Goal: Task Accomplishment & Management: Manage account settings

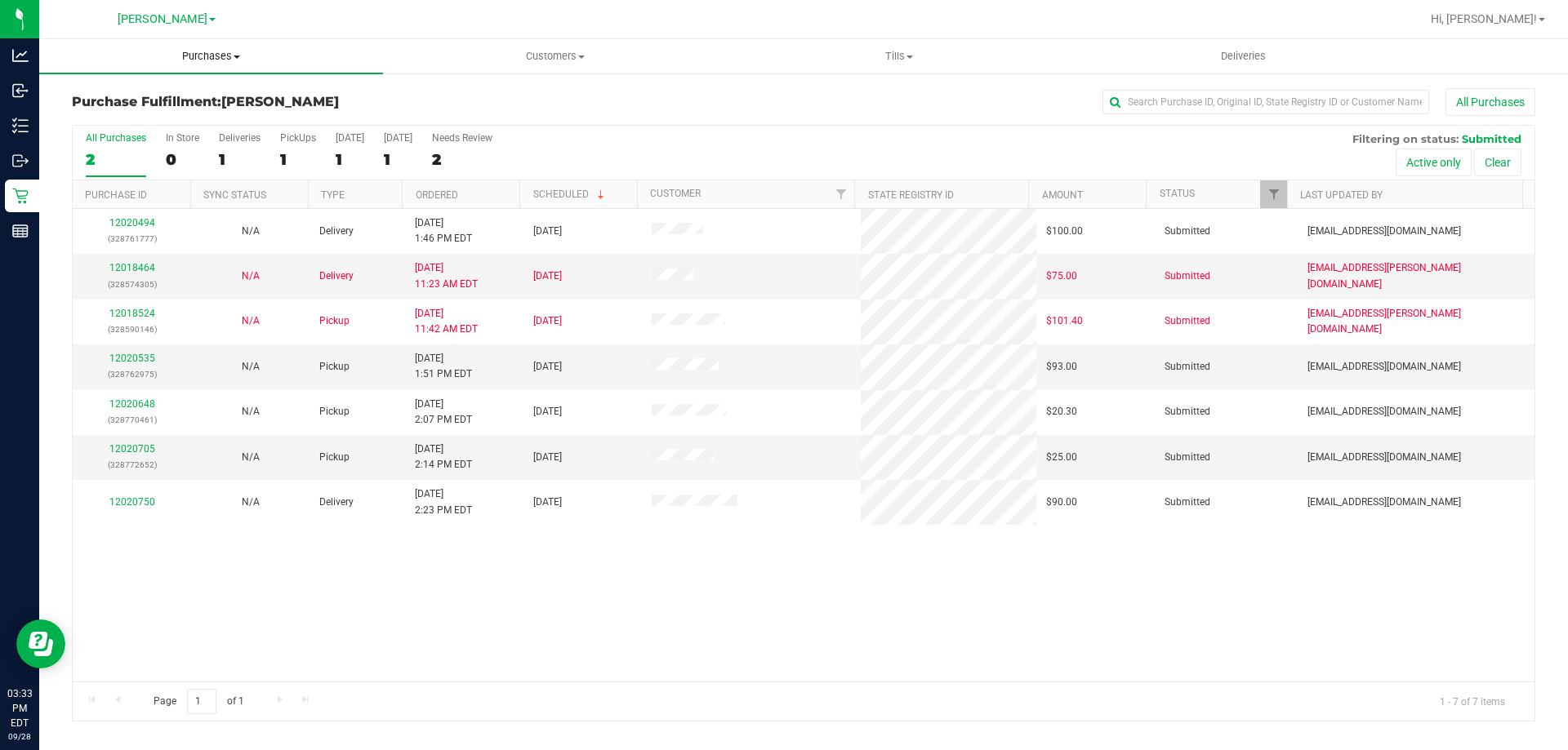
click at [207, 70] on uib-tab-heading "Purchases Summary of purchases Fulfillment All purchases" at bounding box center [210, 56] width 343 height 34
click at [165, 119] on li "Fulfillment" at bounding box center [210, 118] width 343 height 20
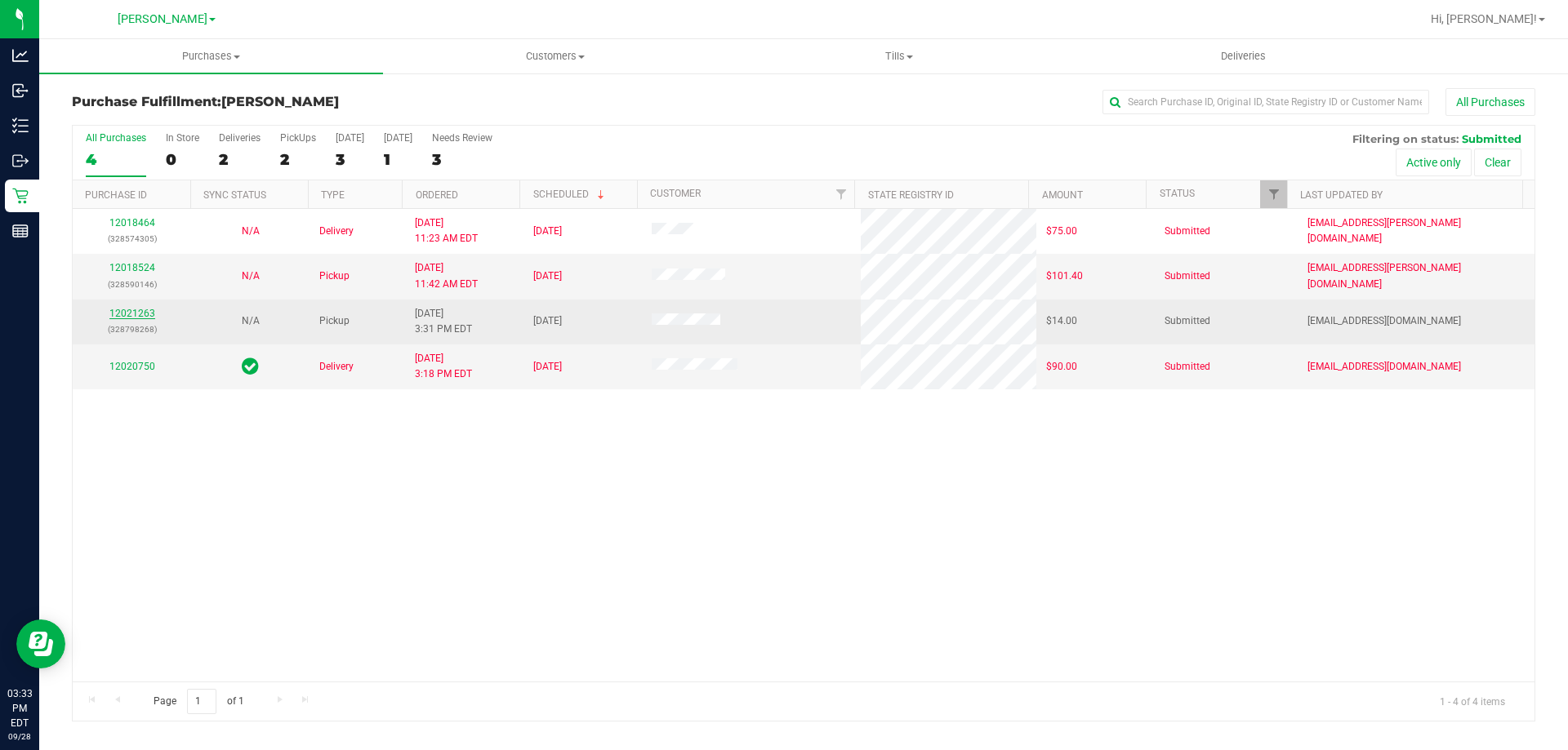
click at [135, 319] on link "12021263" at bounding box center [132, 314] width 46 height 12
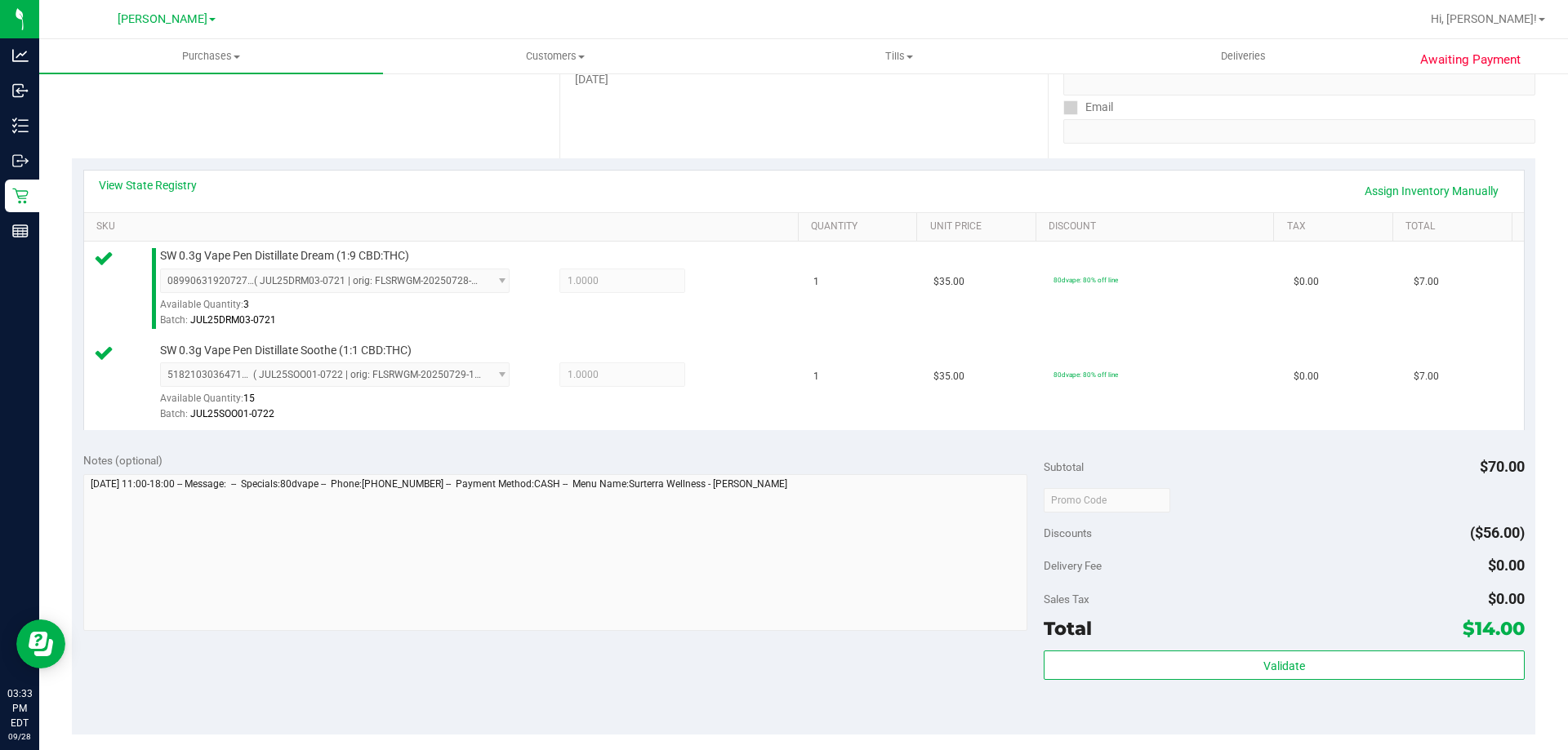
scroll to position [307, 0]
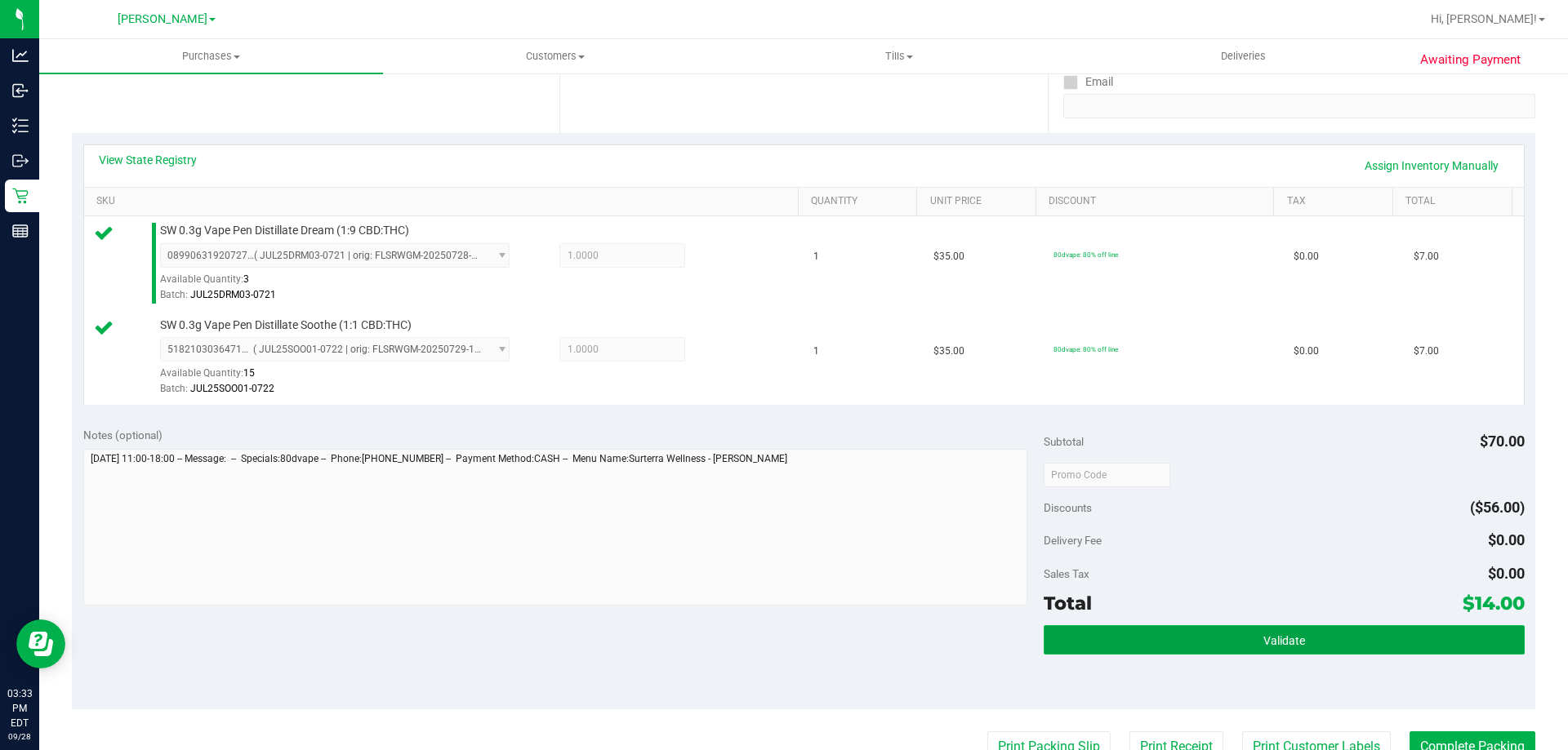
click at [1302, 641] on button "Validate" at bounding box center [1283, 640] width 480 height 29
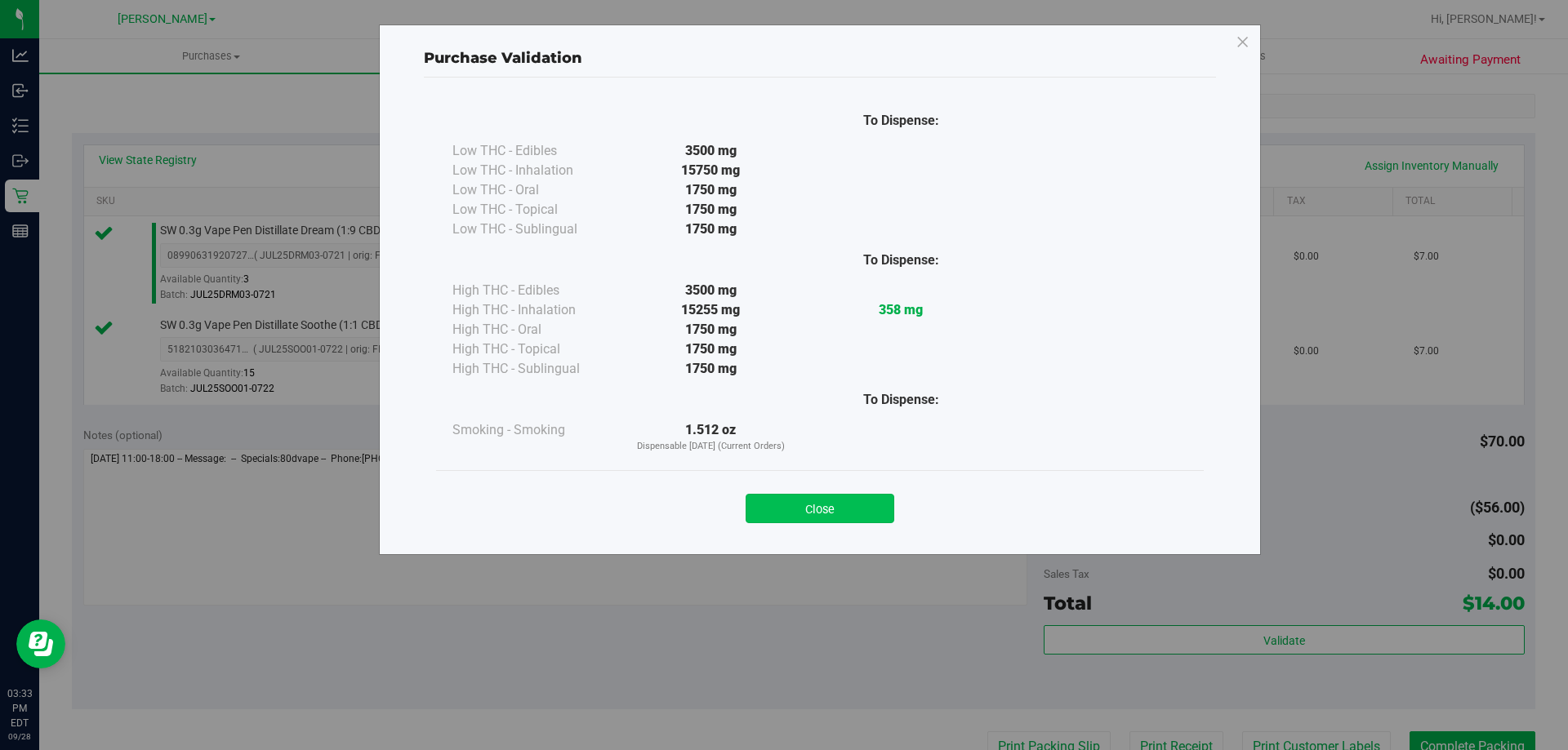
click at [839, 521] on button "Close" at bounding box center [820, 508] width 149 height 29
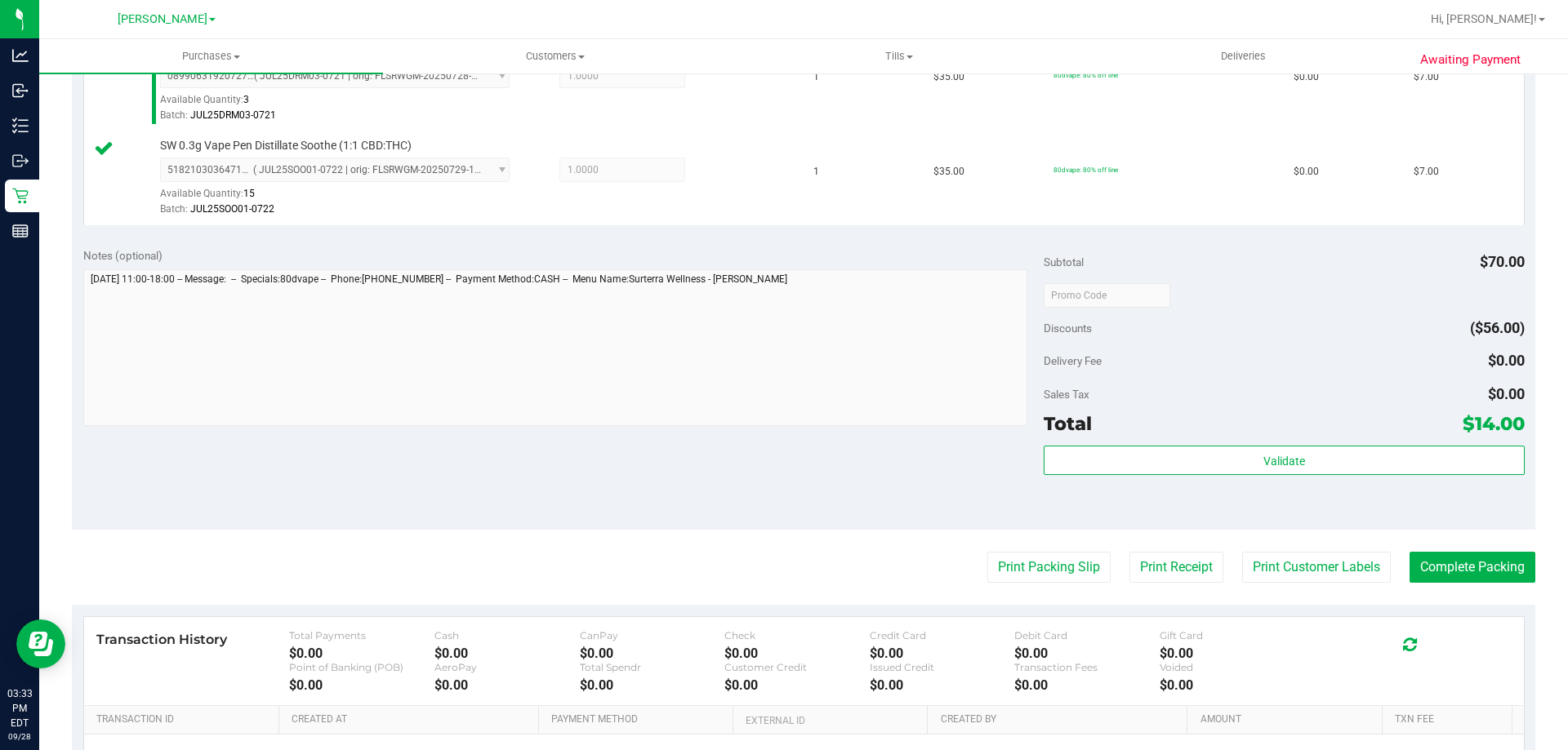
scroll to position [493, 0]
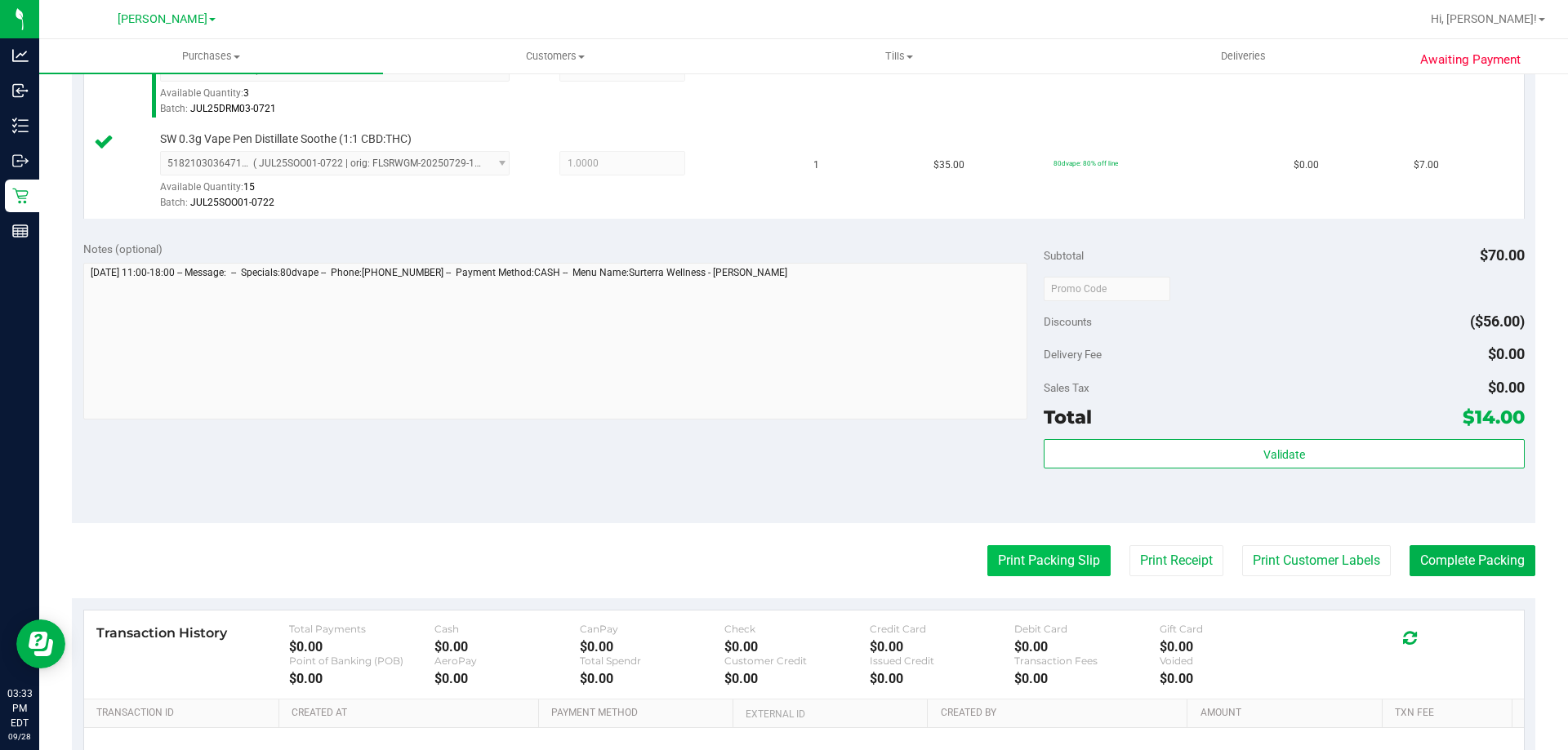
click at [1068, 562] on button "Print Packing Slip" at bounding box center [1049, 561] width 123 height 31
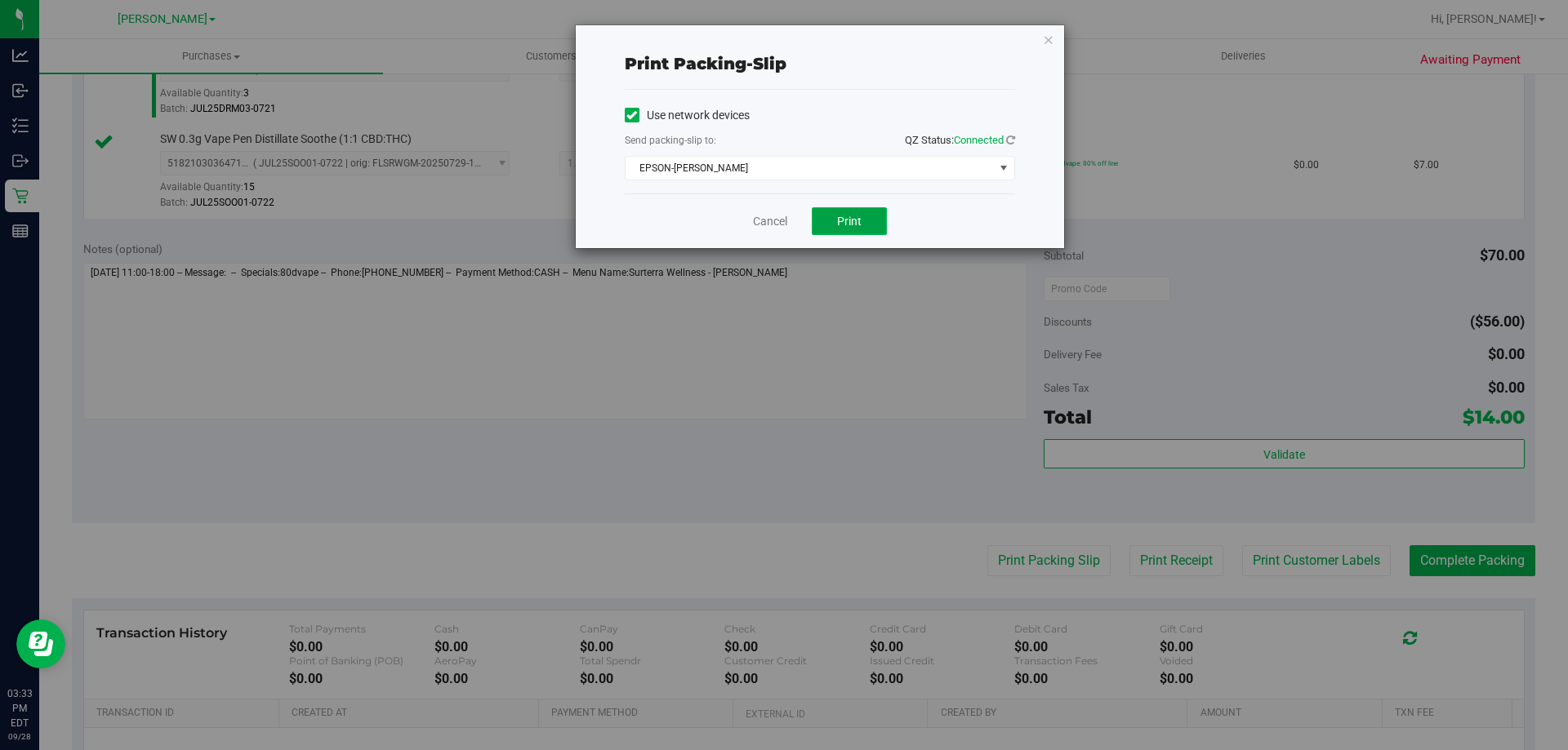
click at [854, 226] on span "Print" at bounding box center [849, 221] width 24 height 13
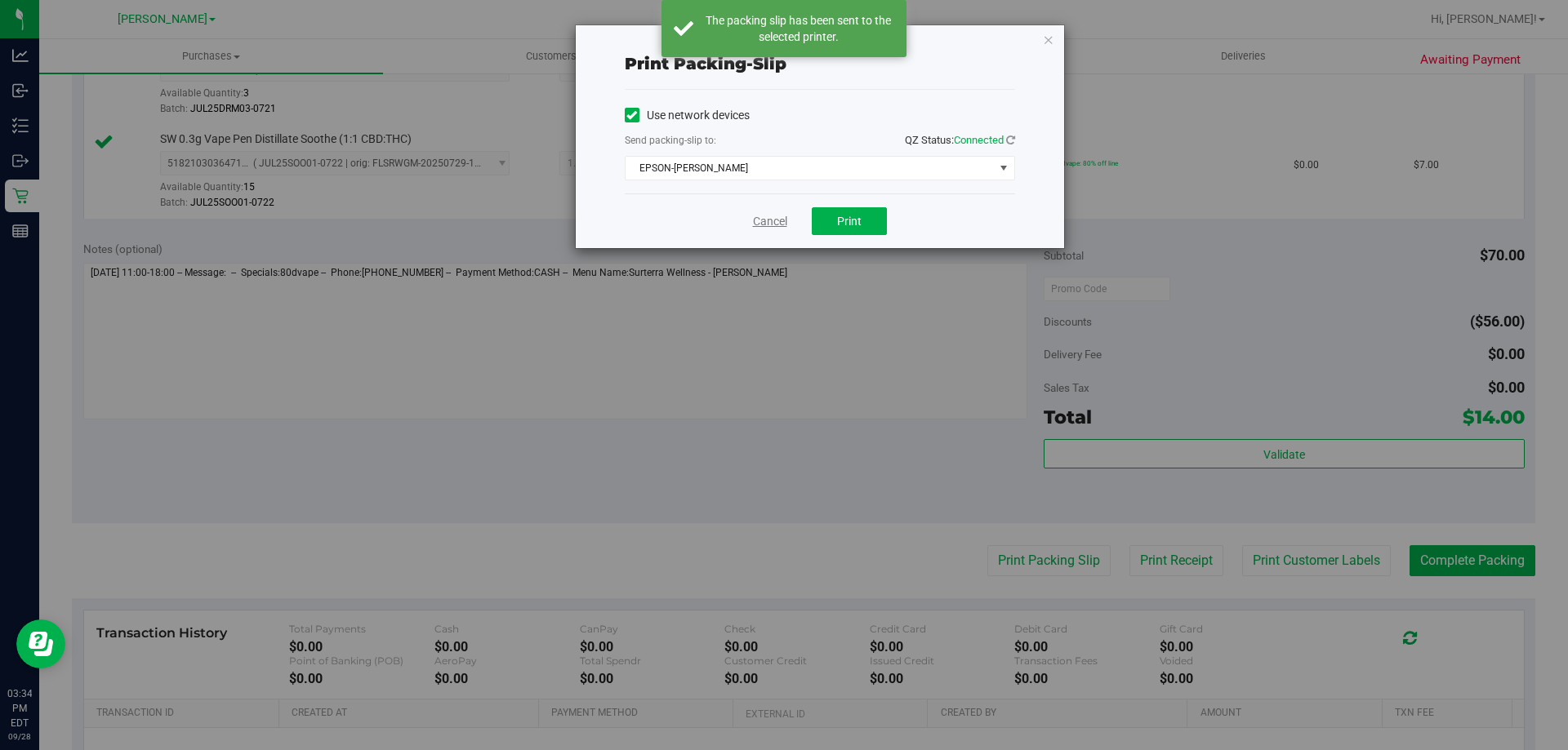
click at [780, 225] on link "Cancel" at bounding box center [770, 222] width 34 height 18
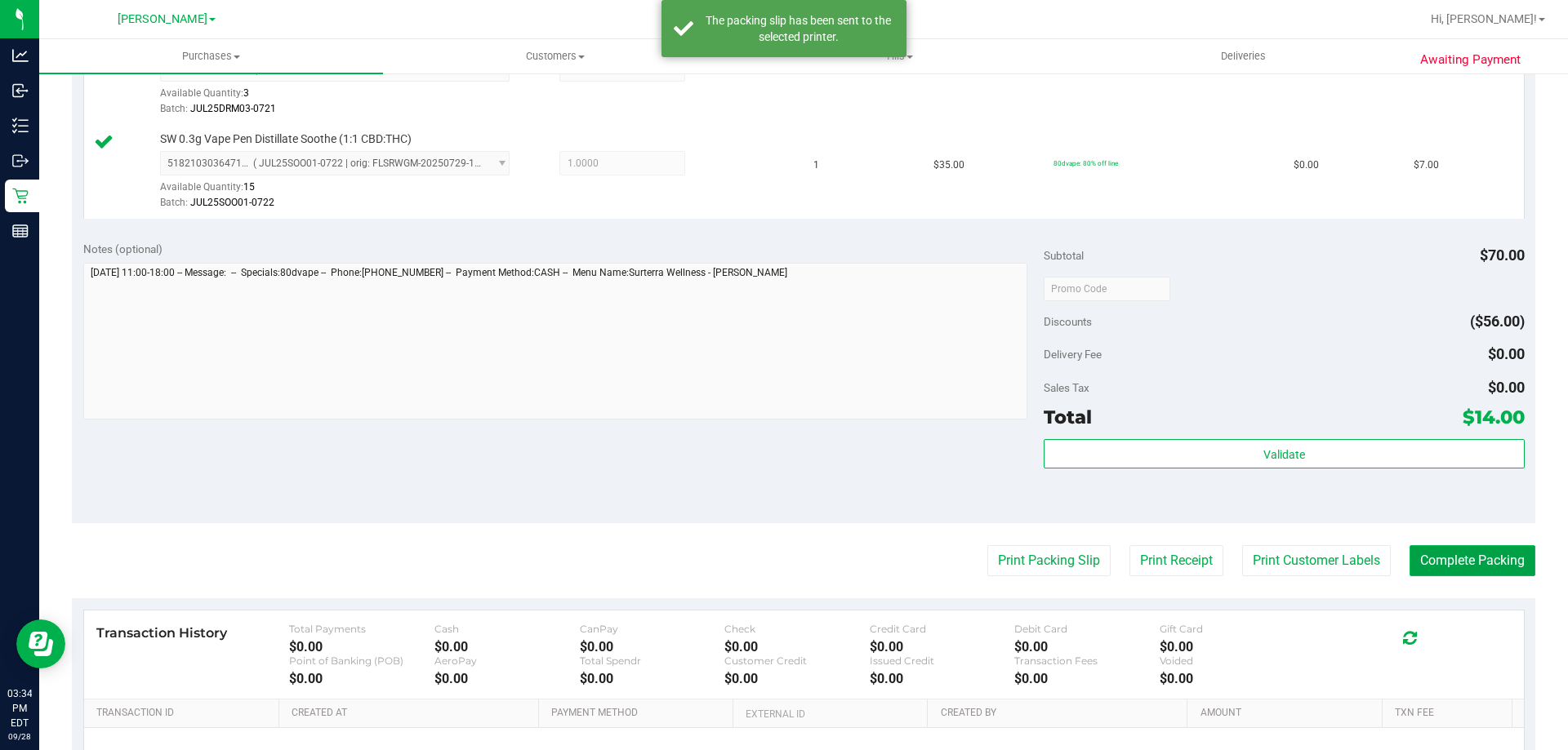
click at [1477, 560] on button "Complete Packing" at bounding box center [1472, 561] width 126 height 31
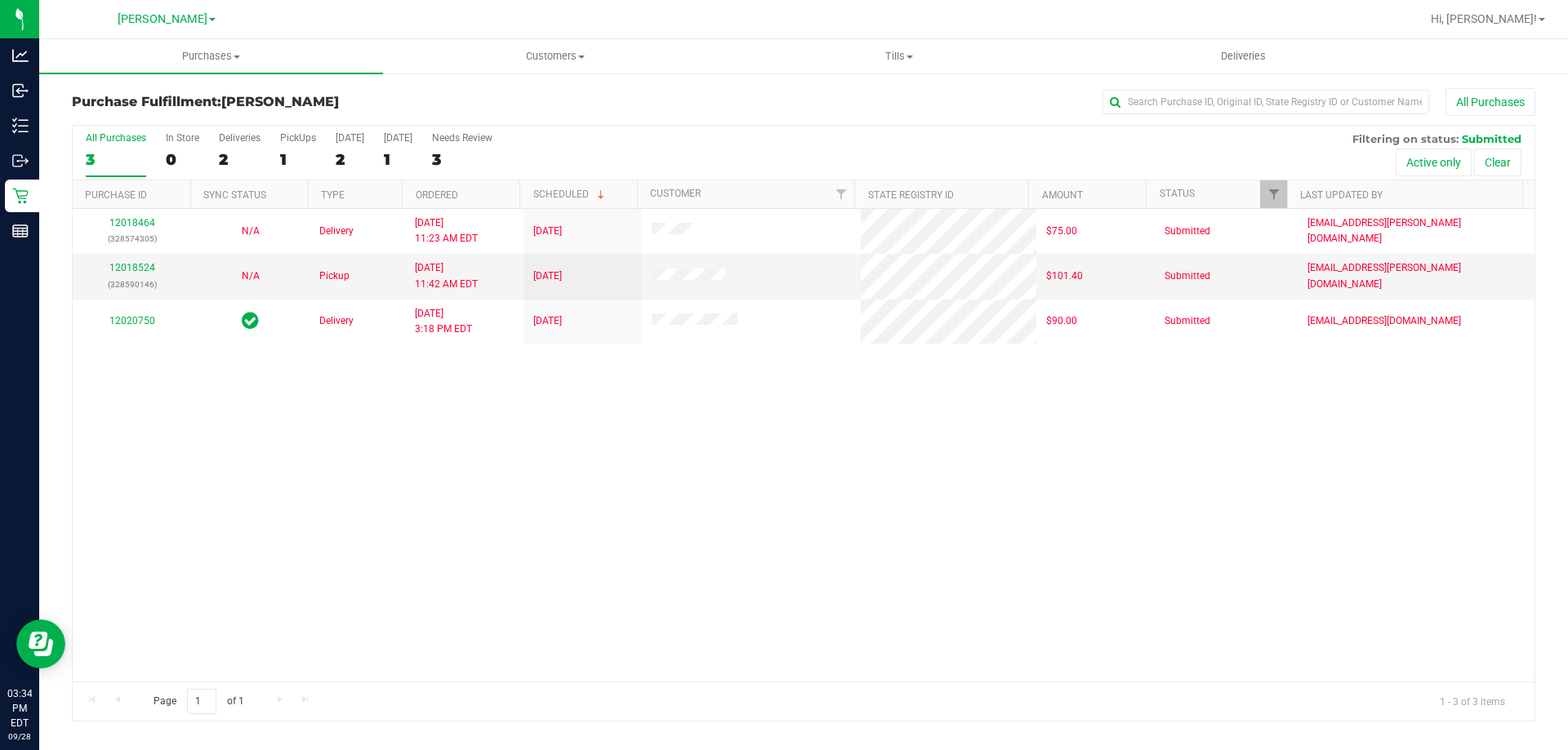
click at [138, 440] on div "12018464 (328574305) N/A Delivery [DATE] 11:23 AM EDT 9/29/2025 $75.00 Submitte…" at bounding box center [803, 445] width 1461 height 472
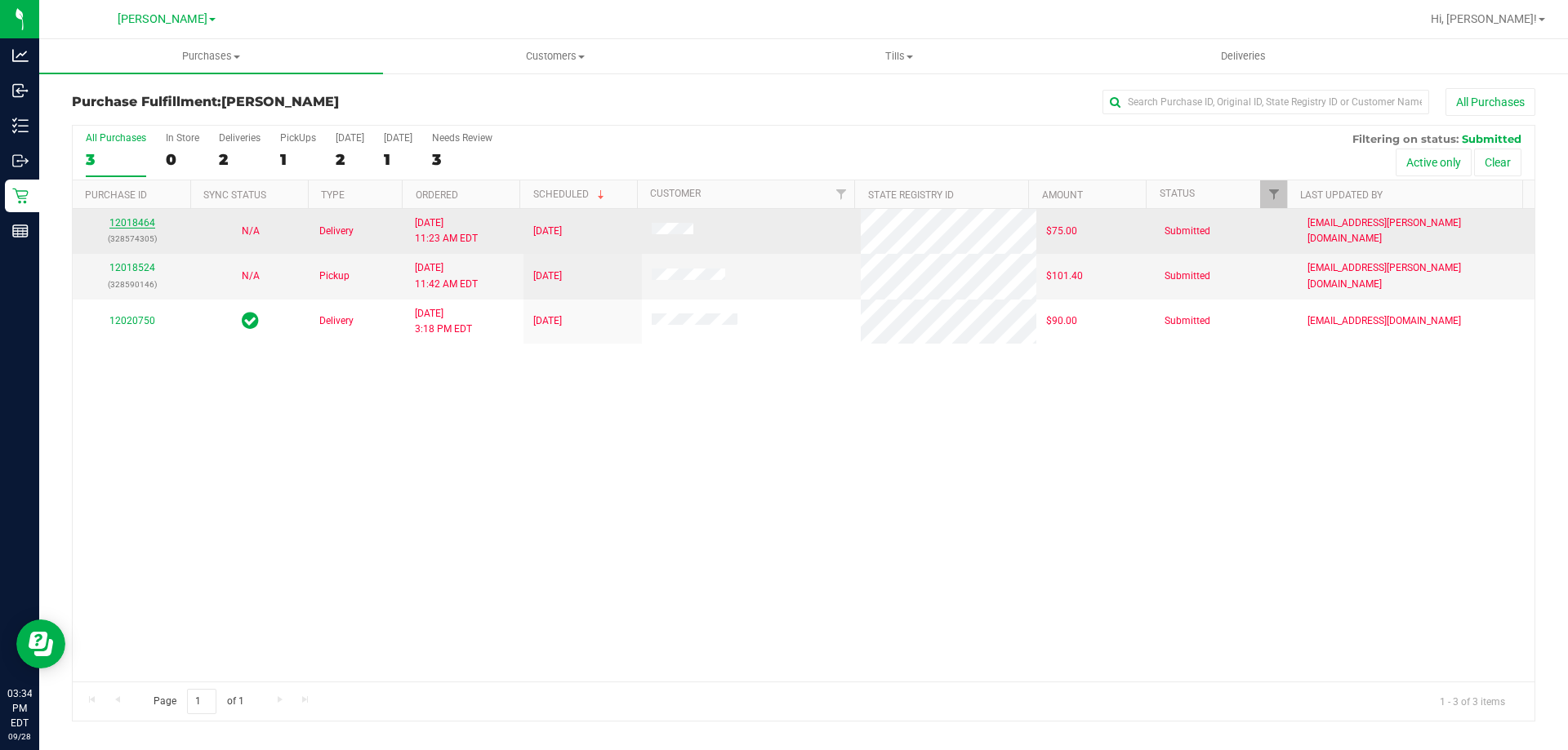
click at [146, 218] on link "12018464" at bounding box center [132, 223] width 46 height 12
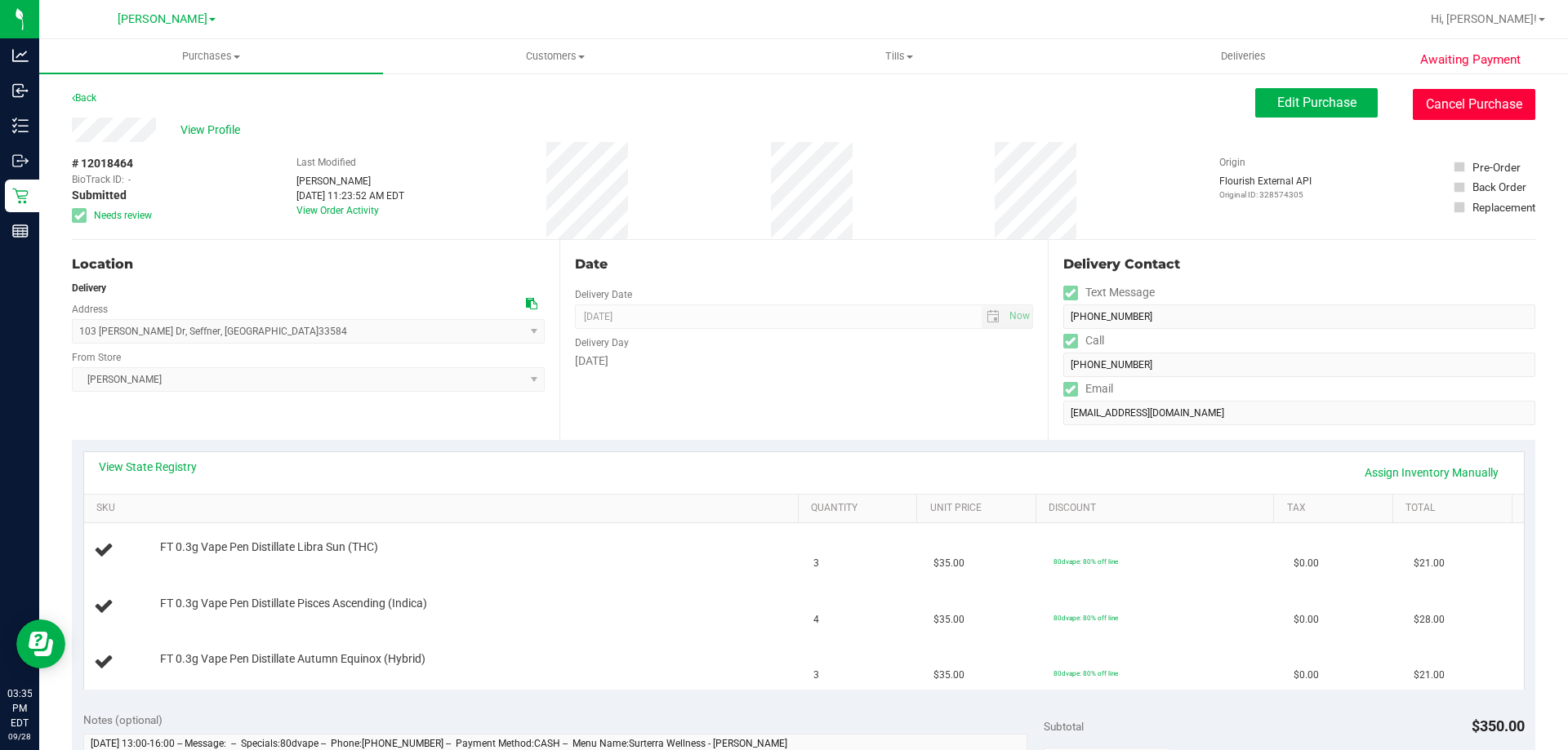
click at [1451, 96] on button "Cancel Purchase" at bounding box center [1473, 105] width 122 height 31
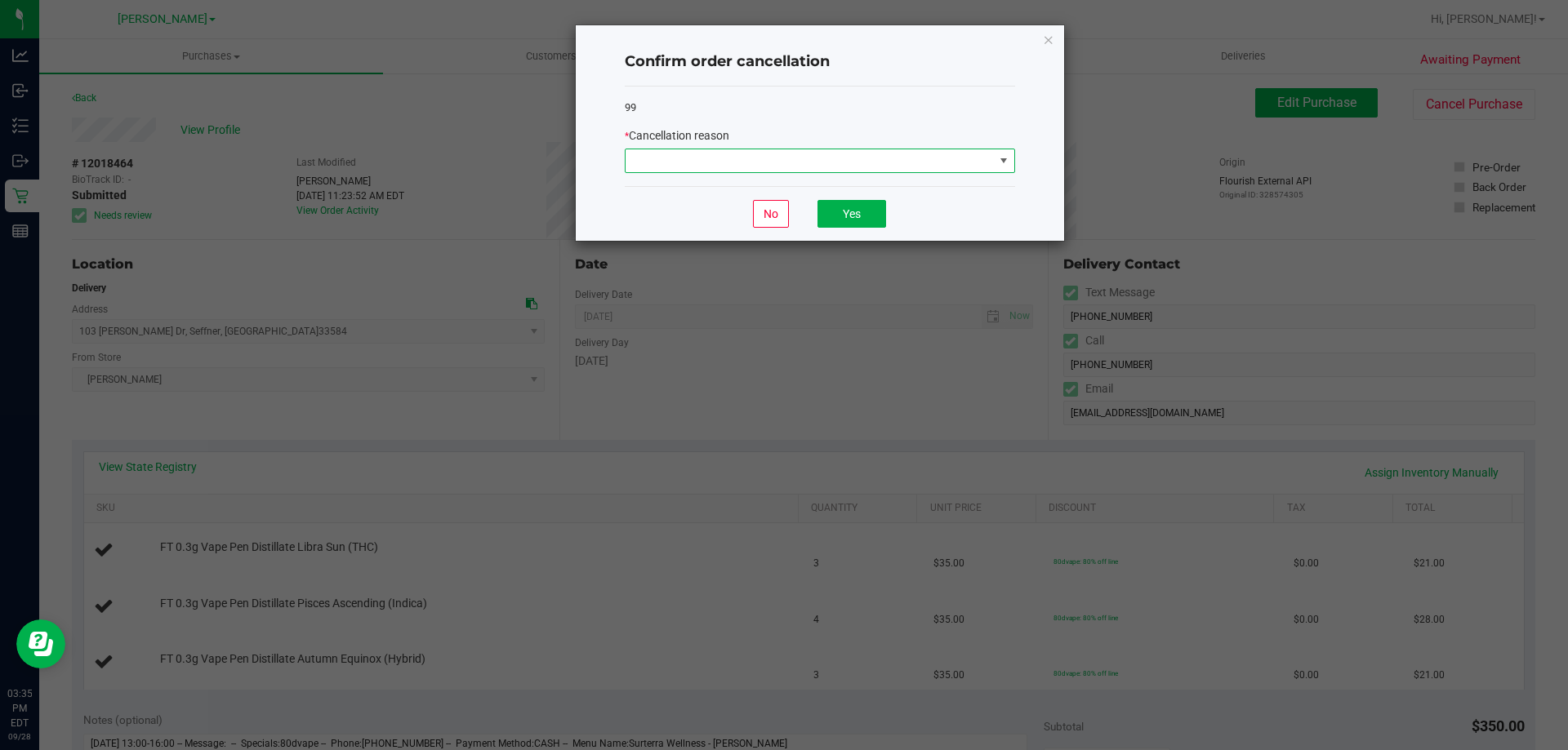
click at [844, 171] on span at bounding box center [809, 160] width 368 height 22
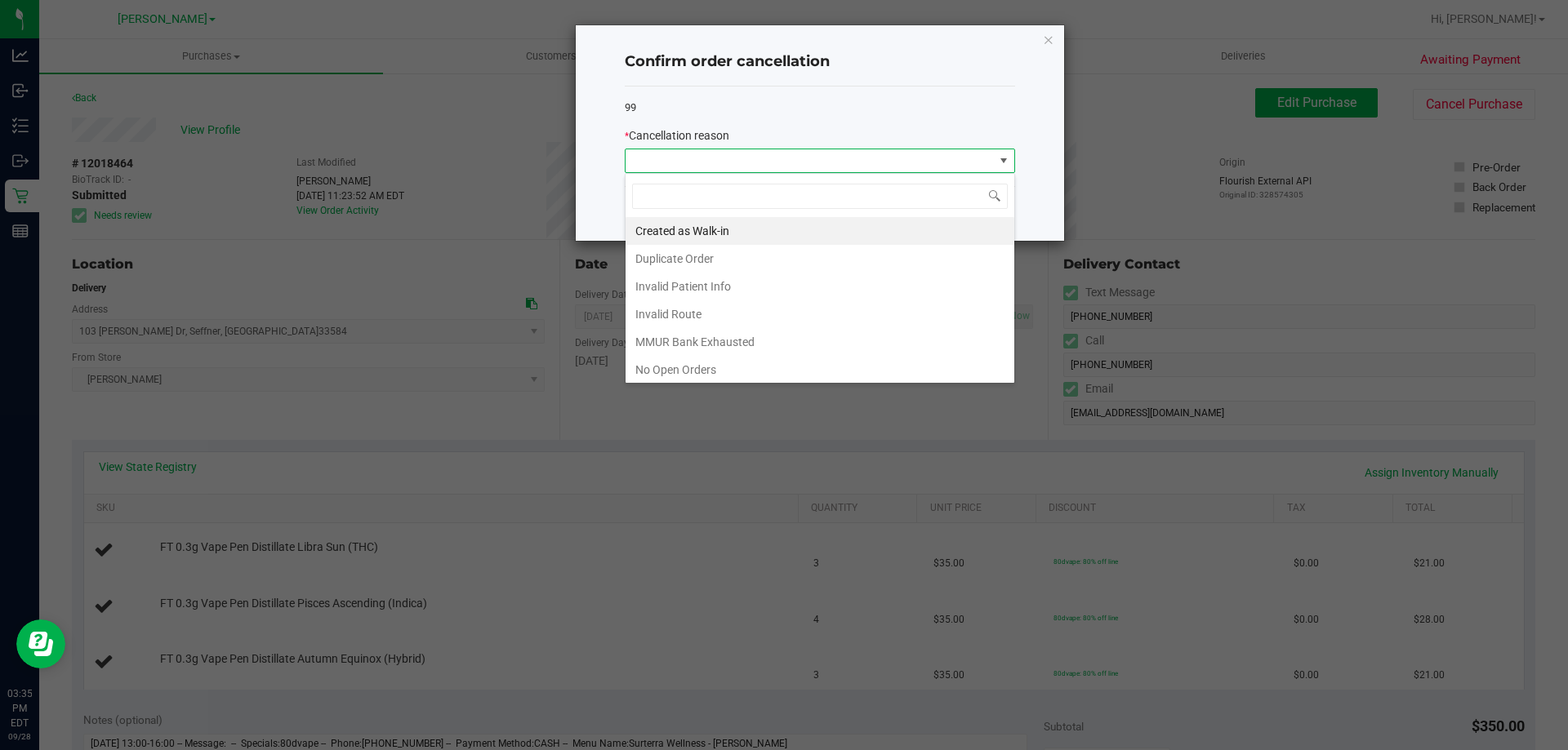
scroll to position [24, 390]
click at [1053, 42] on icon "Close" at bounding box center [1049, 39] width 12 height 20
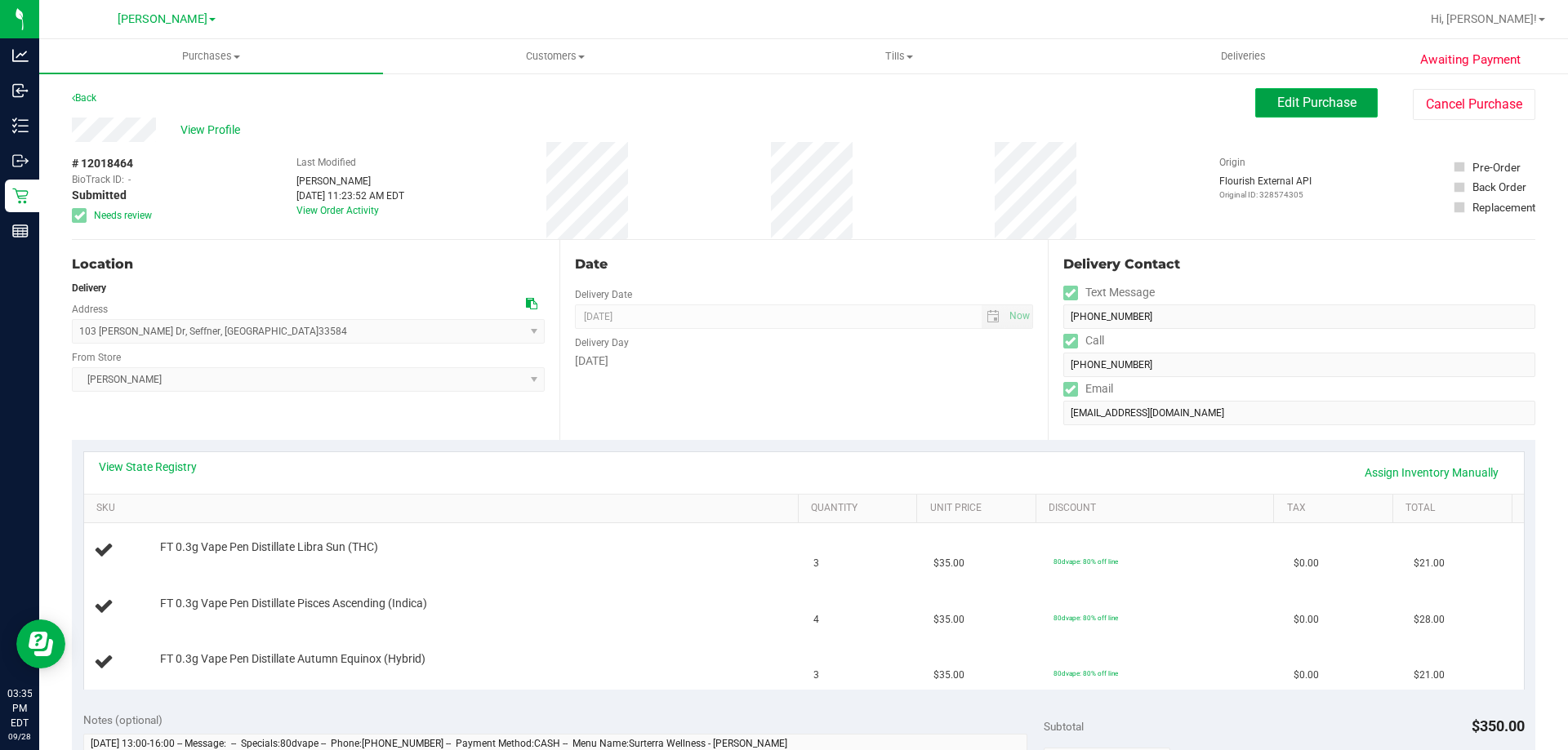
click at [1312, 112] on button "Edit Purchase" at bounding box center [1316, 103] width 122 height 29
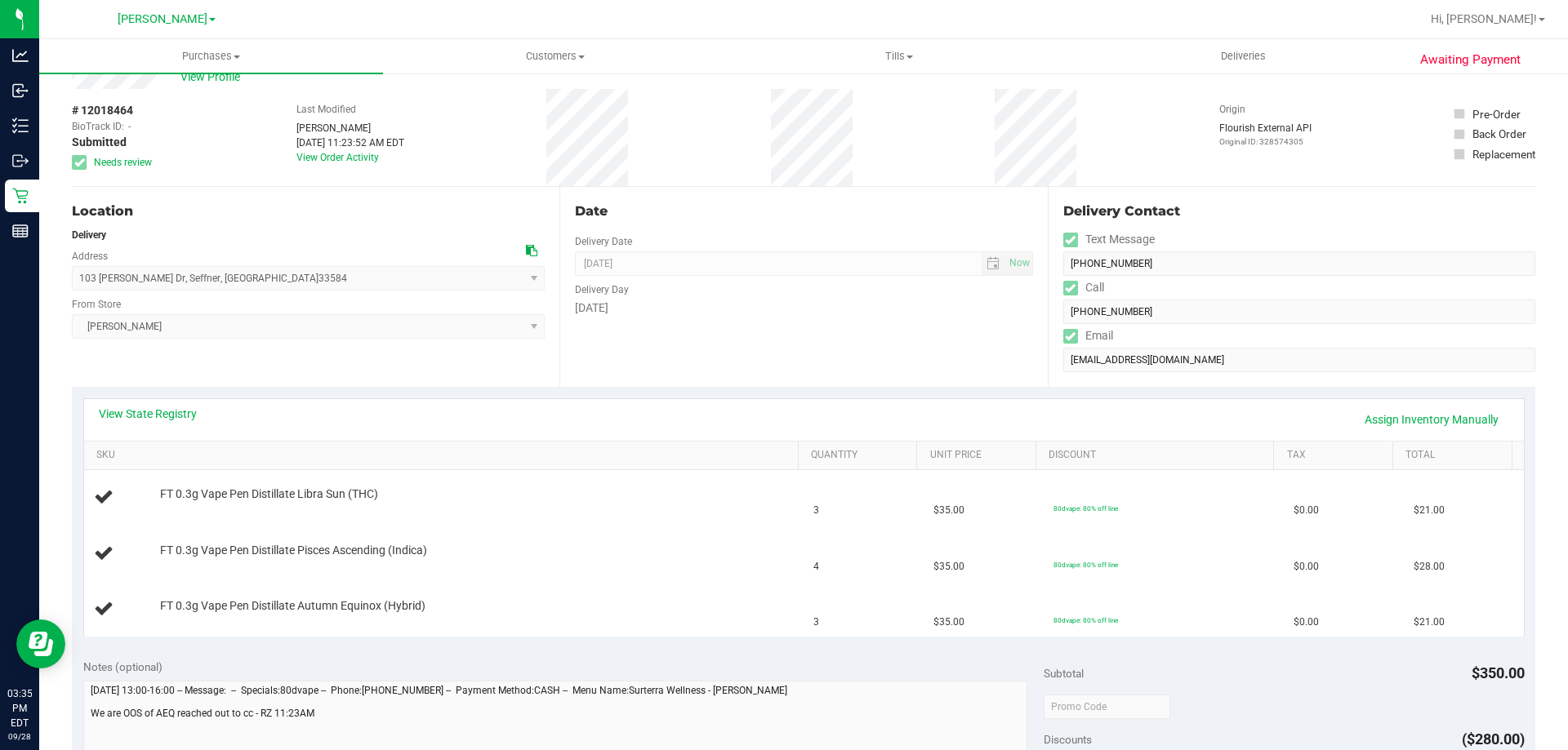
scroll to position [81, 0]
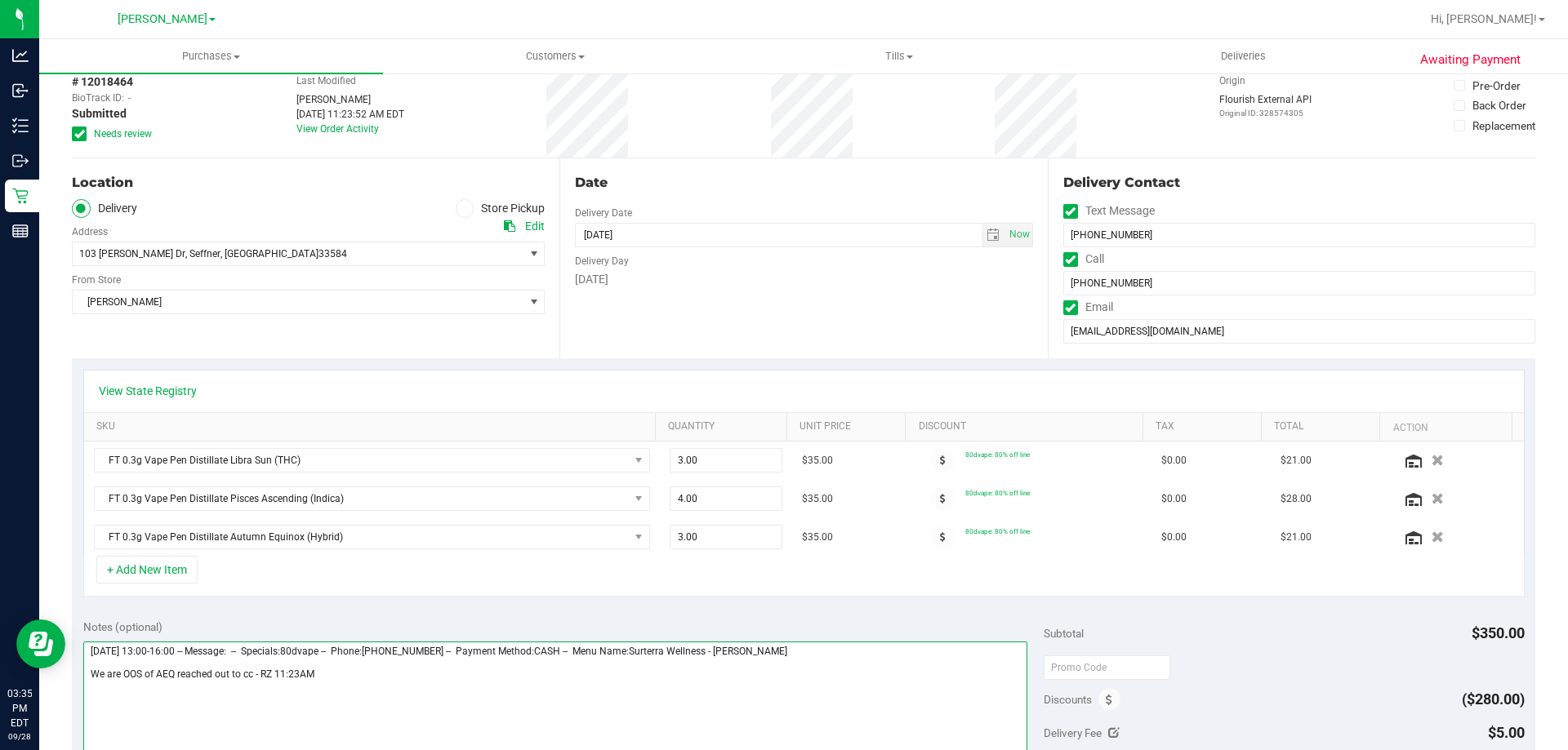
drag, startPoint x: 425, startPoint y: 677, endPoint x: 470, endPoint y: 704, distance: 52.5
click at [426, 677] on textarea at bounding box center [556, 720] width 945 height 156
type textarea "[DATE] 13:00-16:00 -- Message: -- Specials:80dvape -- Phone:[PHONE_NUMBER] -- P…"
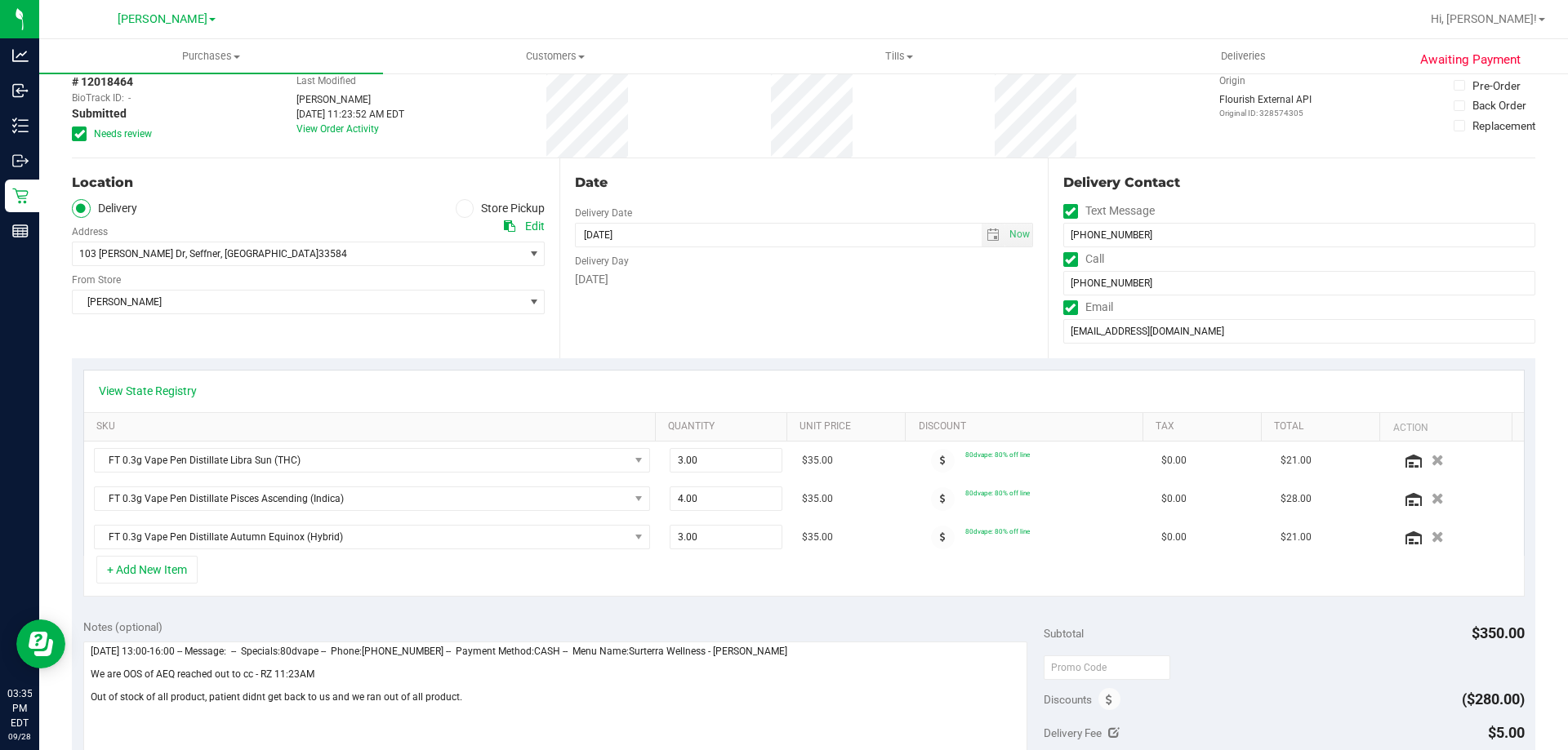
click at [1186, 653] on div at bounding box center [1283, 667] width 480 height 29
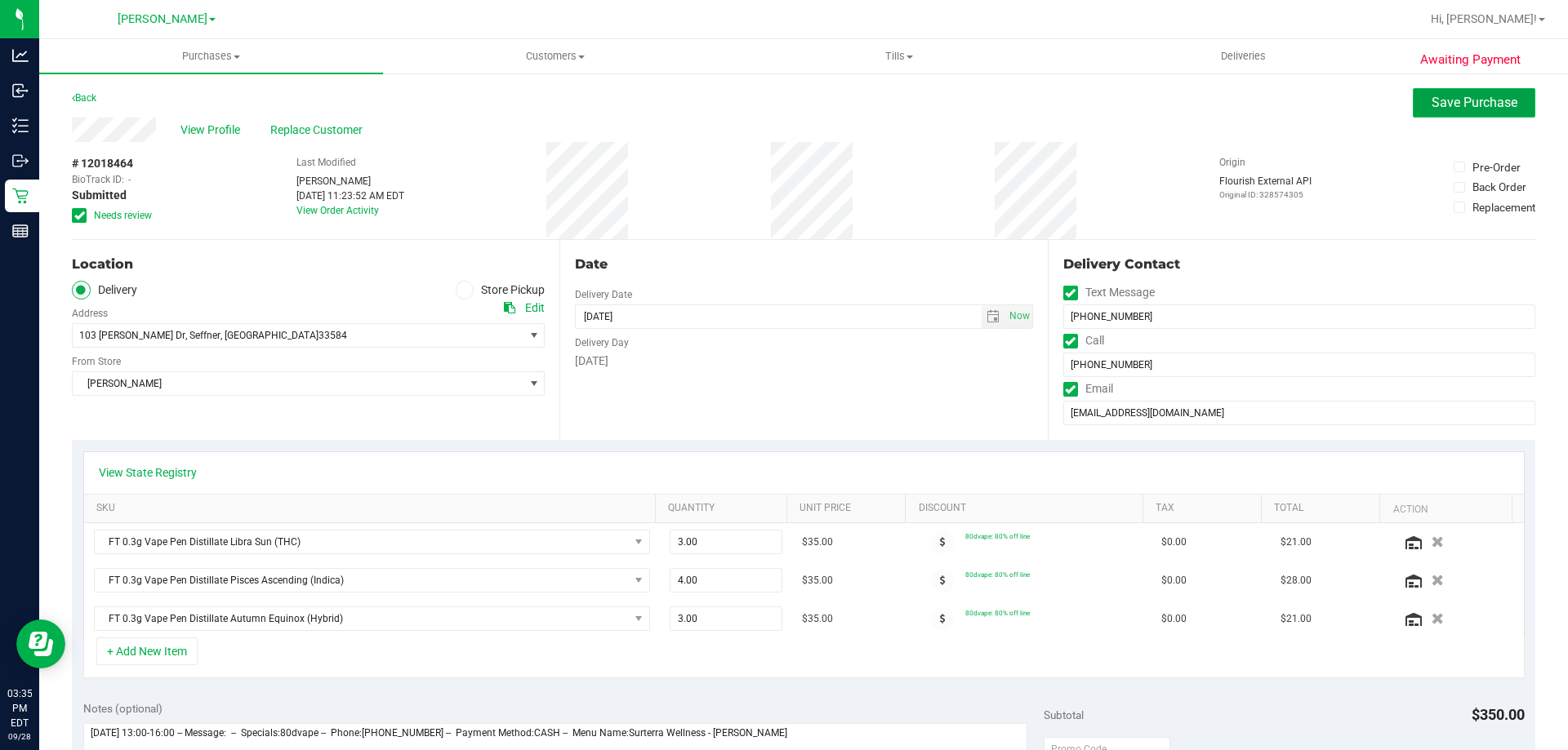
click at [1460, 91] on button "Save Purchase" at bounding box center [1473, 103] width 122 height 29
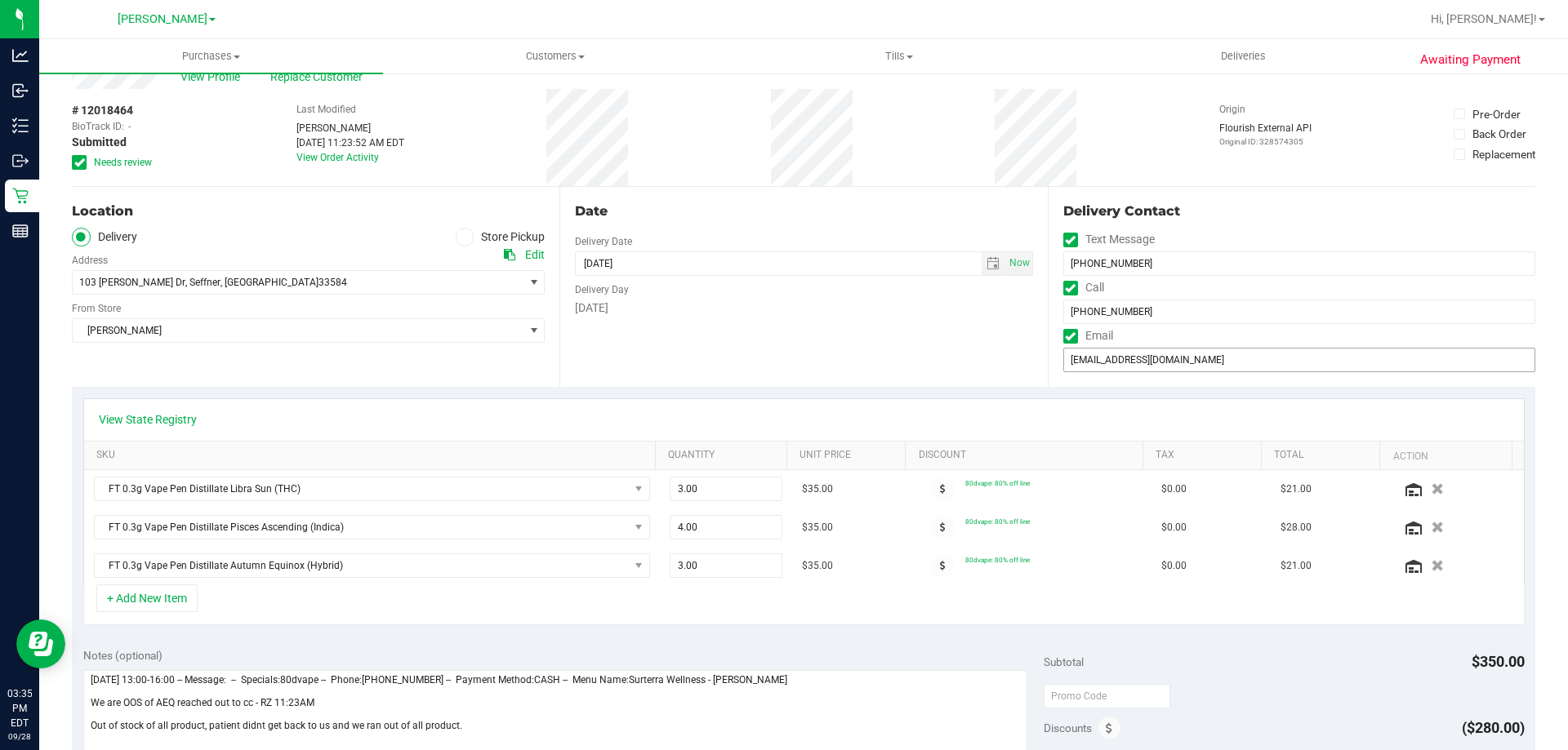
scroll to position [81, 0]
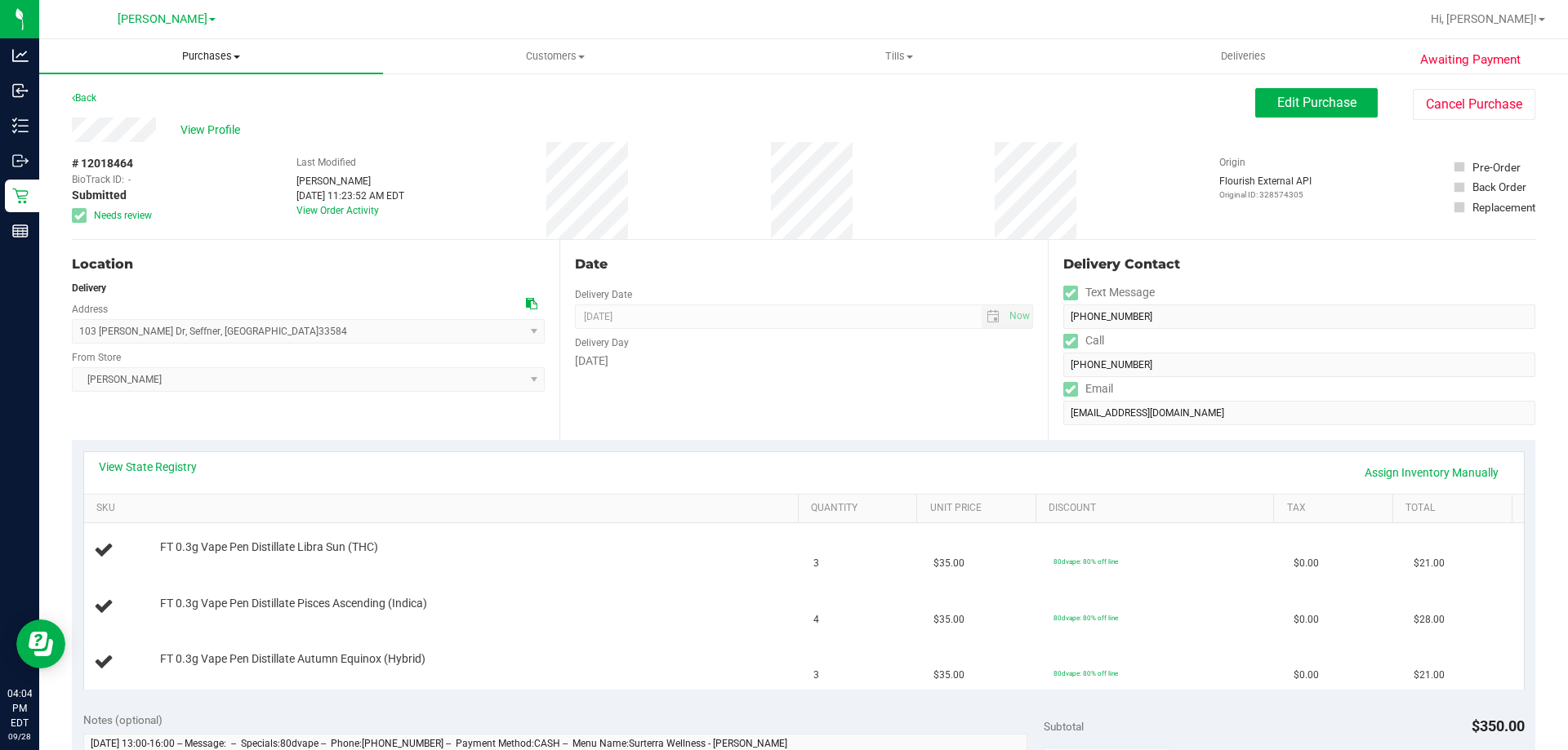
click at [207, 62] on span "Purchases" at bounding box center [210, 56] width 343 height 15
click at [156, 112] on li "Fulfillment" at bounding box center [210, 118] width 343 height 20
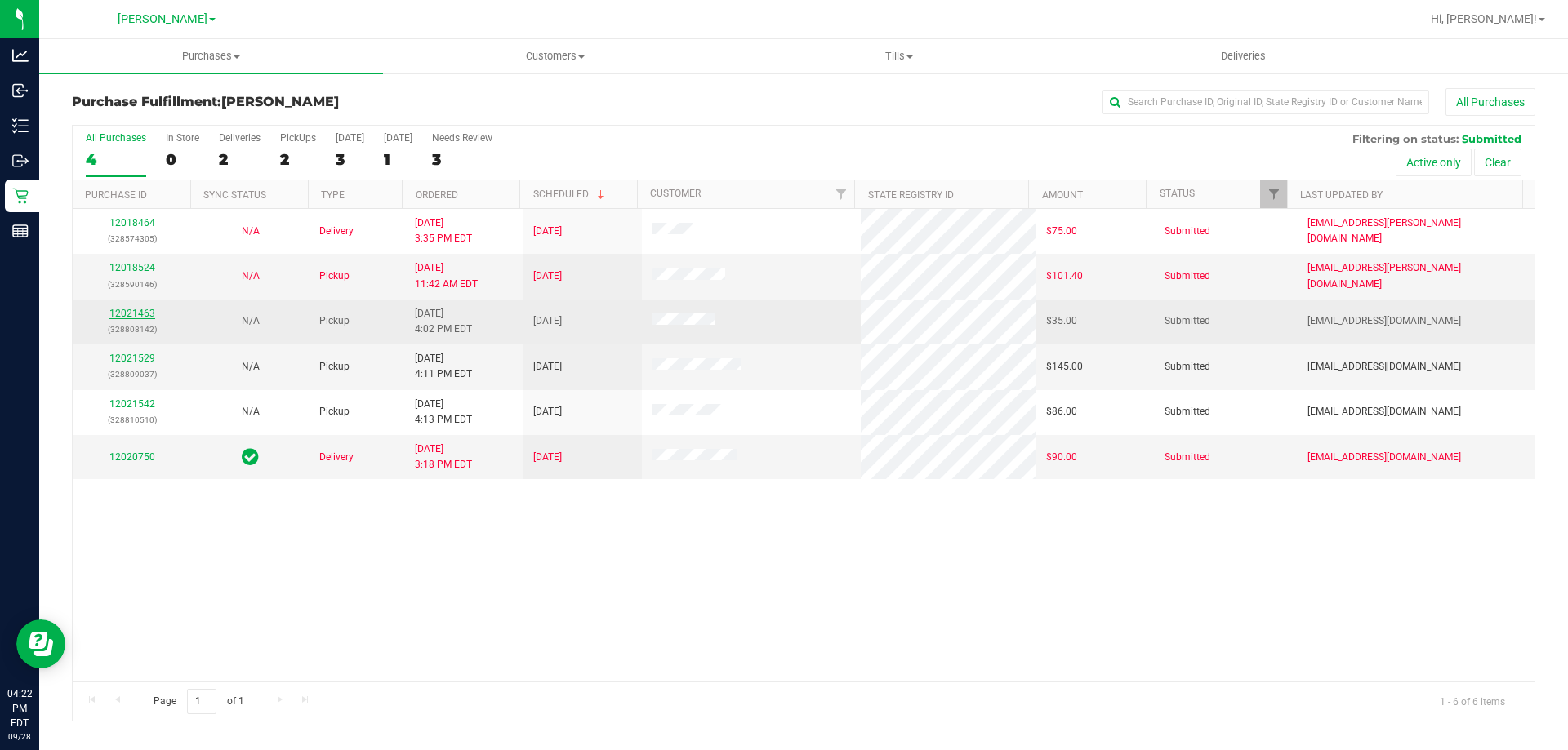
click at [134, 309] on link "12021463" at bounding box center [132, 314] width 46 height 12
click at [143, 314] on link "12021463" at bounding box center [132, 314] width 46 height 12
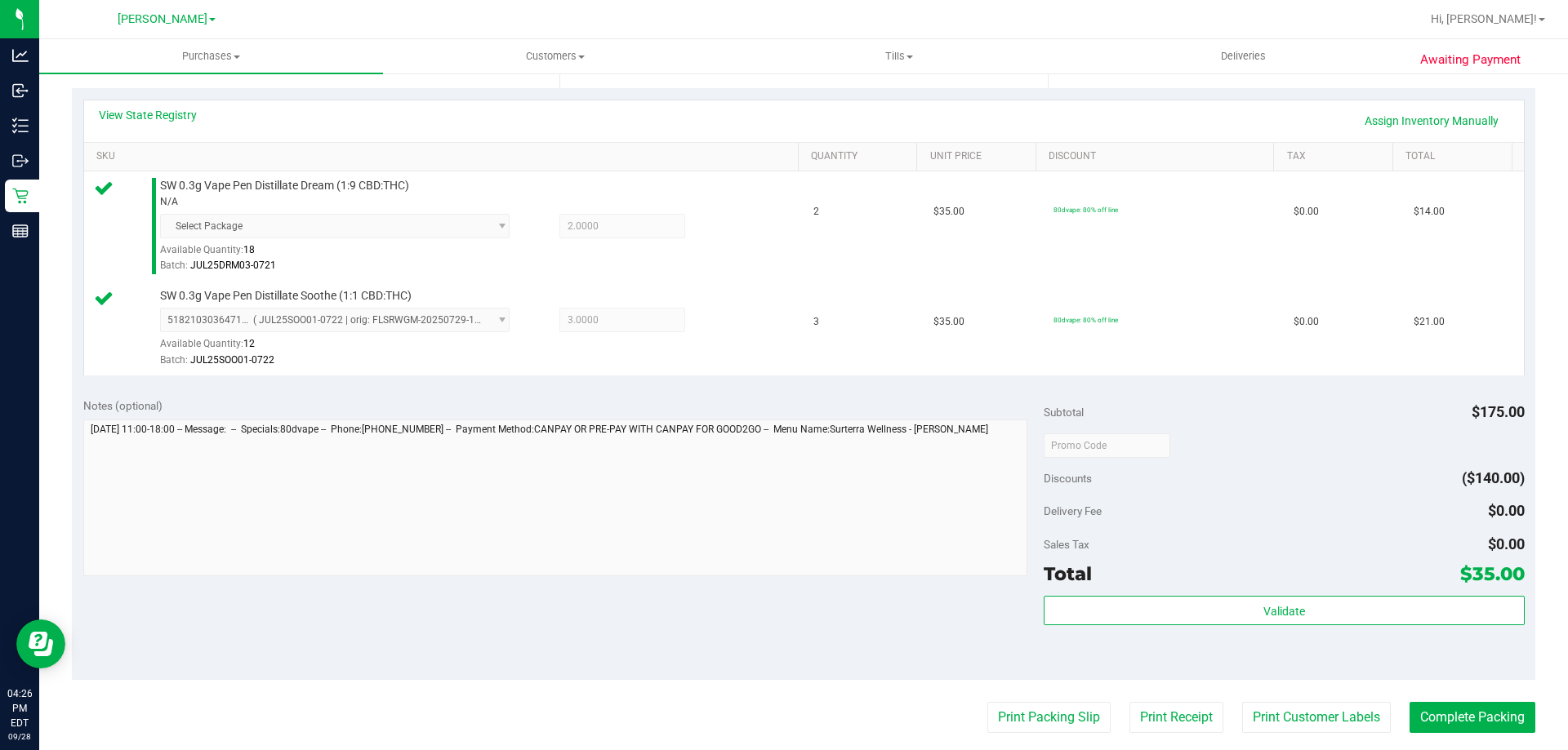
scroll to position [358, 0]
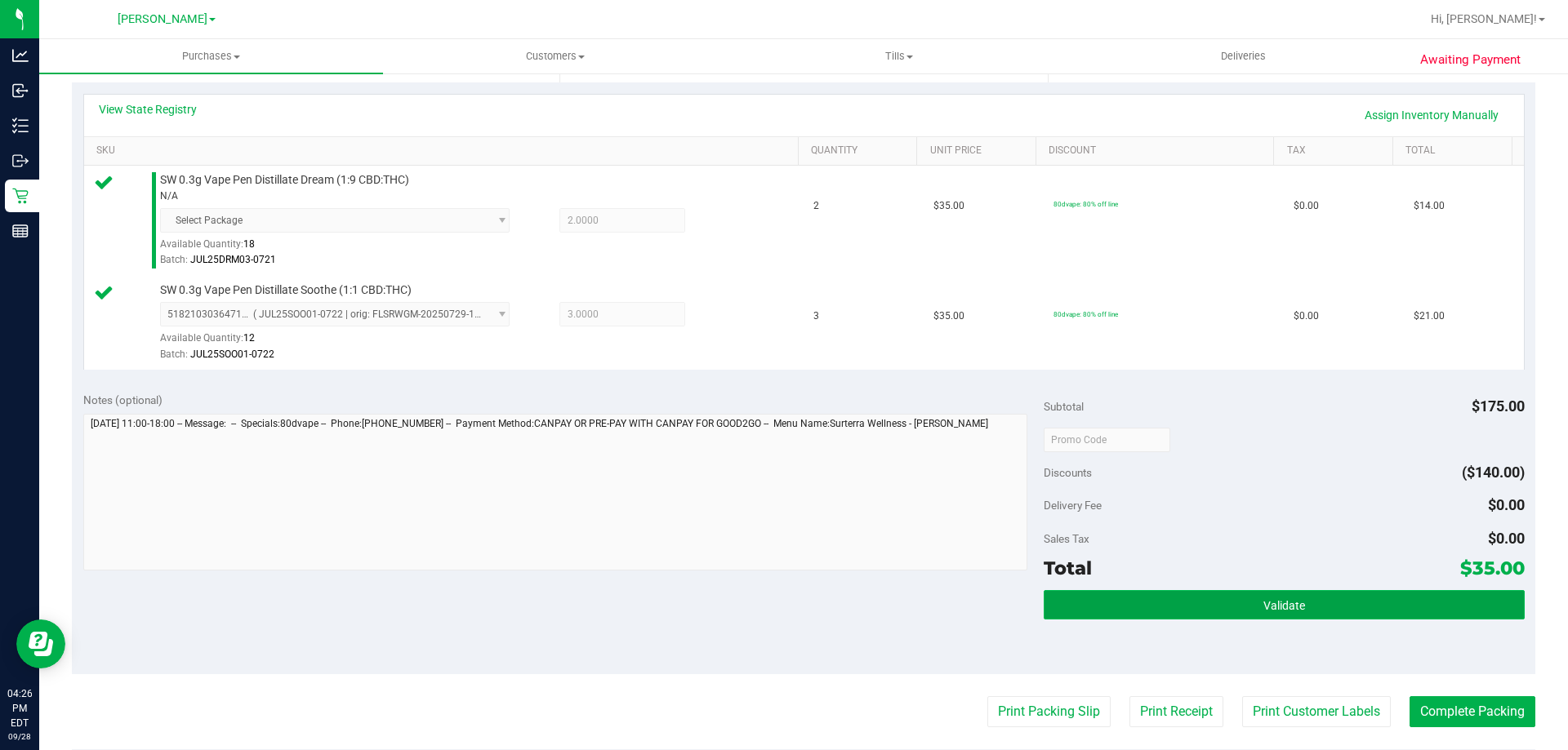
click at [1326, 613] on button "Validate" at bounding box center [1283, 604] width 480 height 29
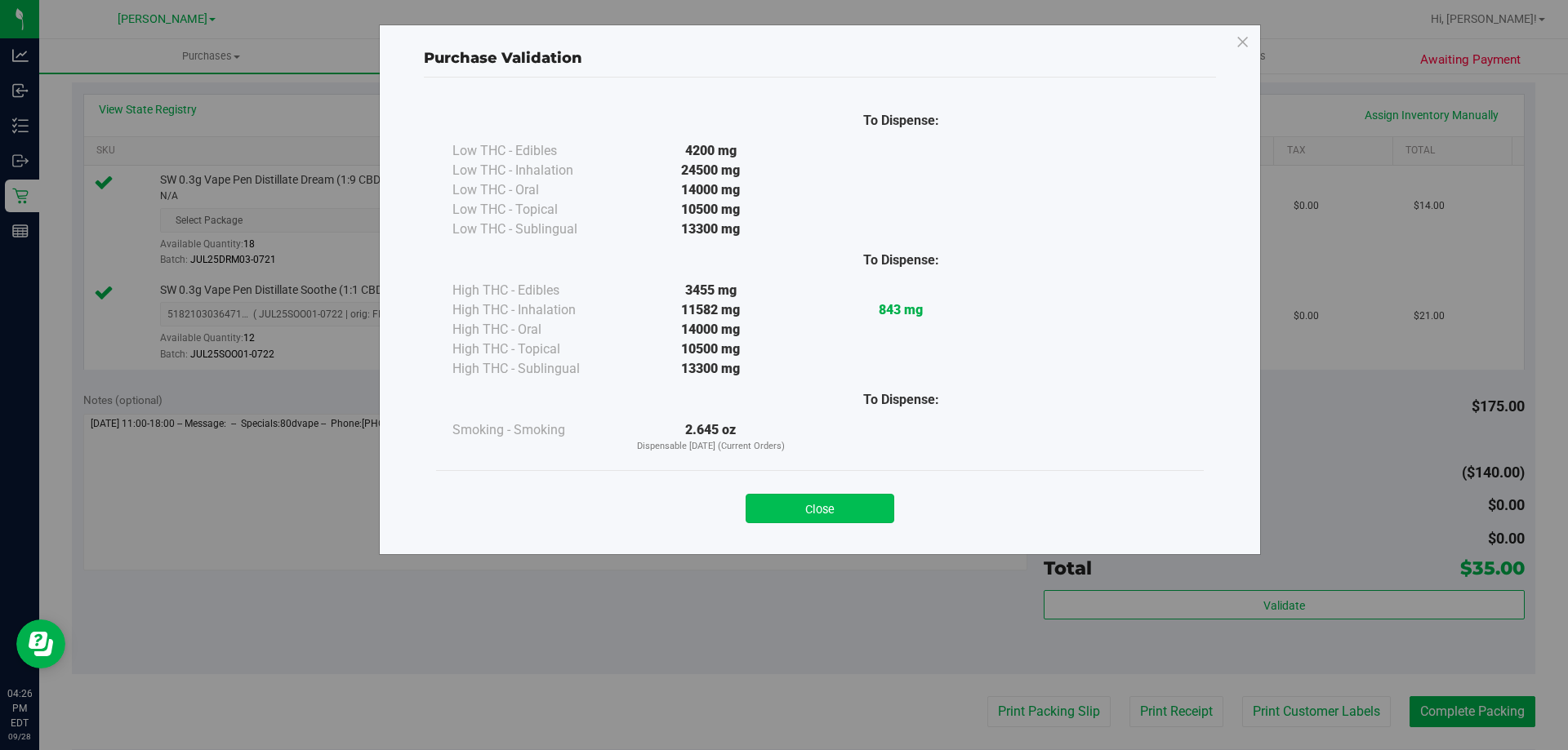
click at [841, 511] on button "Close" at bounding box center [820, 508] width 149 height 29
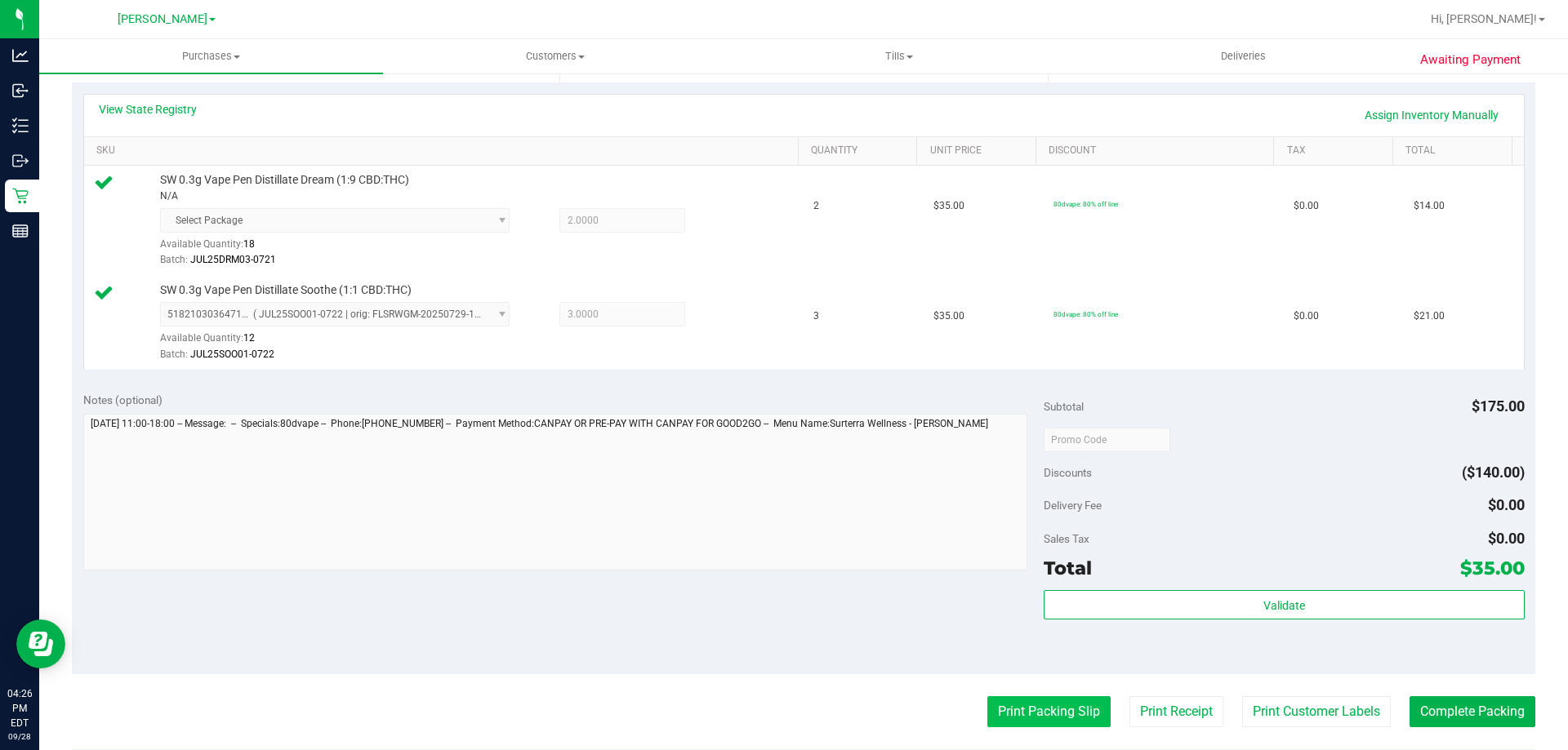
click at [1034, 722] on button "Print Packing Slip" at bounding box center [1049, 712] width 123 height 31
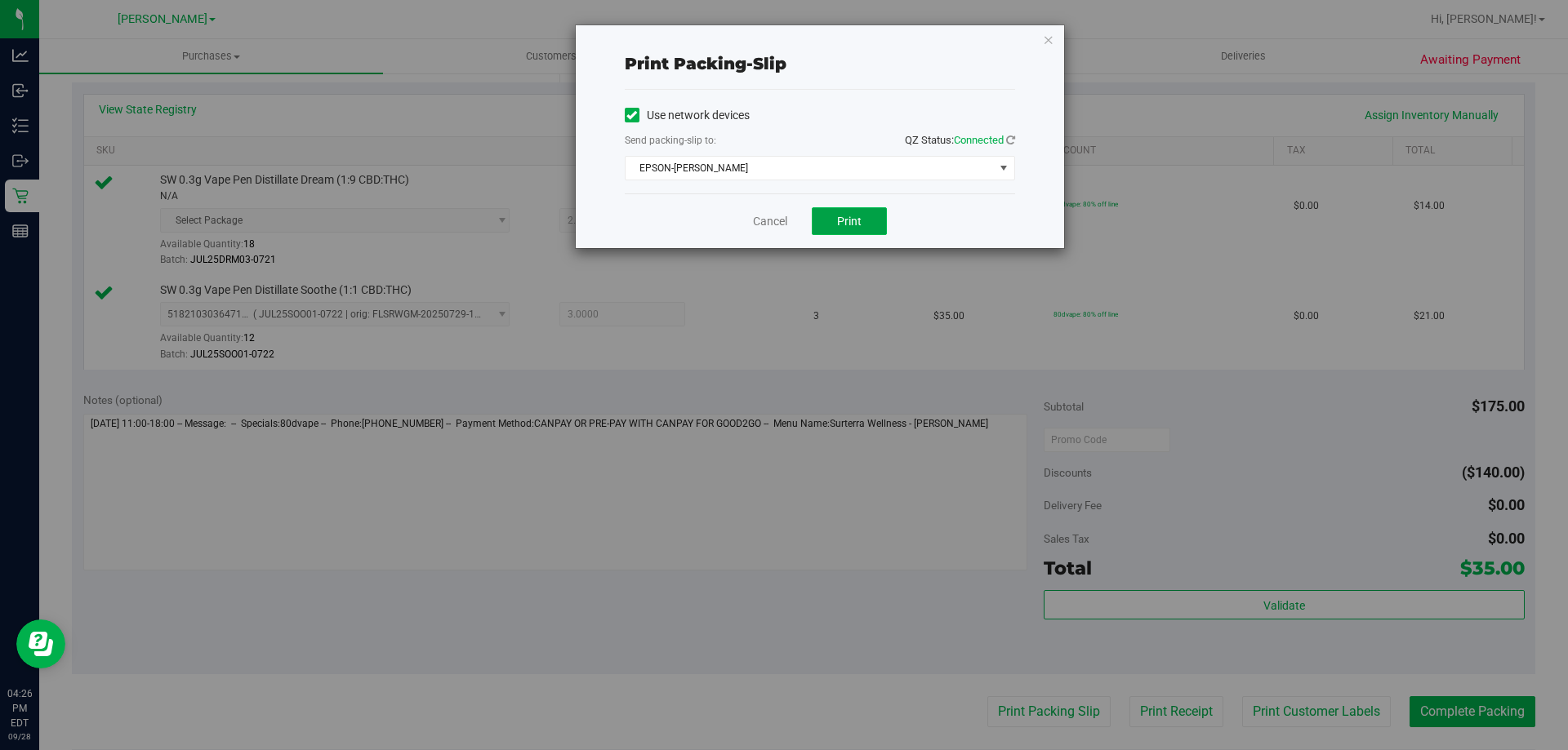
click at [854, 215] on span "Print" at bounding box center [849, 221] width 24 height 13
click at [773, 228] on link "Cancel" at bounding box center [770, 222] width 34 height 18
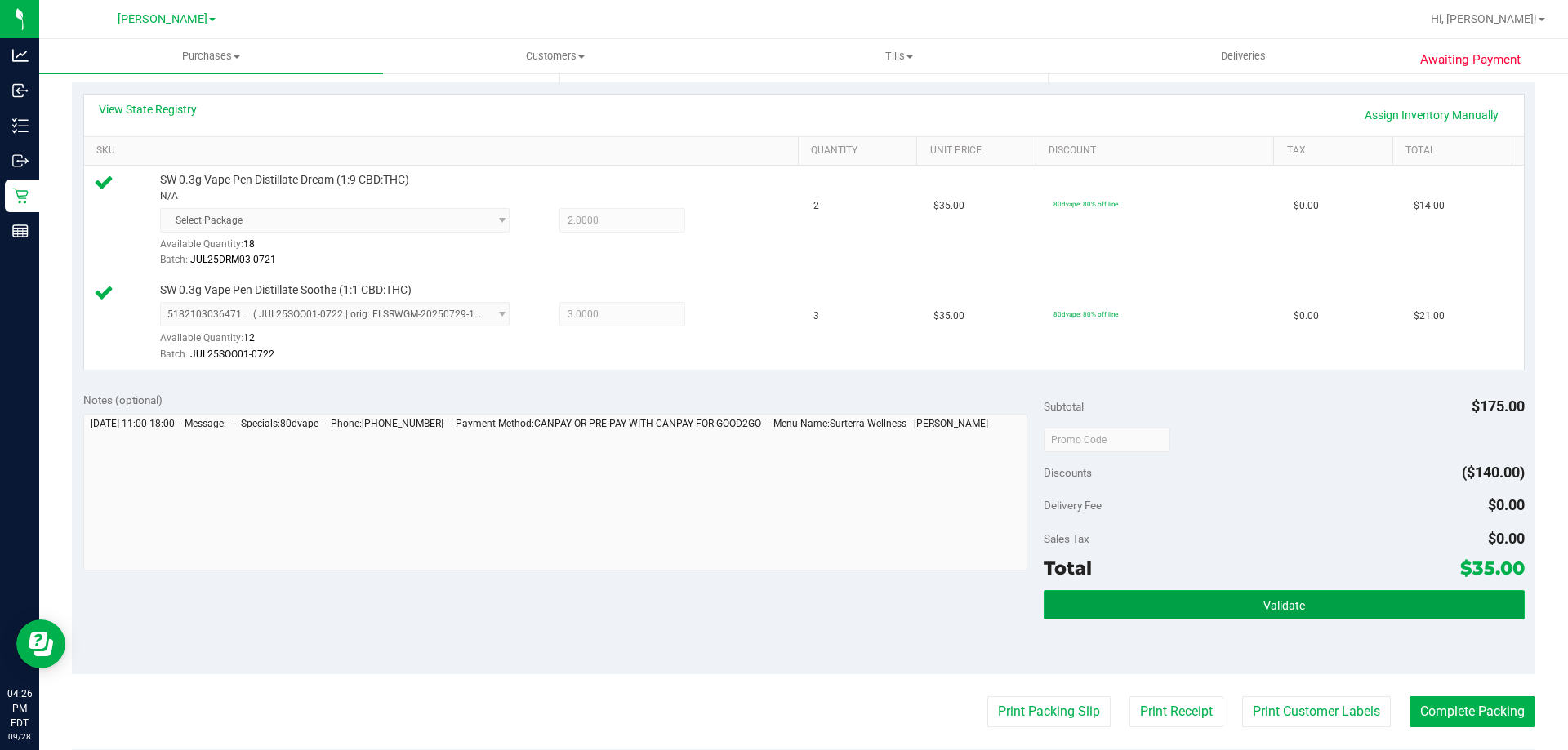
click at [1280, 618] on button "Validate" at bounding box center [1283, 604] width 480 height 29
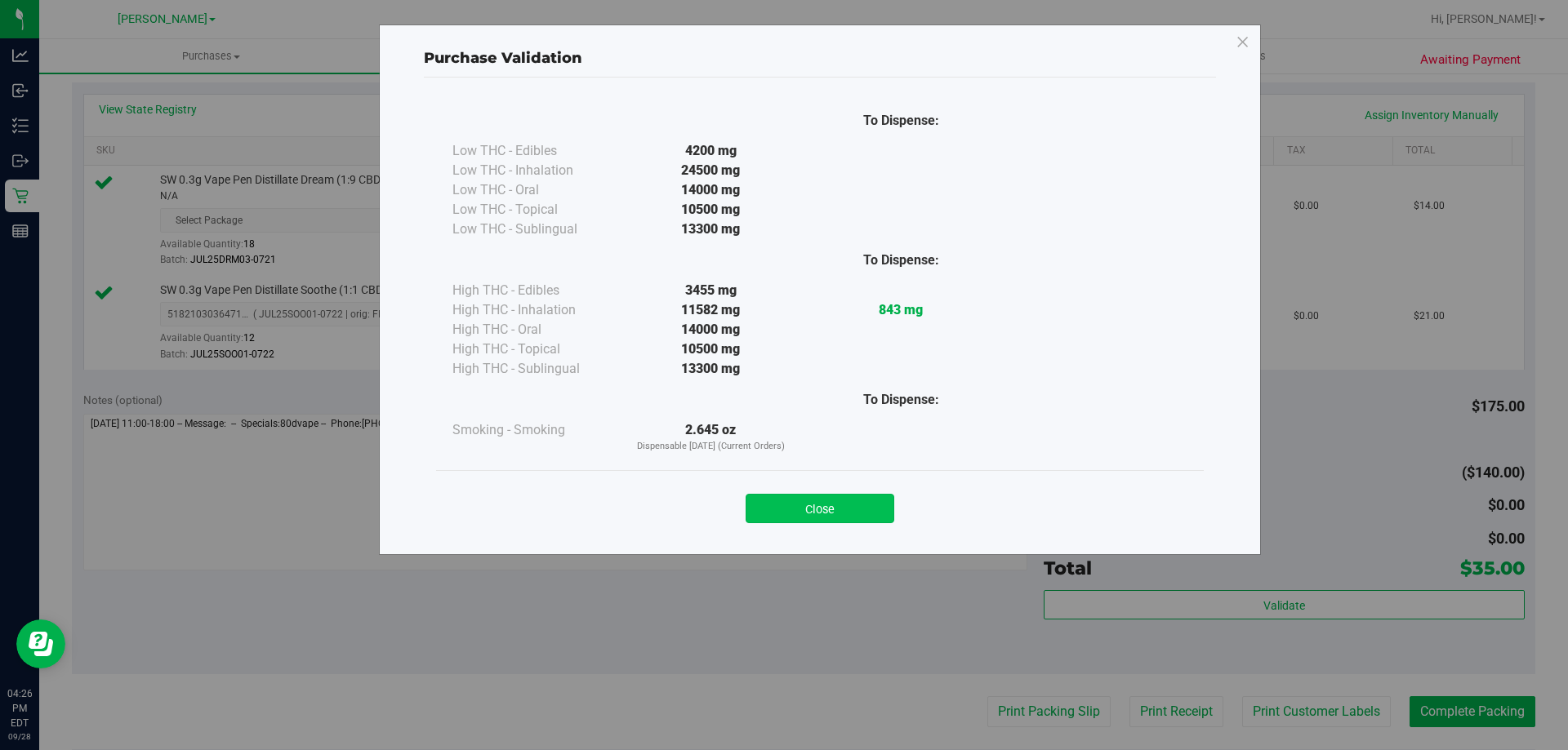
click at [860, 501] on button "Close" at bounding box center [820, 508] width 149 height 29
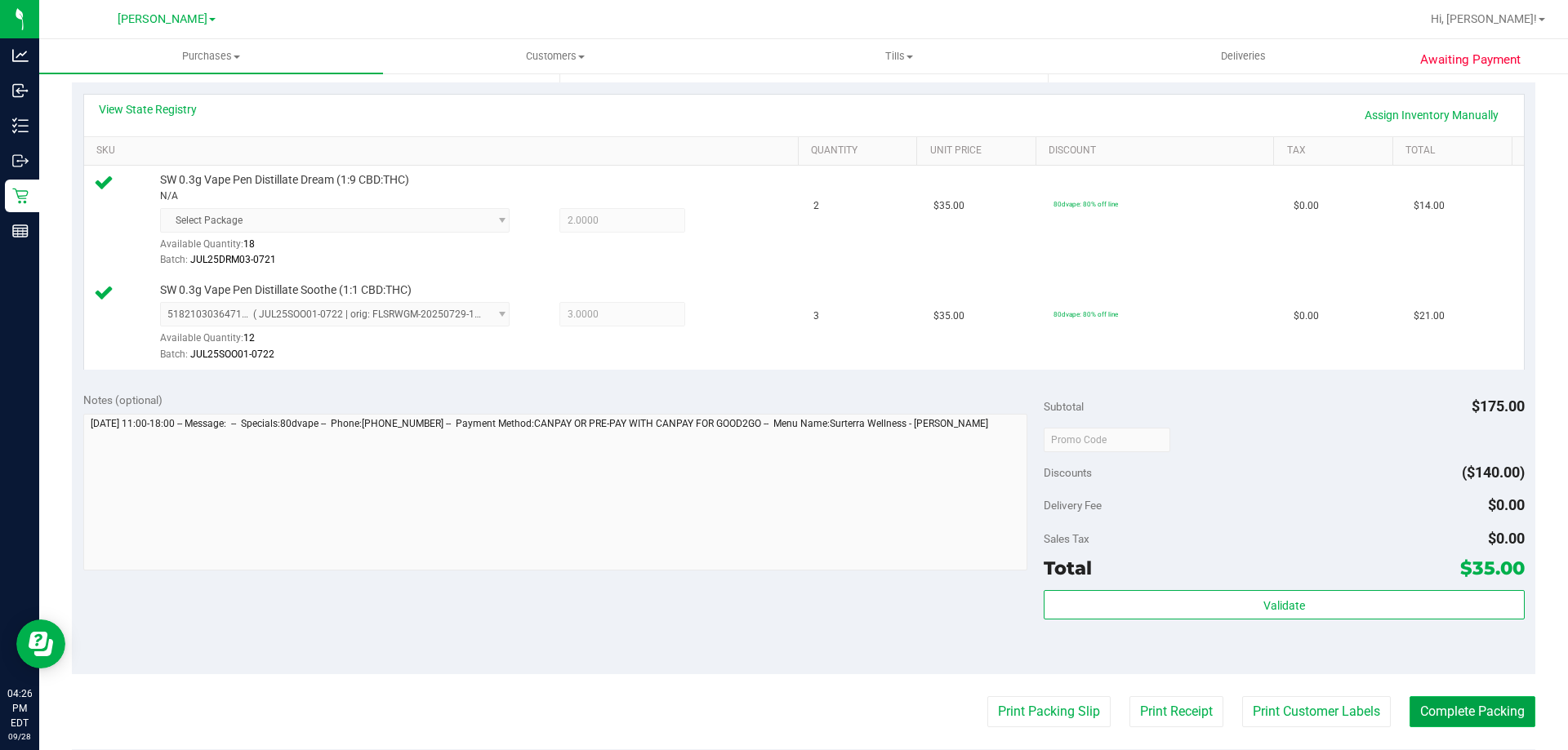
click at [1457, 704] on button "Complete Packing" at bounding box center [1472, 712] width 126 height 31
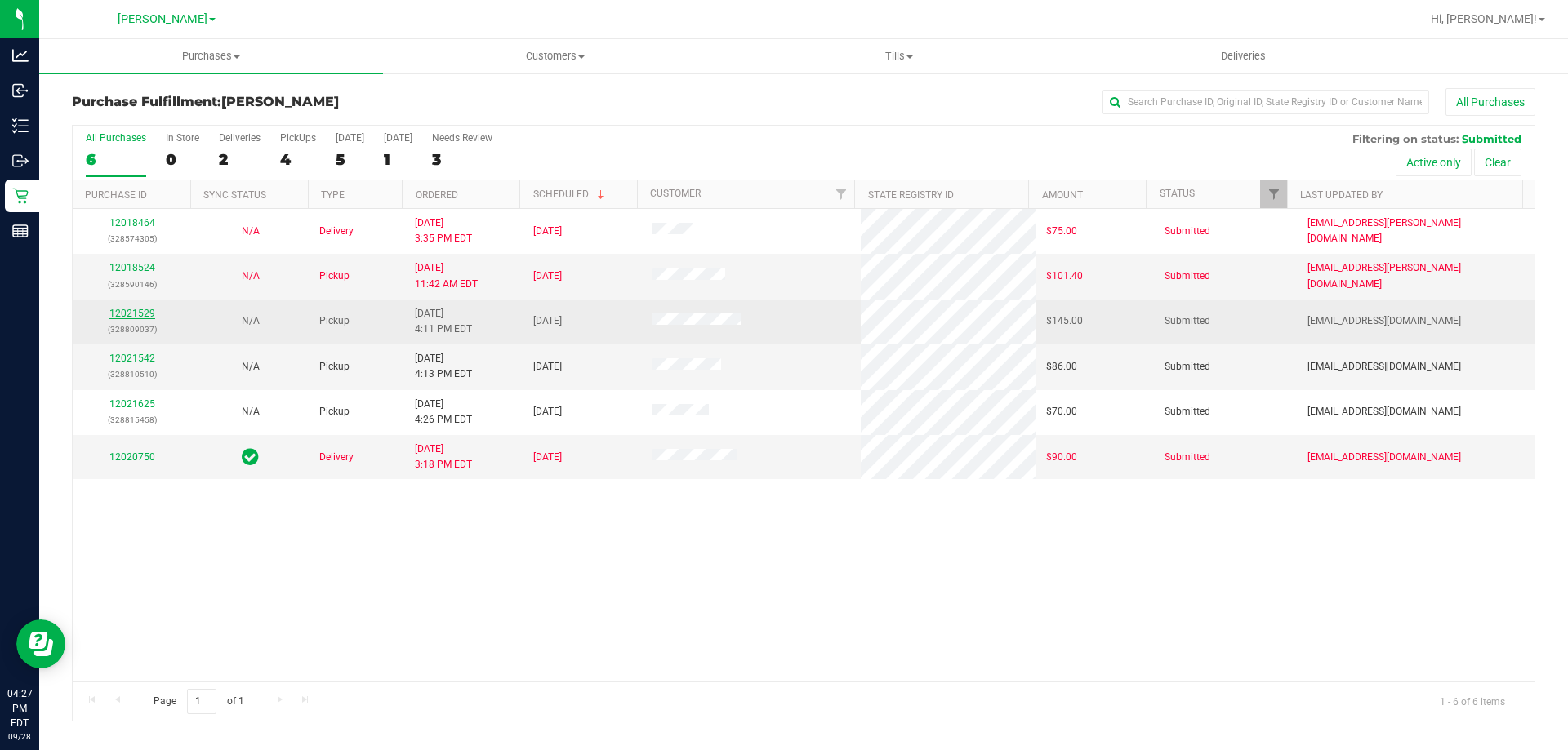
click at [140, 315] on link "12021529" at bounding box center [132, 314] width 46 height 12
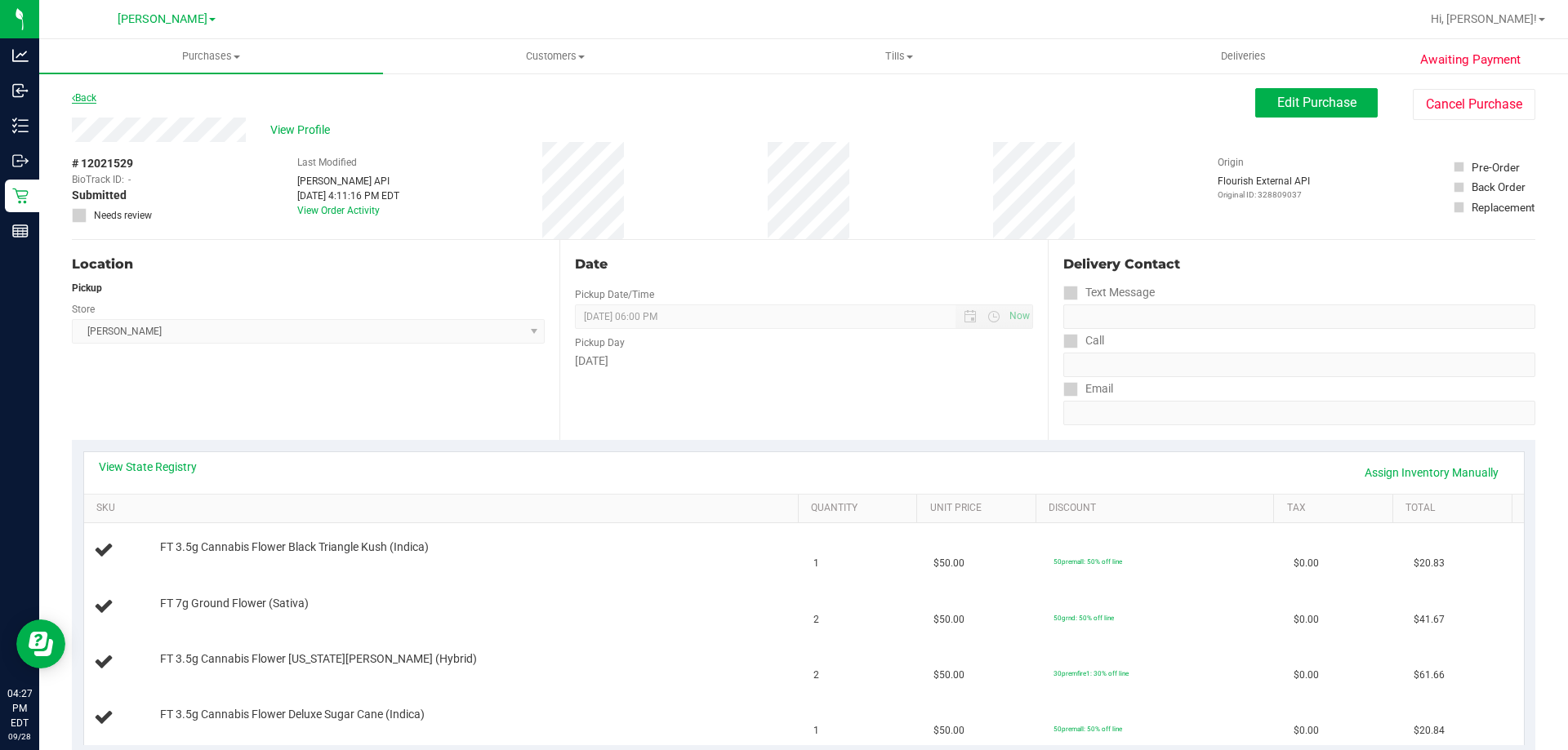
click at [96, 93] on link "Back" at bounding box center [83, 98] width 24 height 12
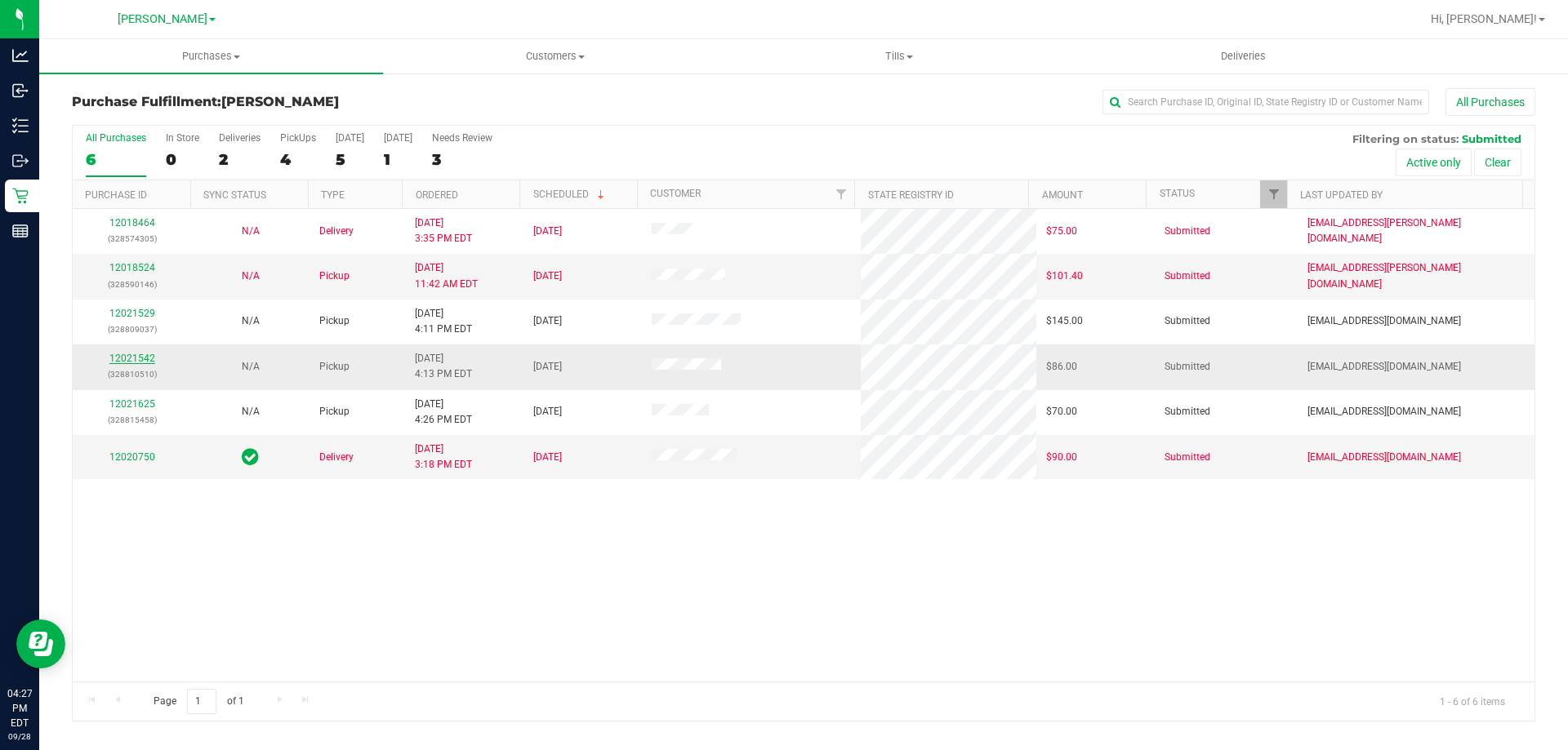
click at [143, 361] on link "12021542" at bounding box center [132, 359] width 46 height 12
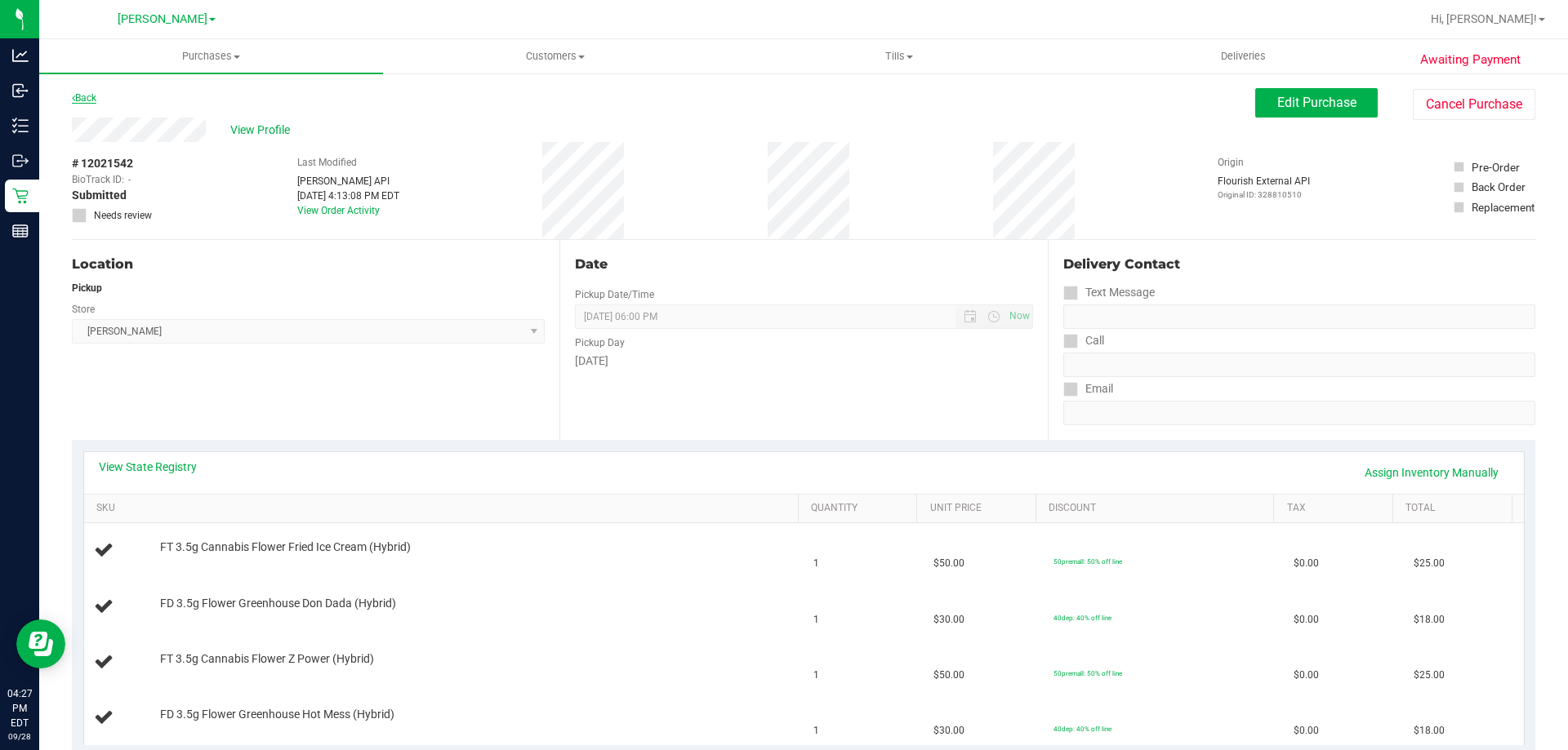
click at [96, 101] on link "Back" at bounding box center [83, 98] width 24 height 12
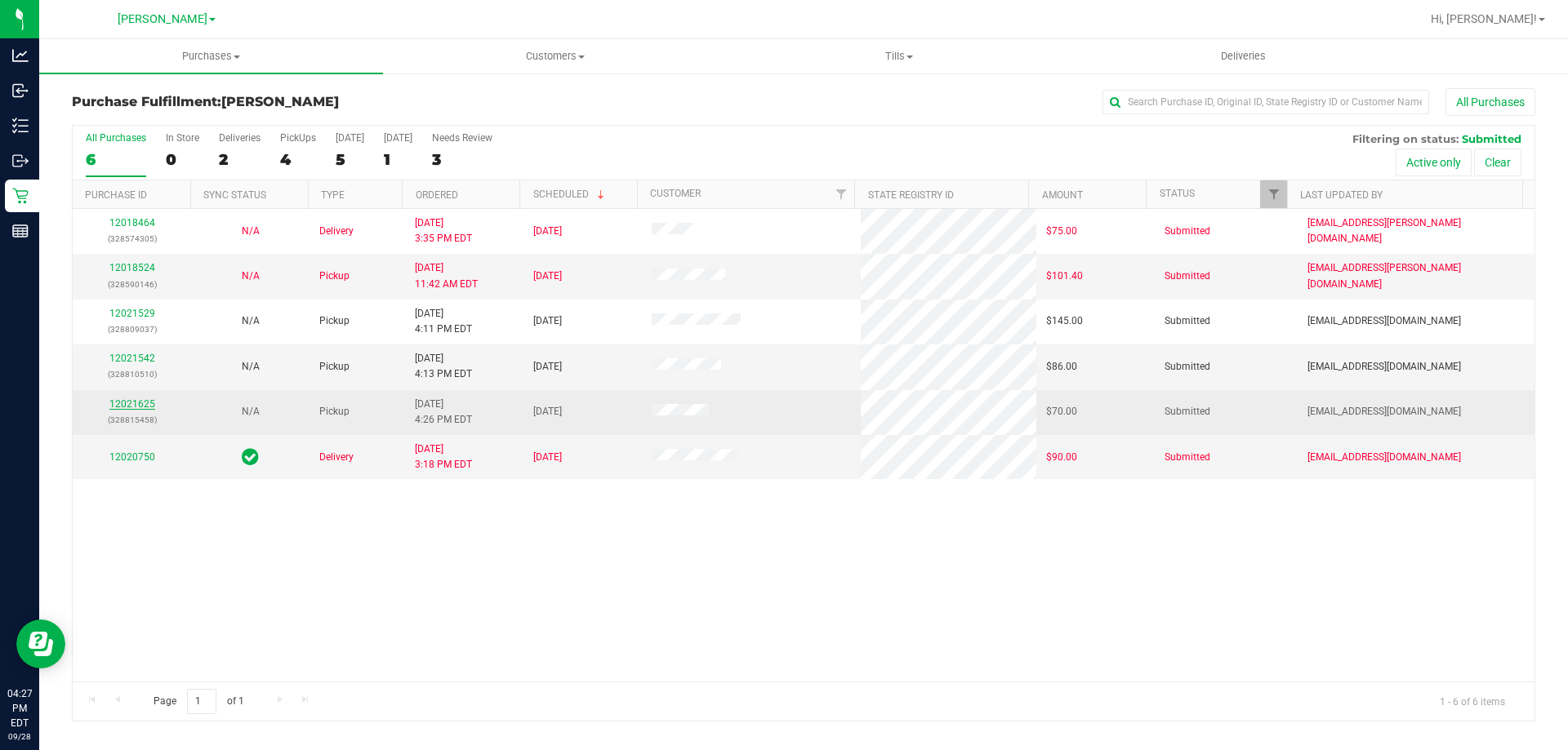
click at [129, 402] on link "12021625" at bounding box center [132, 404] width 46 height 12
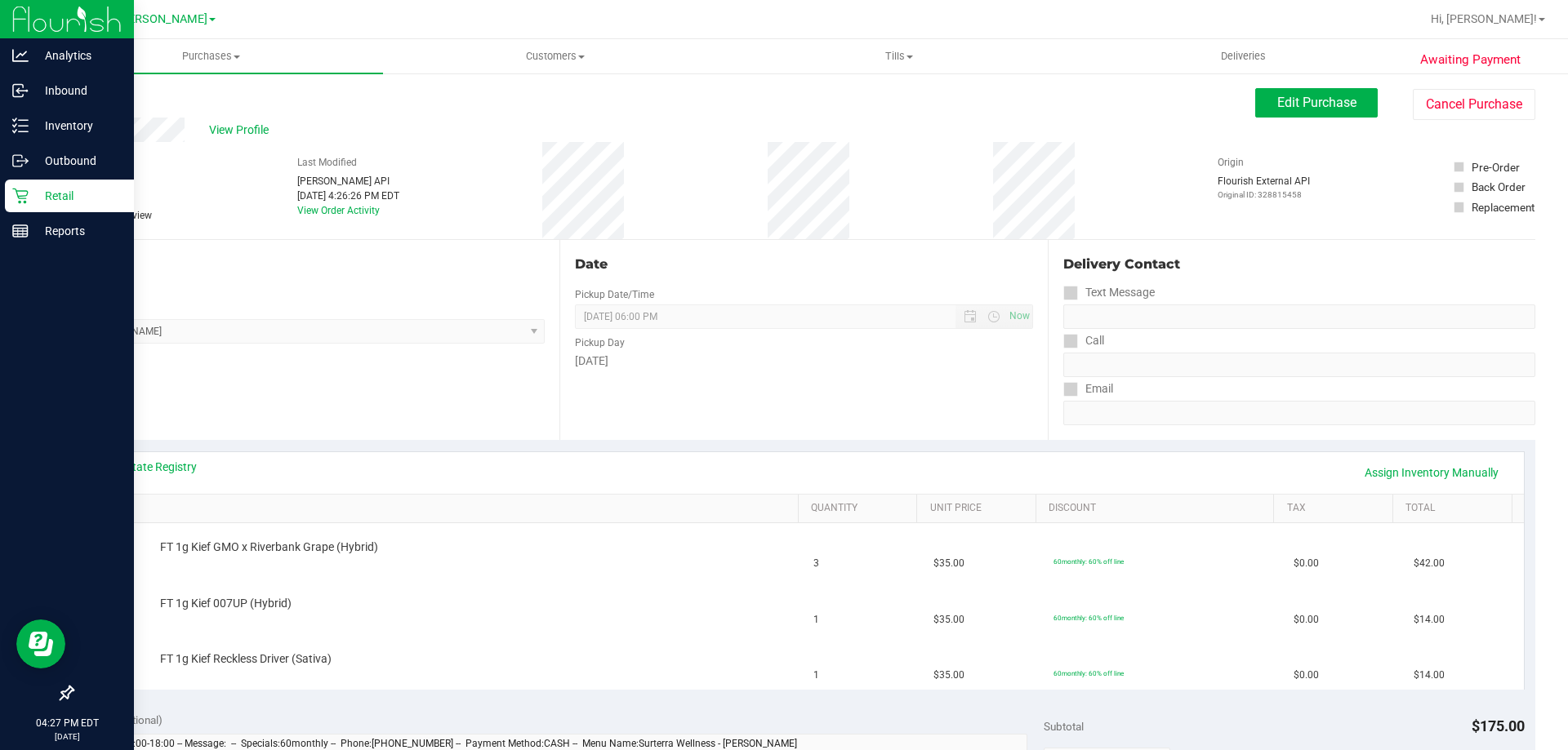
click at [54, 190] on p "Retail" at bounding box center [77, 196] width 98 height 20
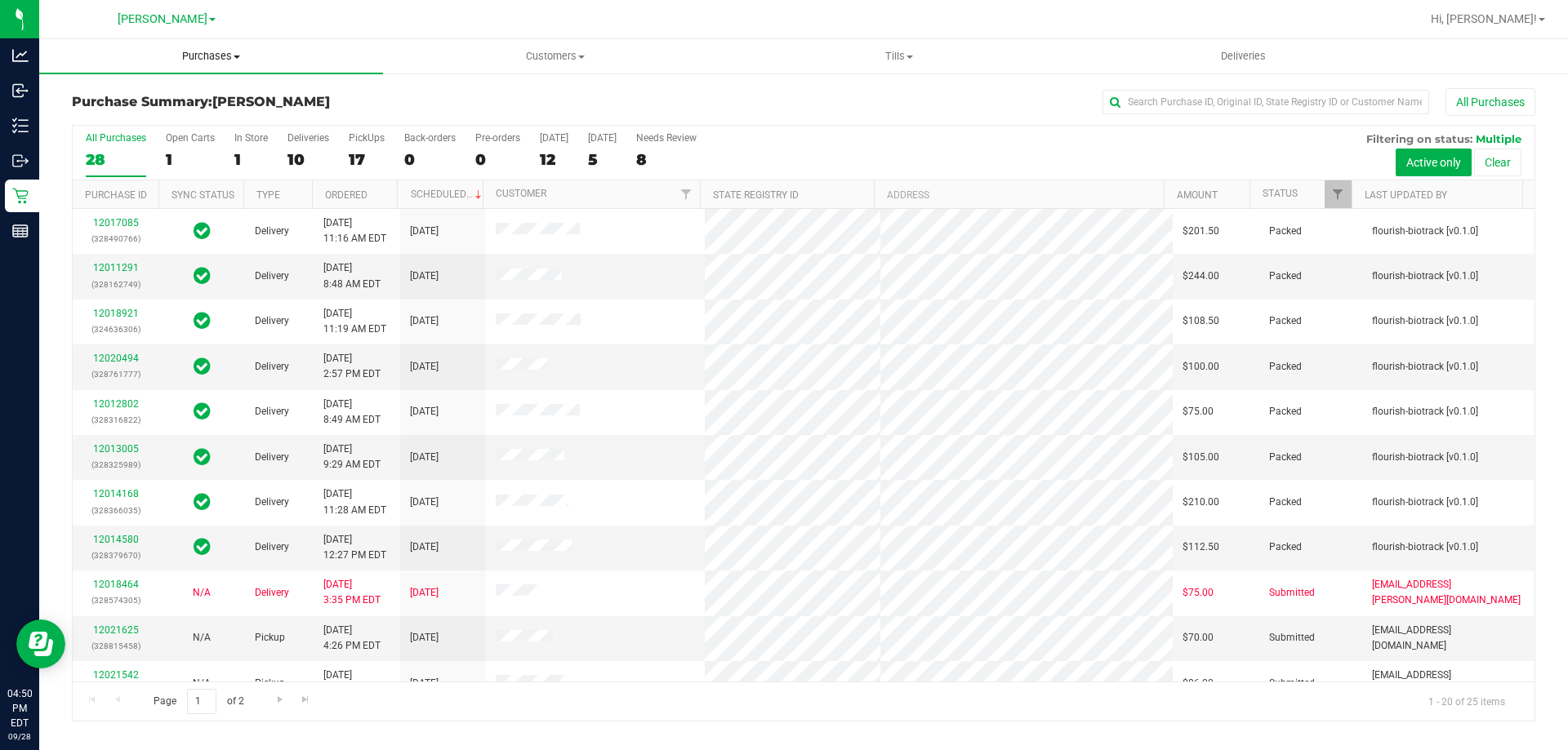
click at [210, 60] on span "Purchases" at bounding box center [210, 56] width 343 height 15
click at [144, 116] on li "Fulfillment" at bounding box center [210, 118] width 343 height 20
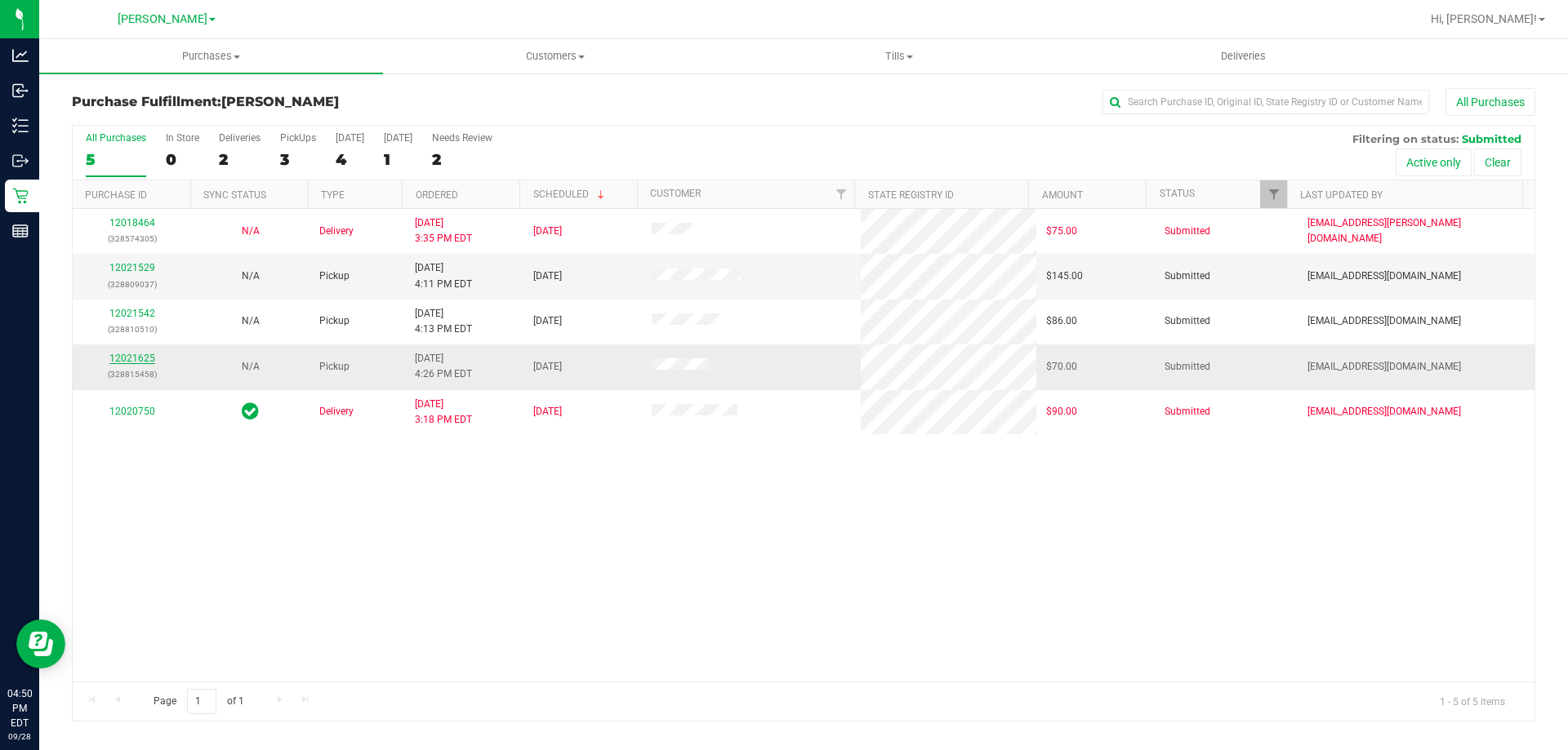
click at [134, 363] on link "12021625" at bounding box center [132, 359] width 46 height 12
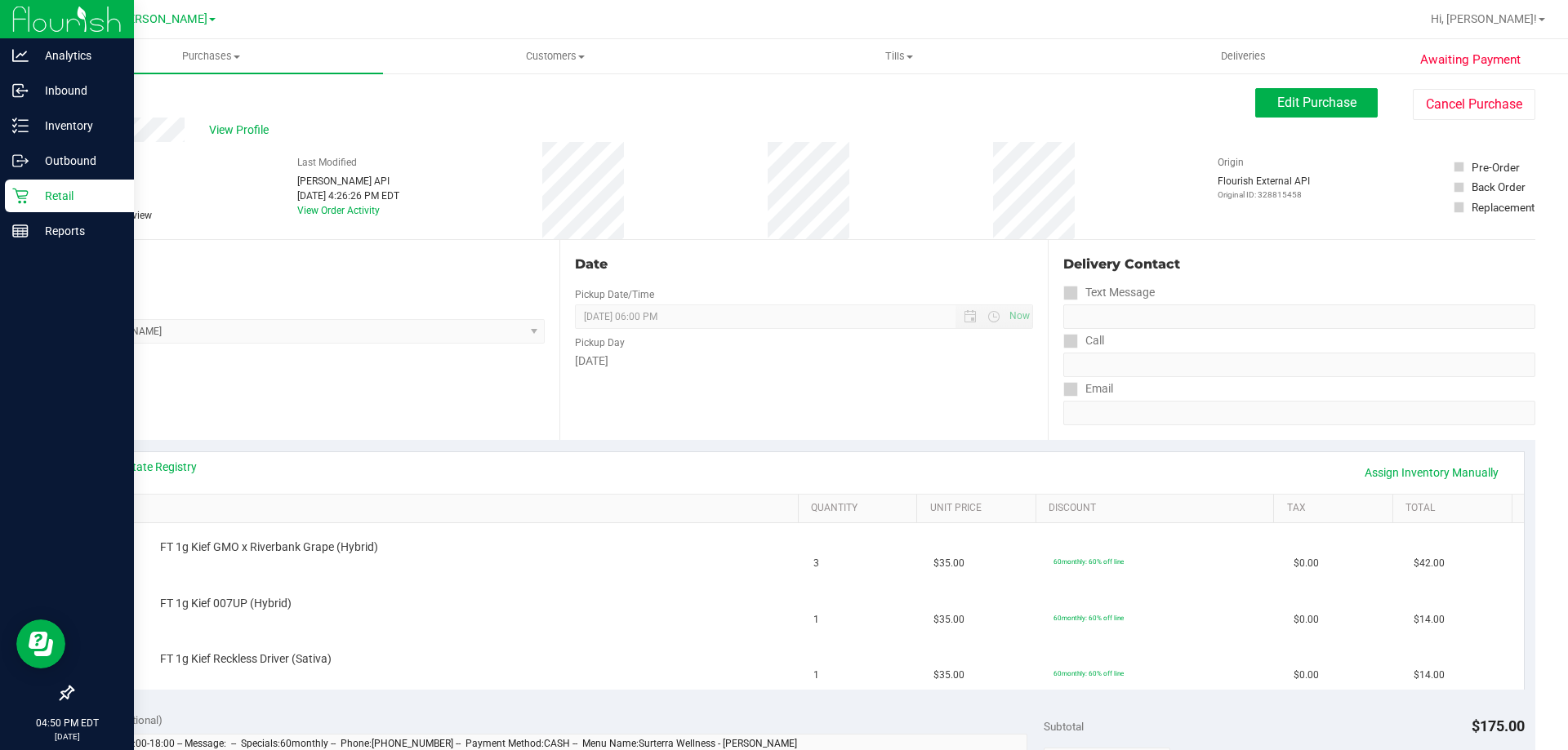
click at [34, 191] on p "Retail" at bounding box center [77, 196] width 98 height 20
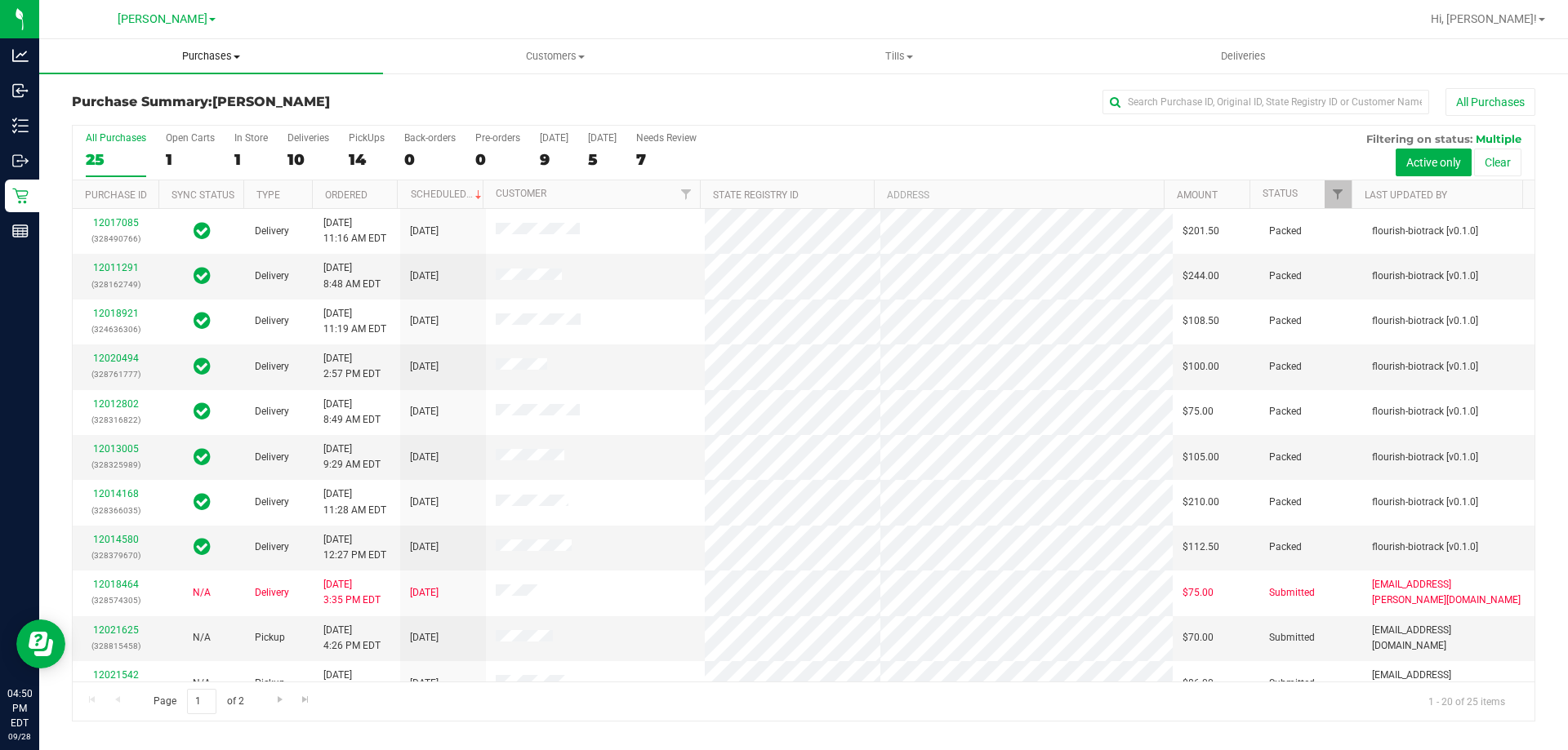
click at [203, 59] on span "Purchases" at bounding box center [210, 56] width 343 height 15
click at [75, 109] on li "Fulfillment" at bounding box center [210, 118] width 343 height 20
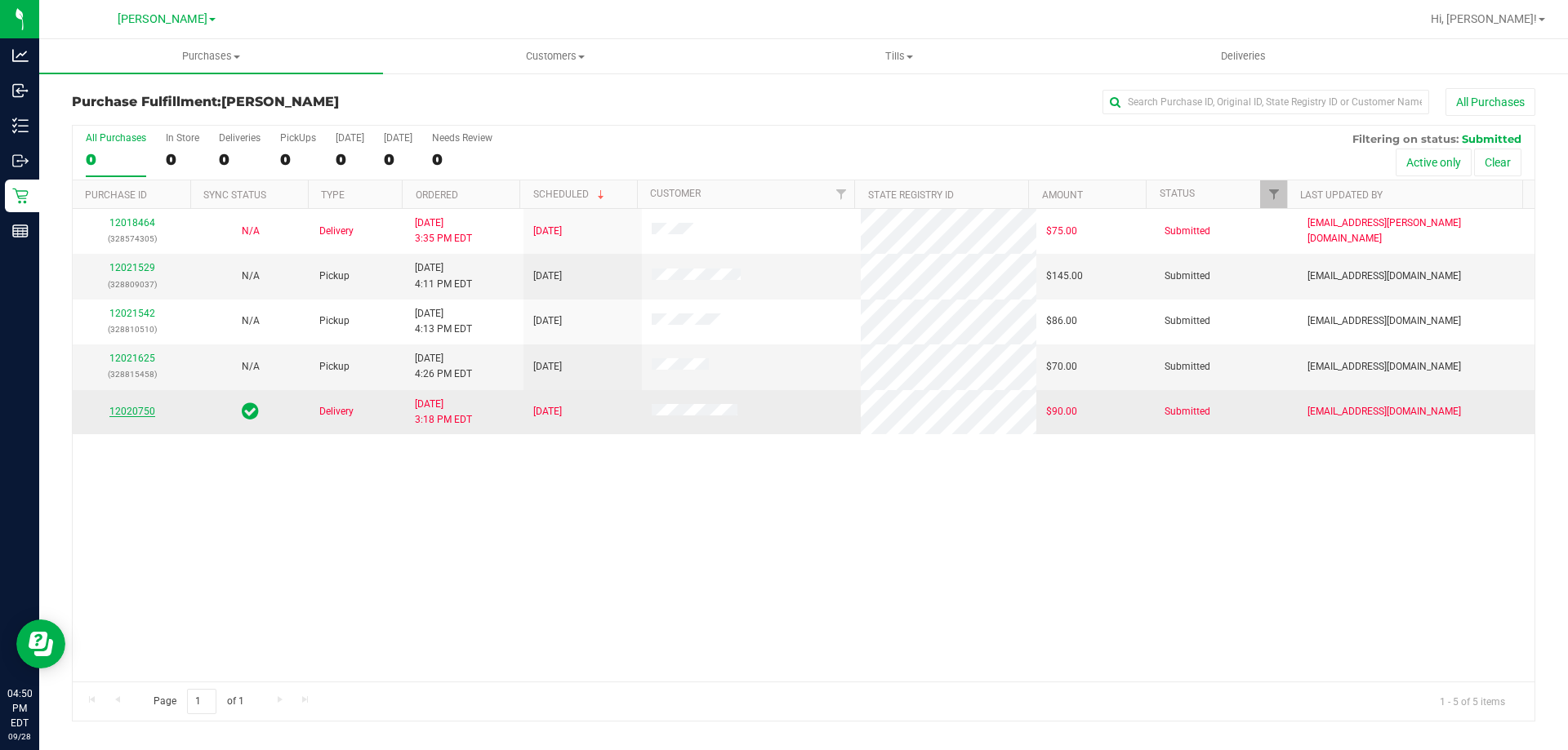
click at [122, 408] on link "12020750" at bounding box center [132, 412] width 46 height 12
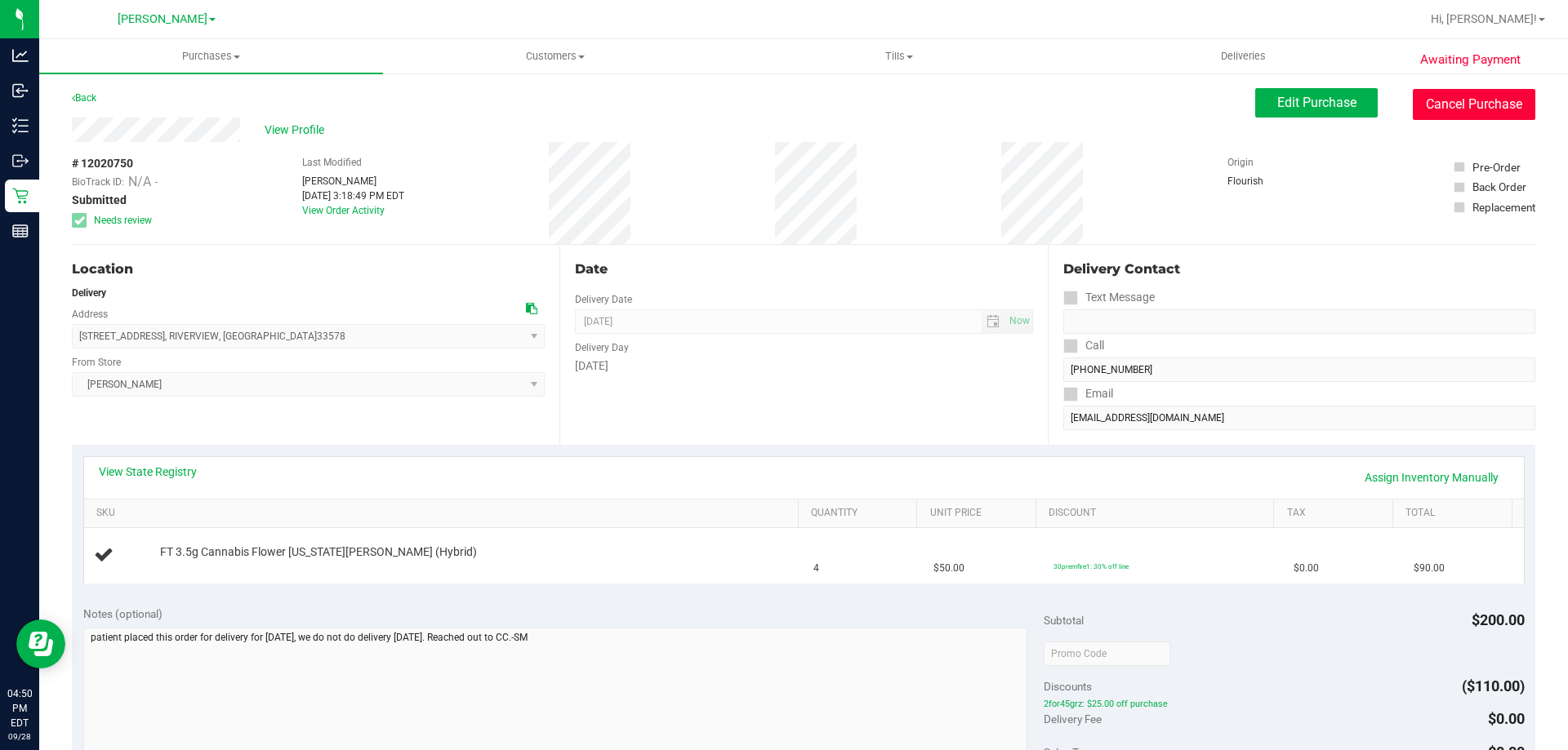
click at [1488, 91] on button "Cancel Purchase" at bounding box center [1473, 105] width 122 height 31
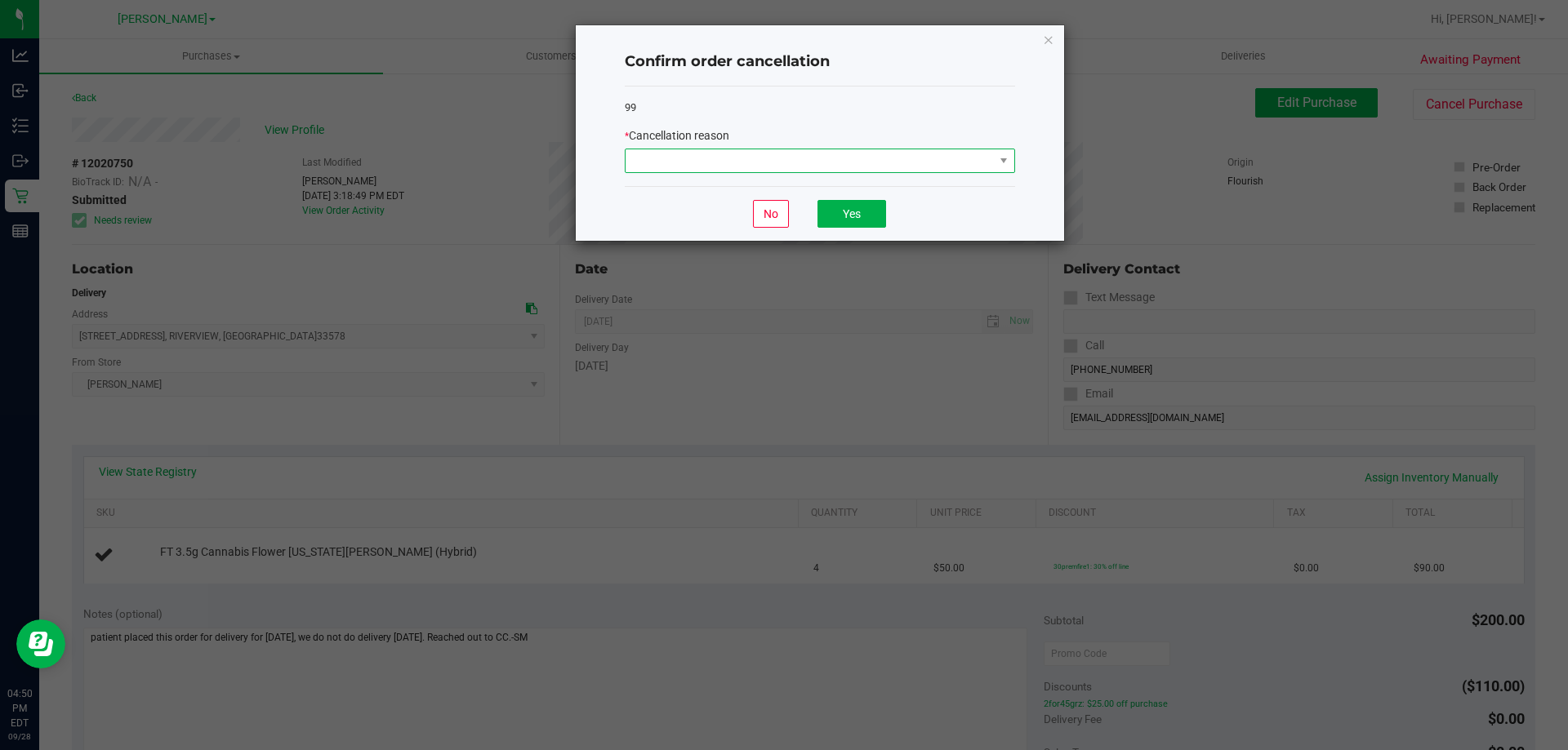
click at [827, 155] on span at bounding box center [809, 160] width 368 height 22
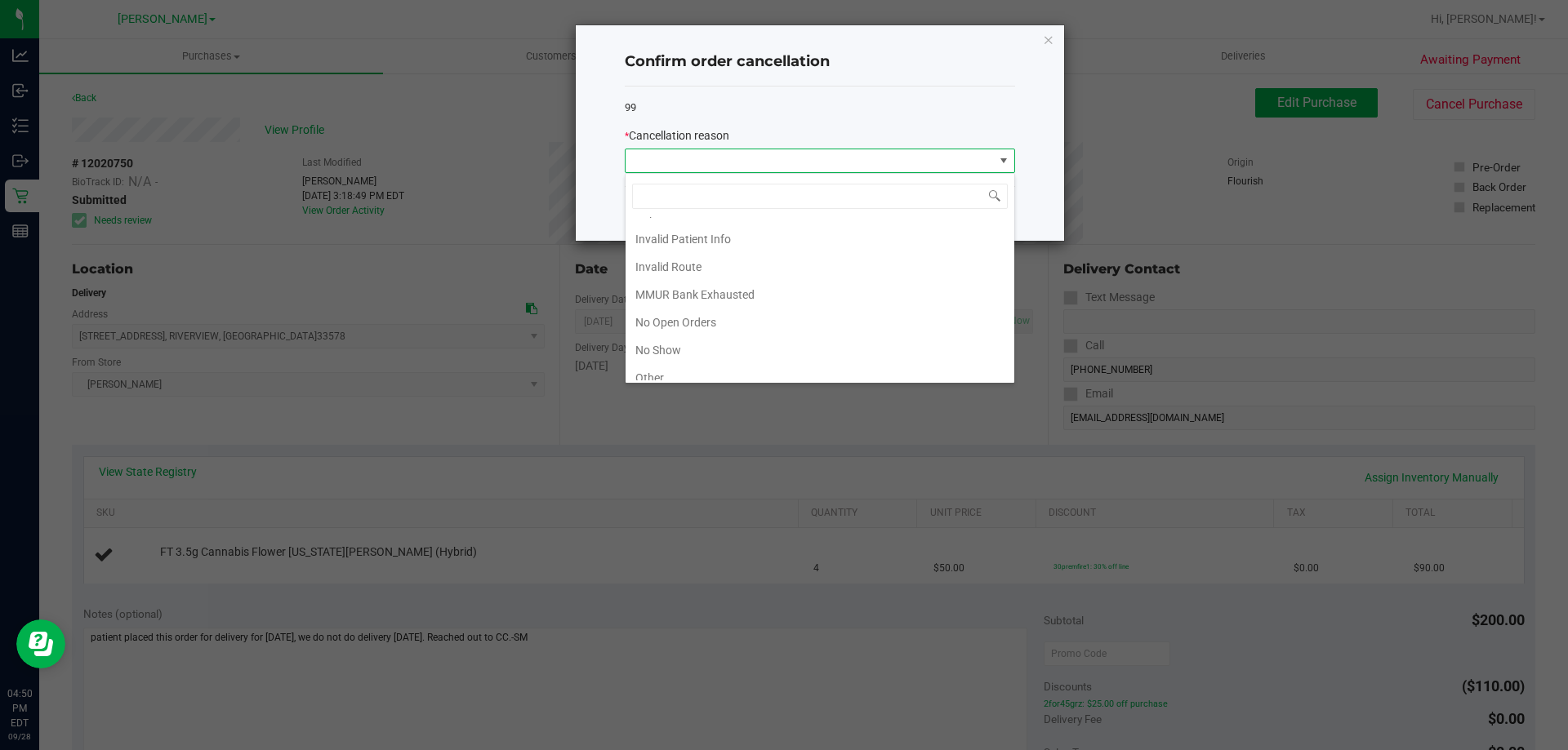
scroll to position [97, 0]
click at [645, 330] on li "Other" at bounding box center [819, 328] width 388 height 27
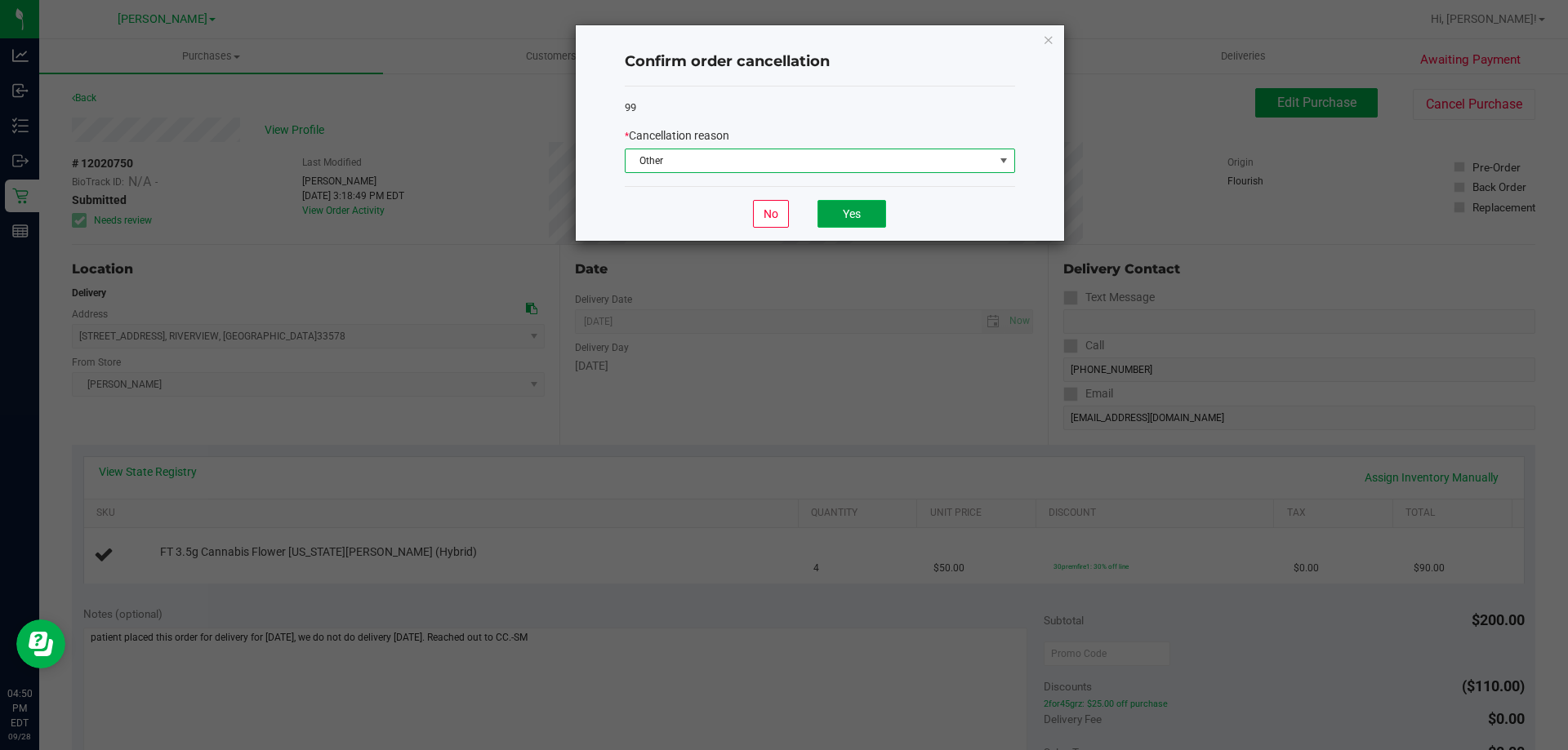
click at [859, 214] on button "Yes" at bounding box center [852, 214] width 68 height 27
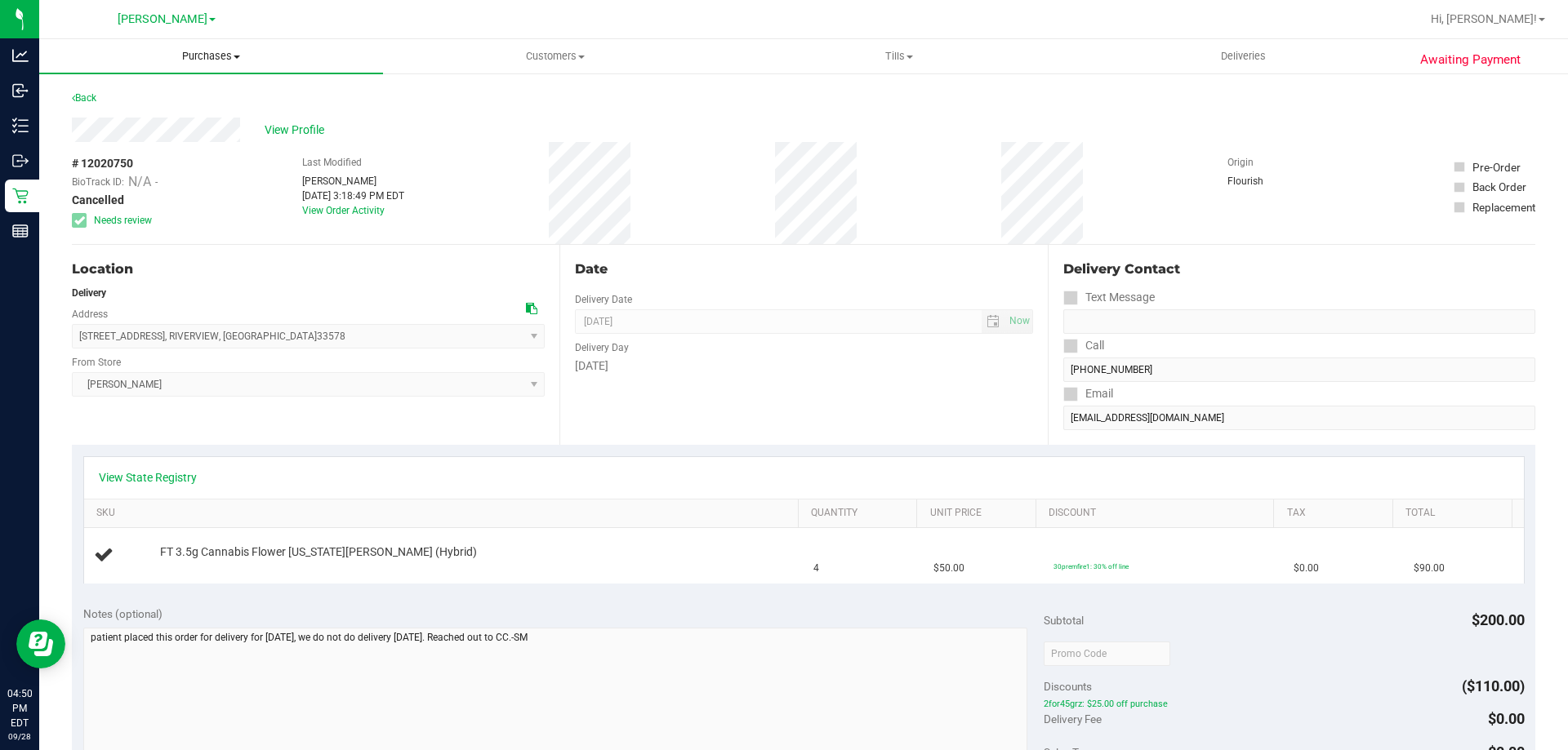
click at [183, 50] on span "Purchases" at bounding box center [210, 56] width 343 height 15
click at [86, 115] on span "Fulfillment" at bounding box center [90, 118] width 102 height 14
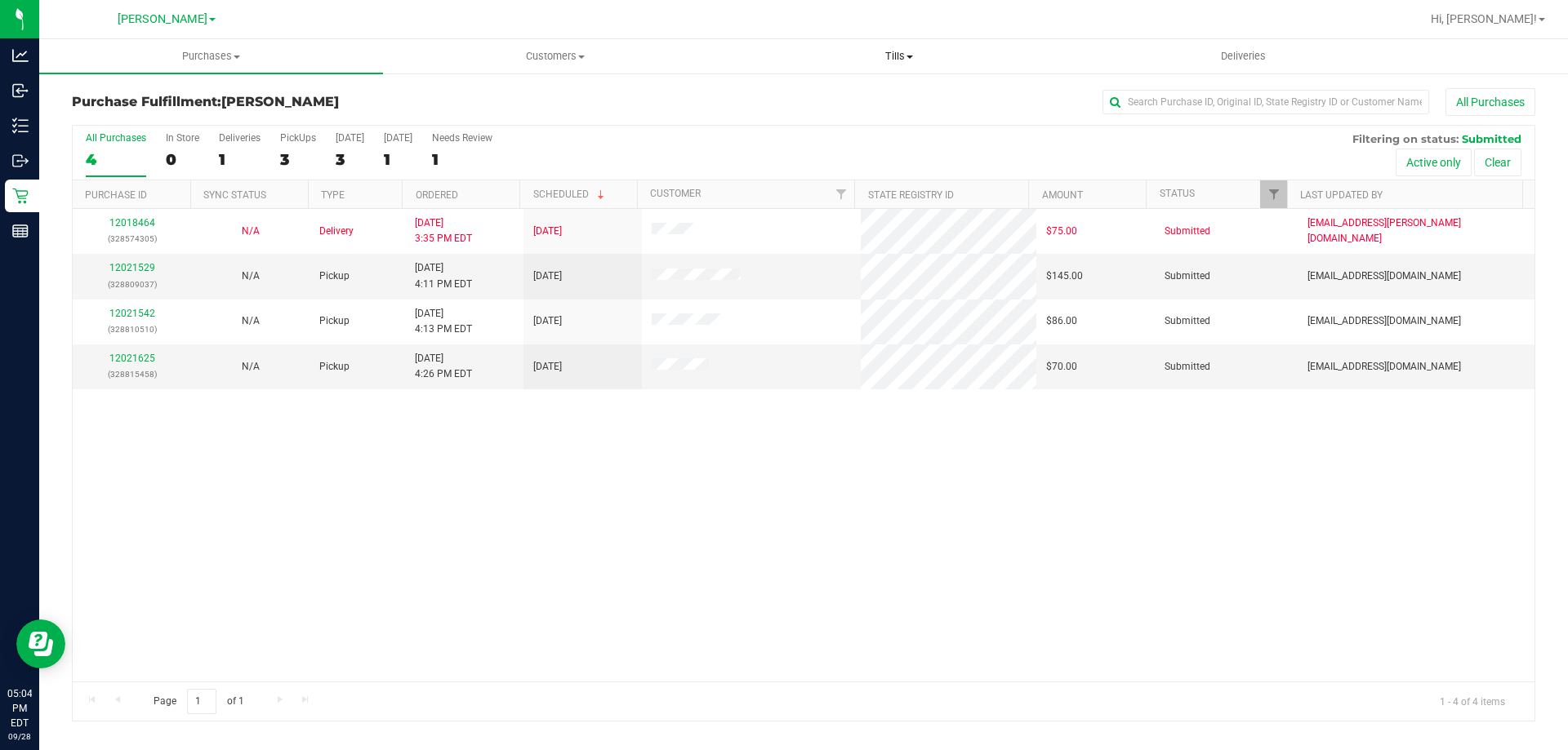
click at [882, 55] on span "Tills" at bounding box center [899, 56] width 342 height 15
click at [807, 96] on span "Manage tills" at bounding box center [782, 98] width 111 height 14
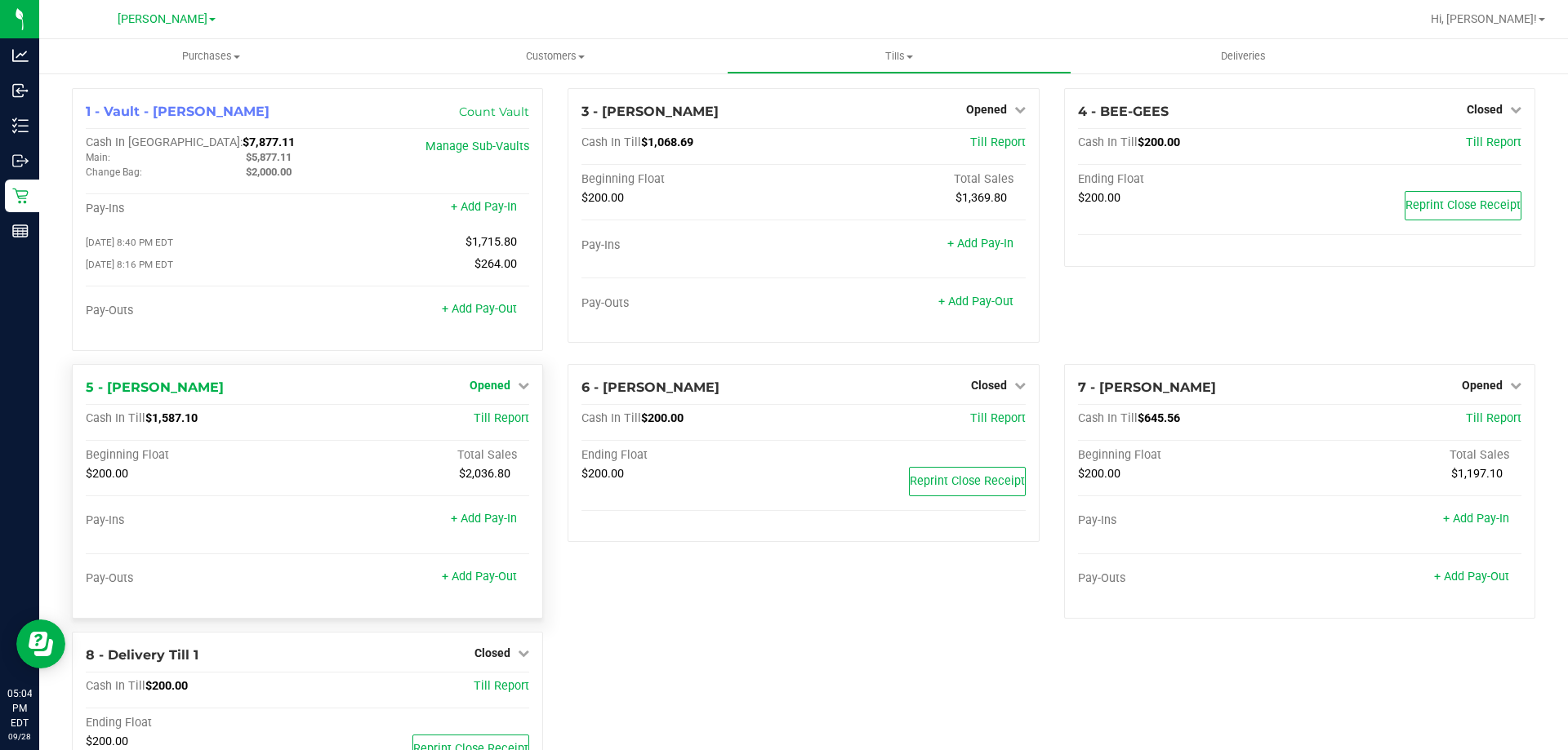
click at [517, 388] on icon at bounding box center [523, 385] width 12 height 12
click at [507, 420] on link "Close Till" at bounding box center [492, 419] width 44 height 13
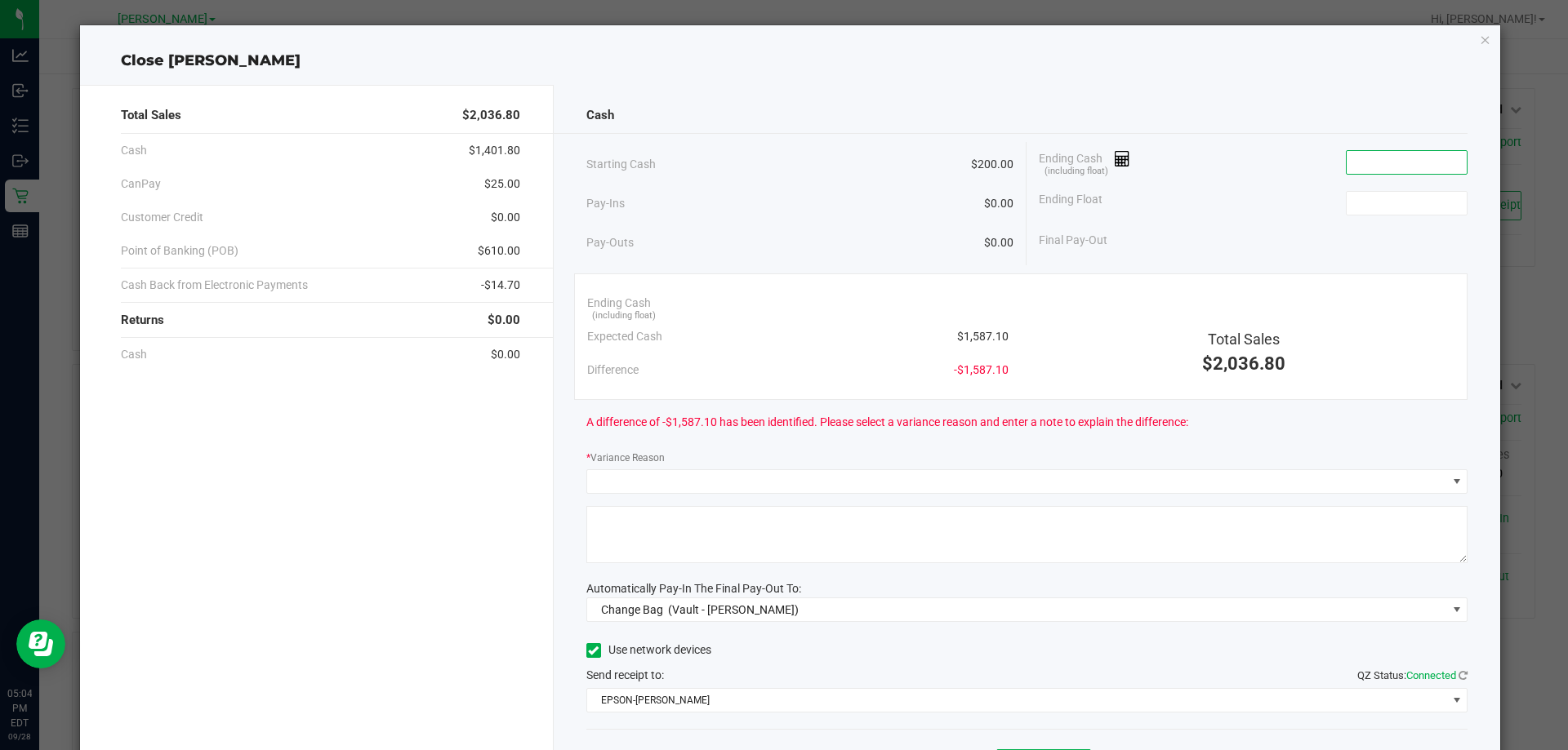
click at [1356, 160] on input at bounding box center [1406, 161] width 120 height 22
type input "$1,589.50"
click at [1422, 212] on input at bounding box center [1406, 202] width 120 height 22
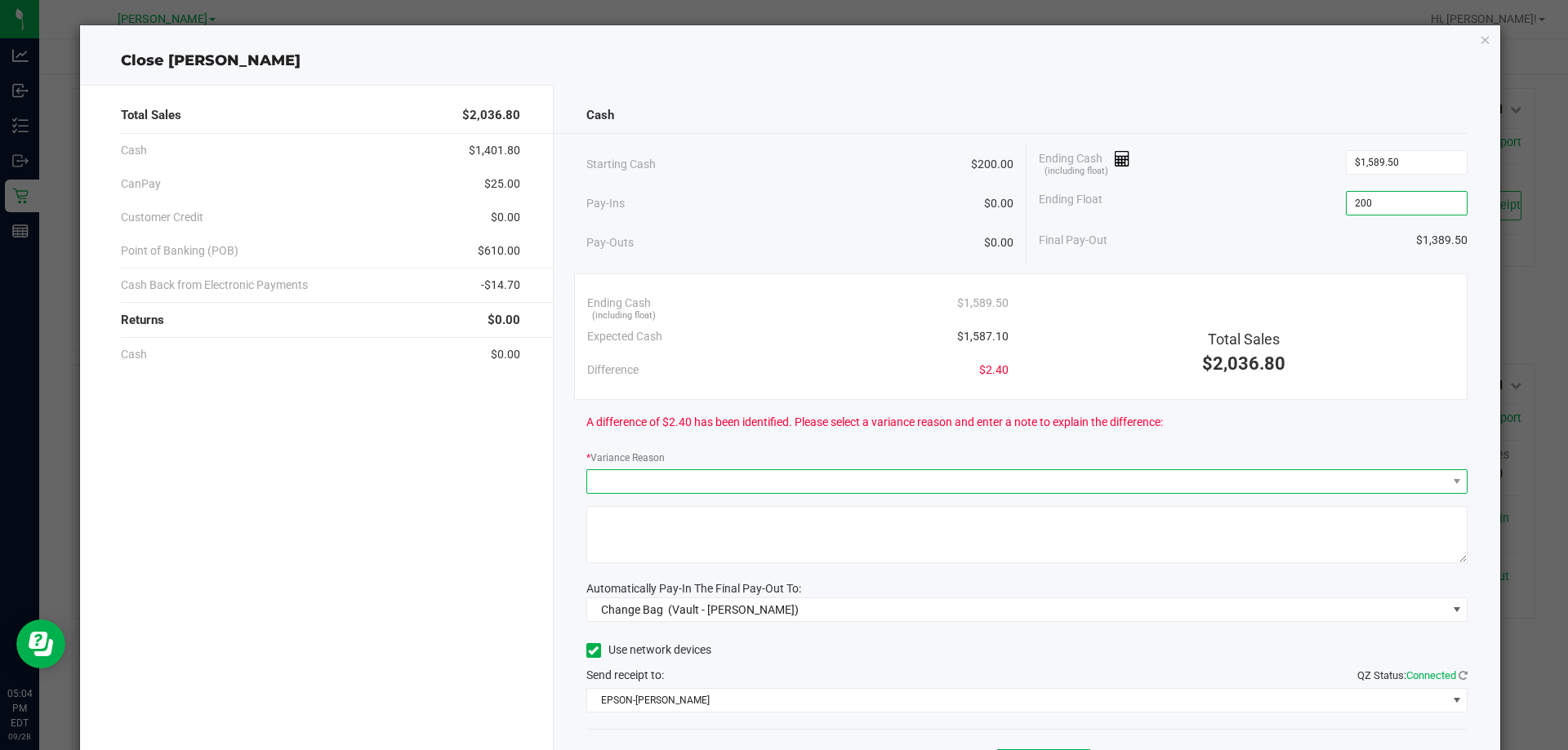
type input "$200.00"
click at [757, 486] on span at bounding box center [1016, 481] width 860 height 22
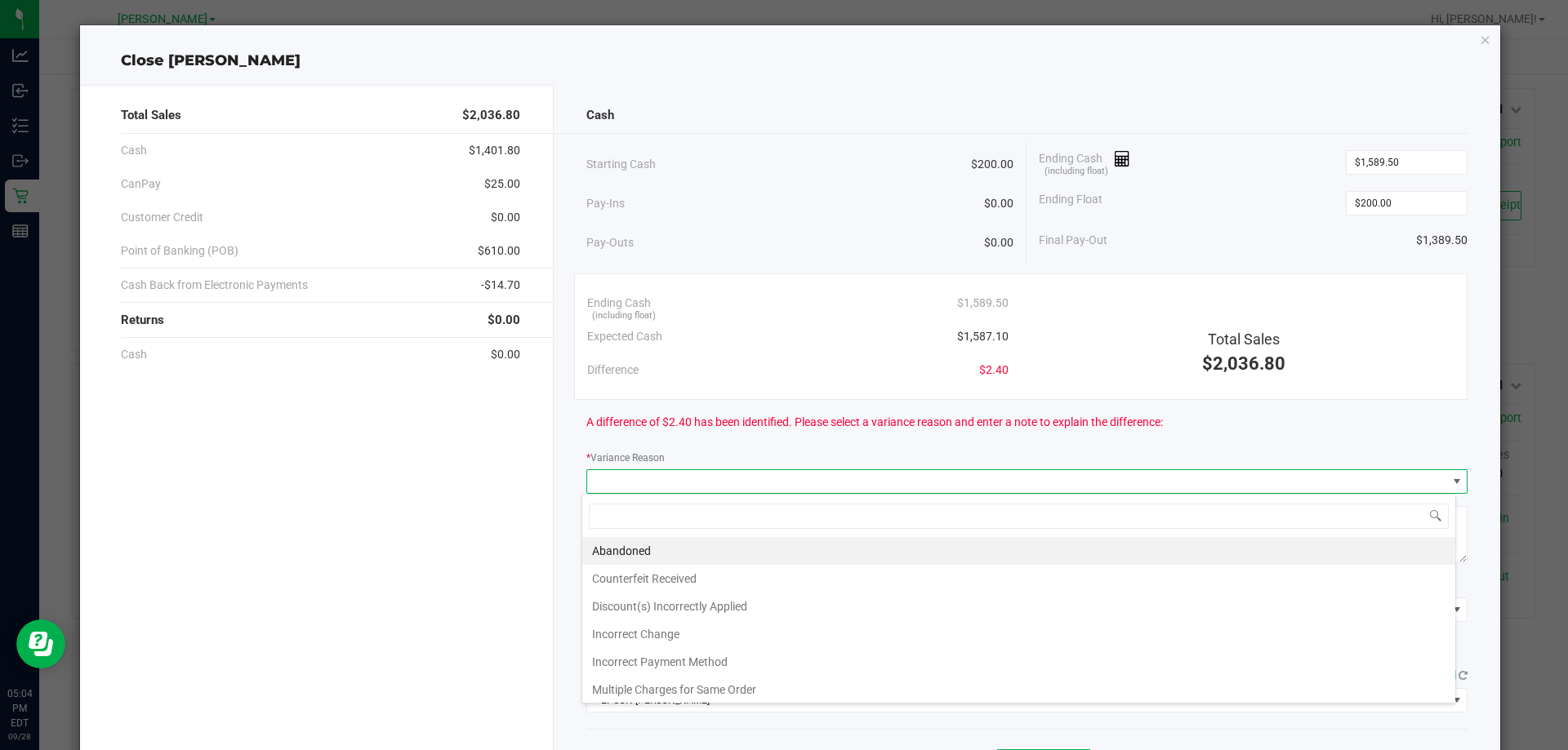
scroll to position [24, 874]
click at [682, 546] on li "Abandoned" at bounding box center [1018, 551] width 873 height 27
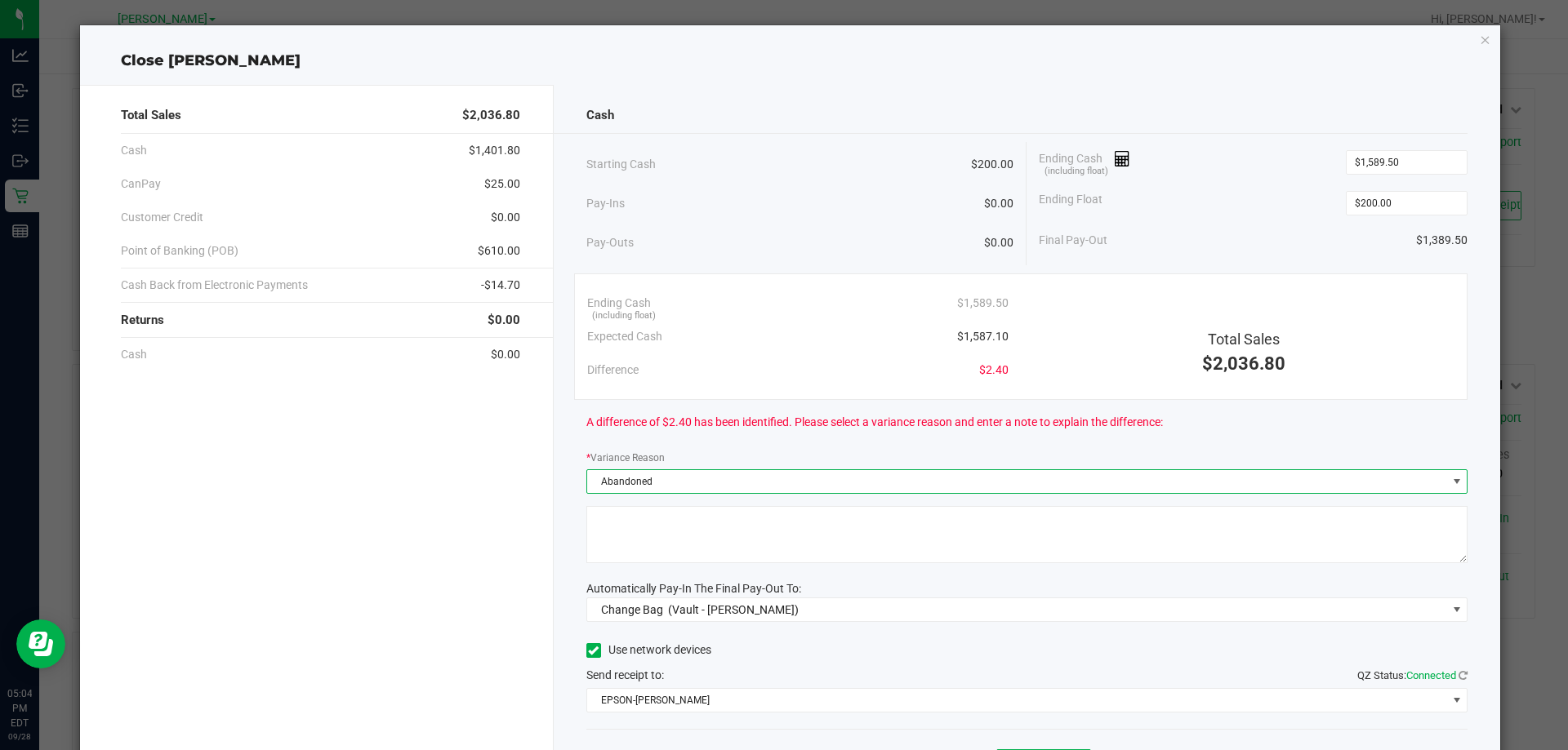
click at [679, 540] on textarea at bounding box center [1026, 535] width 881 height 57
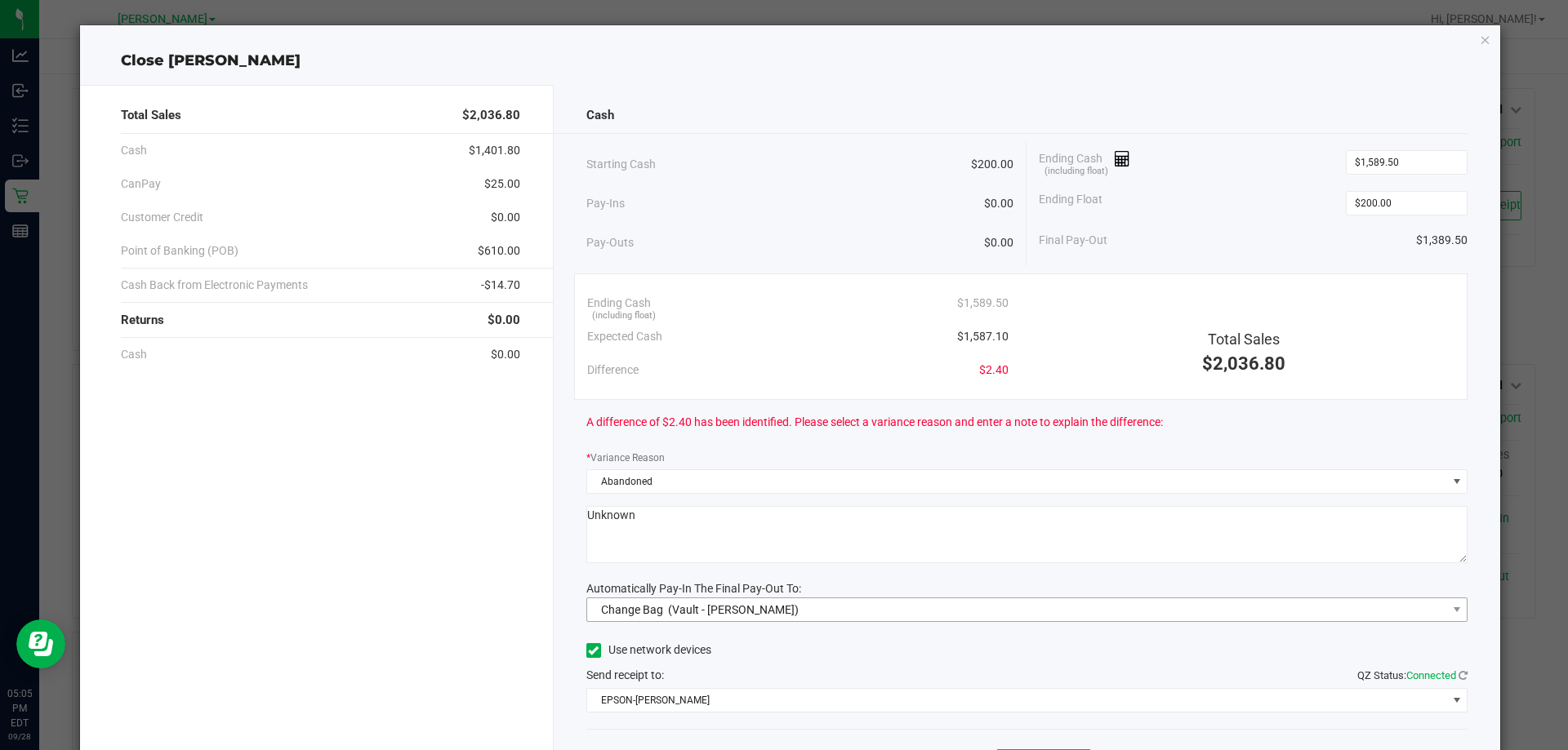
type textarea "Unknown"
click at [886, 620] on span "Change Bag (Vault - [PERSON_NAME])" at bounding box center [1016, 609] width 860 height 22
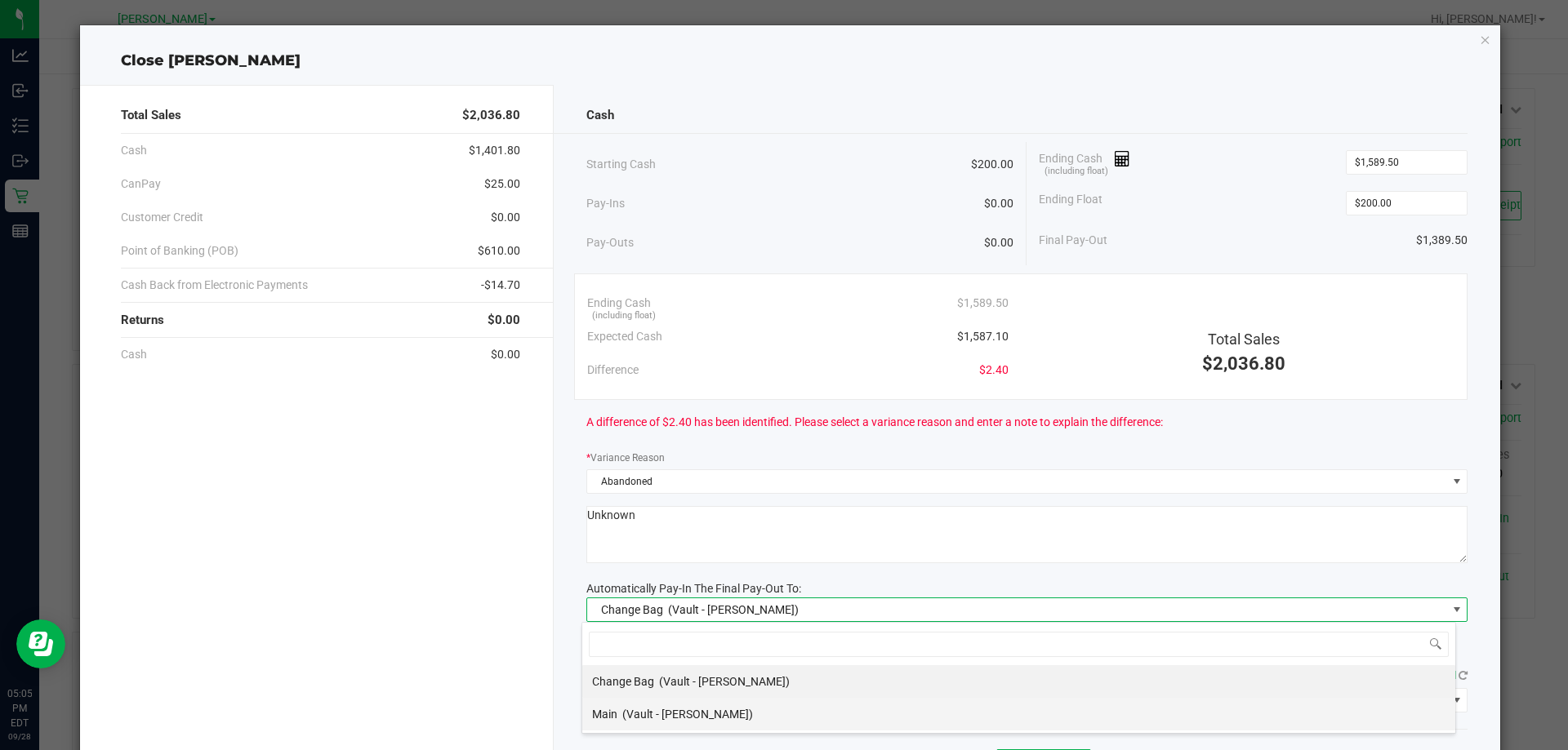
click at [763, 712] on li "Main (Vault - [PERSON_NAME])" at bounding box center [1018, 714] width 873 height 32
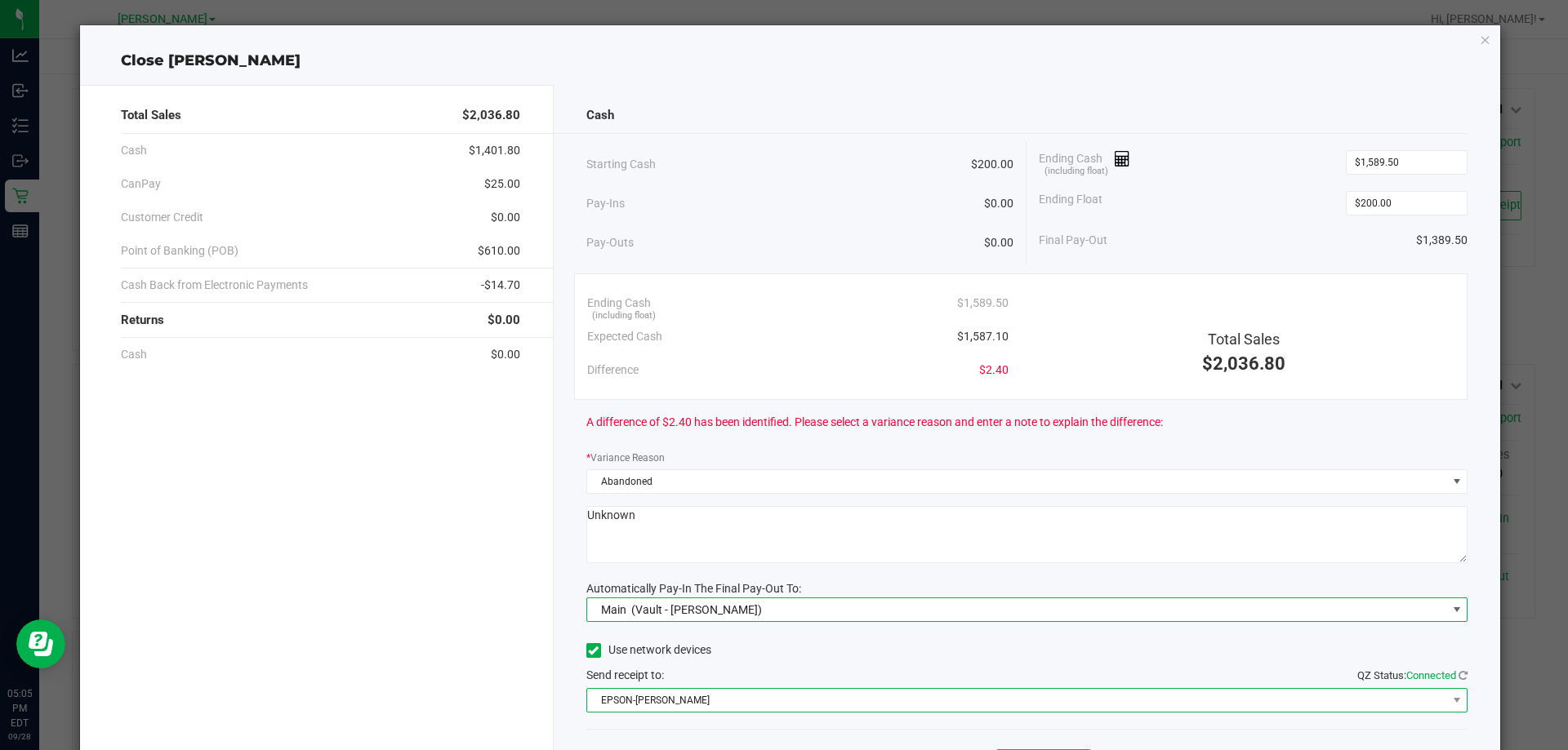
click at [763, 688] on span "EPSON-[PERSON_NAME]" at bounding box center [1016, 699] width 860 height 22
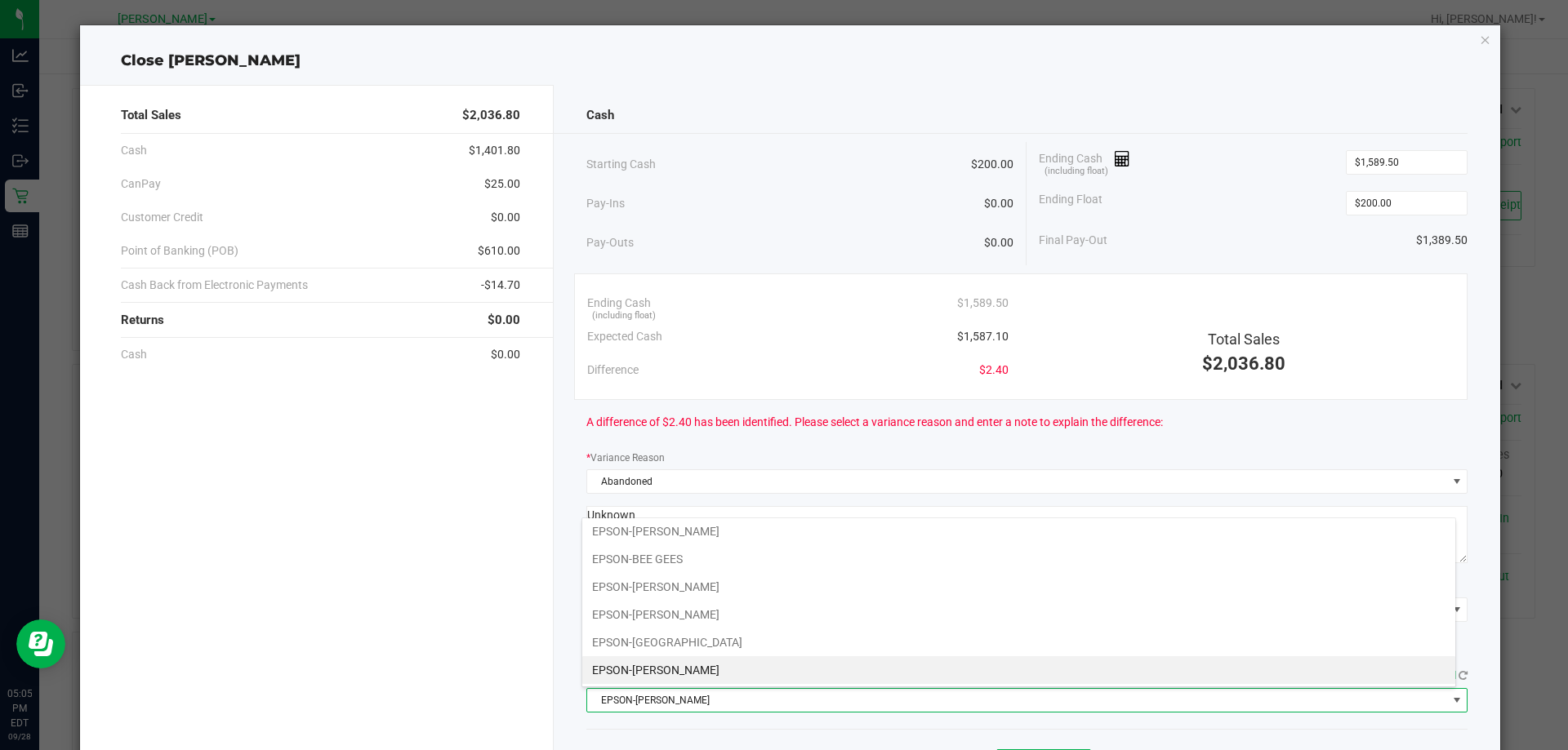
click at [763, 684] on li "EPSON-[PERSON_NAME]" at bounding box center [1018, 697] width 873 height 27
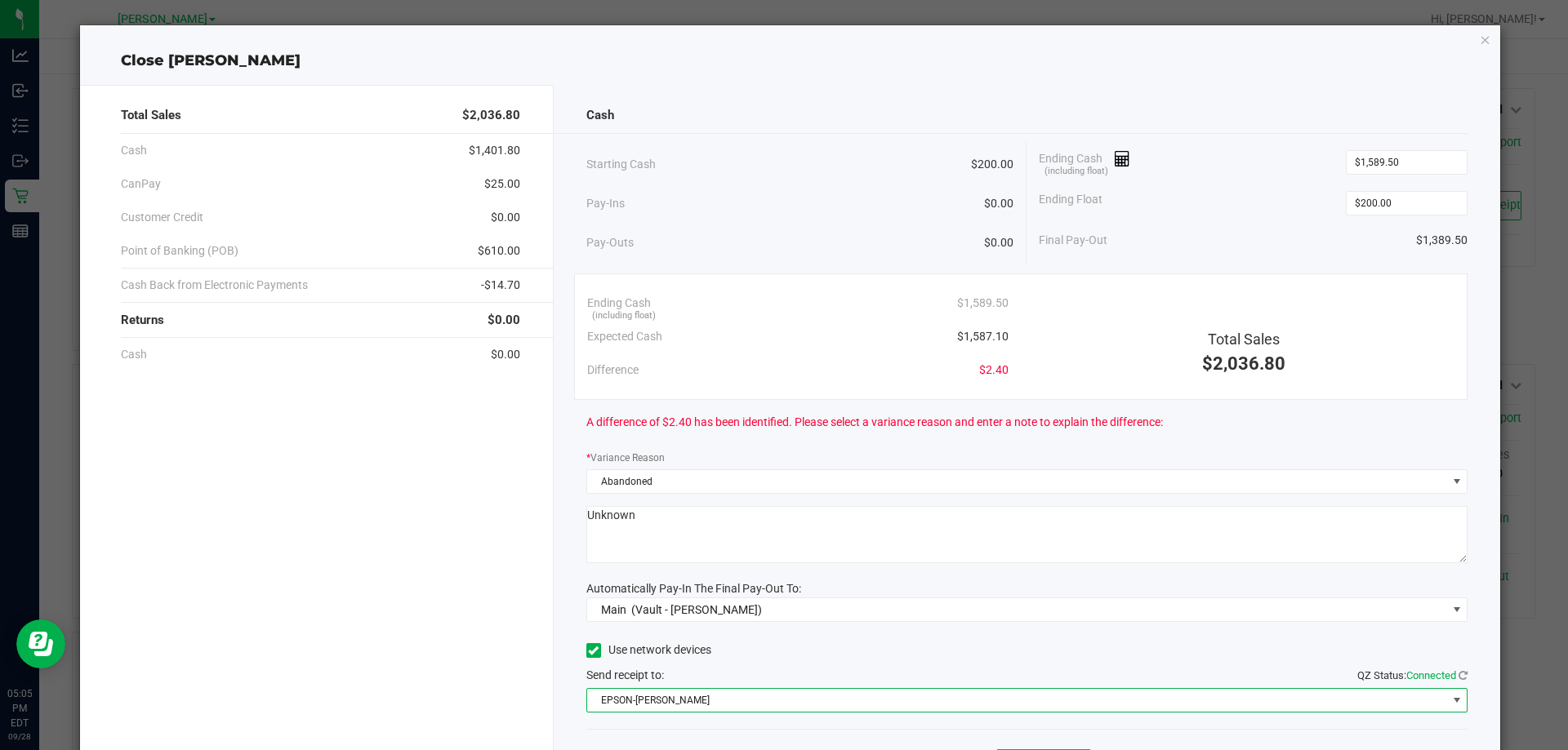
click at [788, 669] on div "Send receipt to: QZ Status: Connected" at bounding box center [1026, 676] width 881 height 18
click at [773, 700] on span "EPSON-[PERSON_NAME]" at bounding box center [1016, 699] width 860 height 22
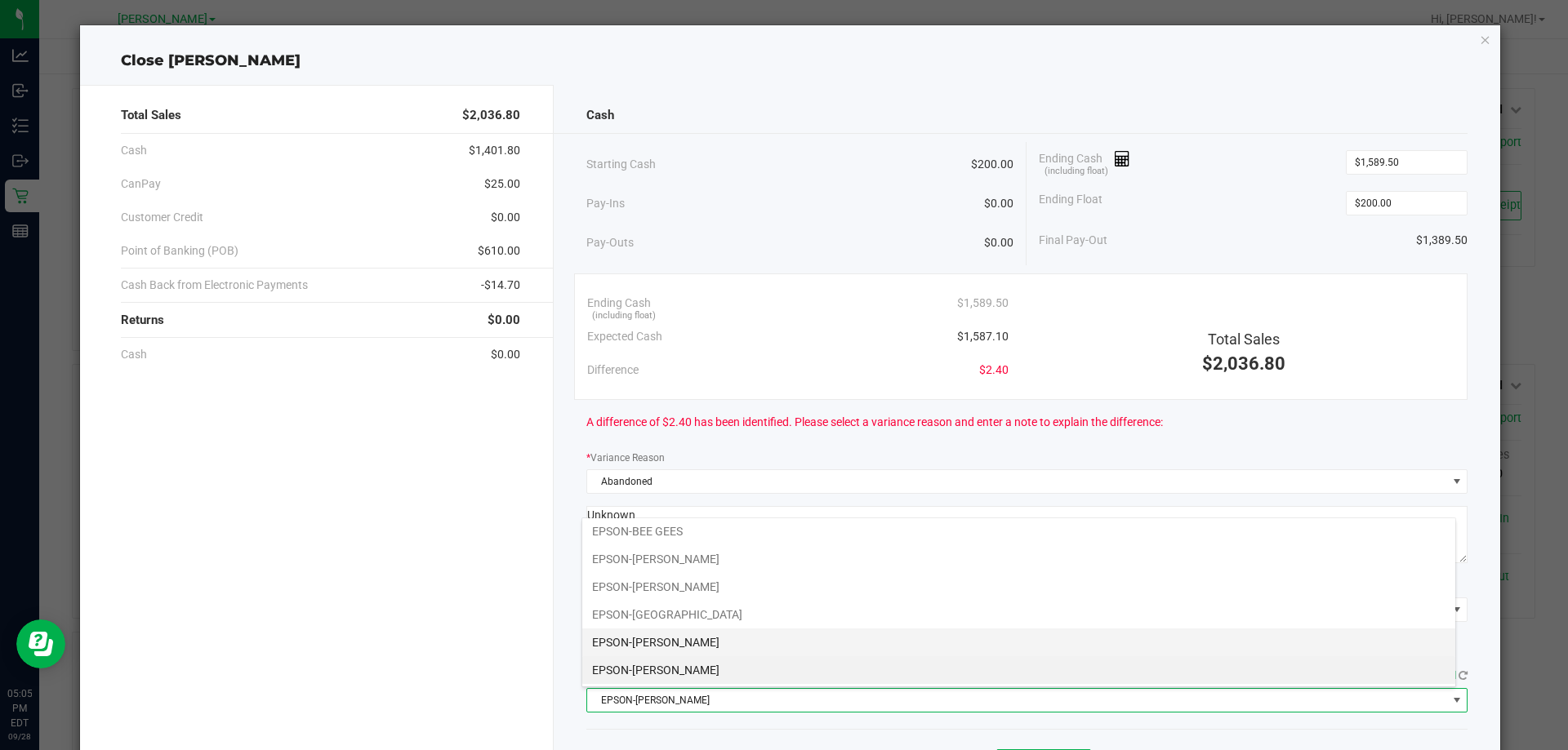
click at [699, 642] on li "EPSON-[PERSON_NAME]" at bounding box center [1018, 642] width 873 height 27
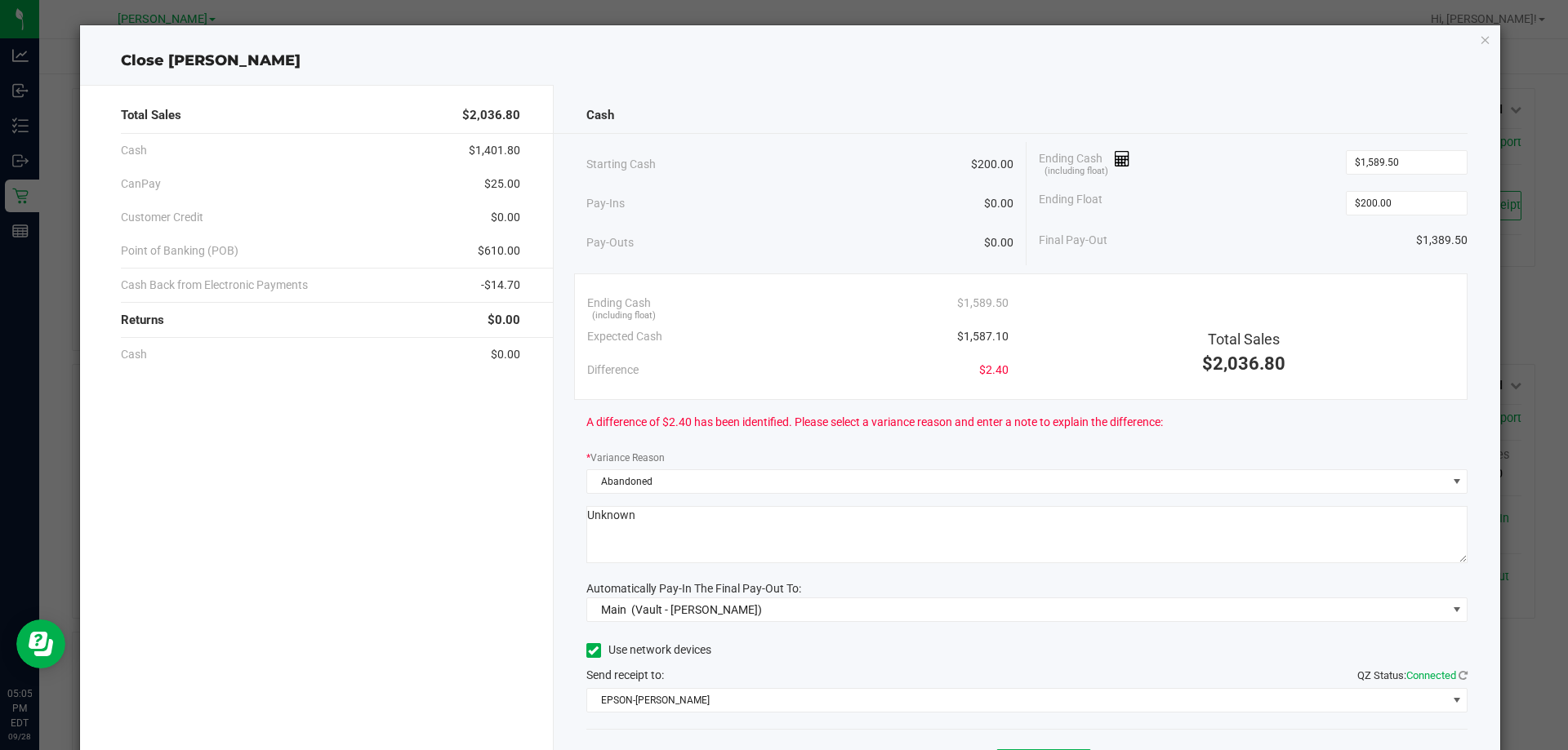
click at [769, 642] on div "Use network devices" at bounding box center [1026, 650] width 881 height 24
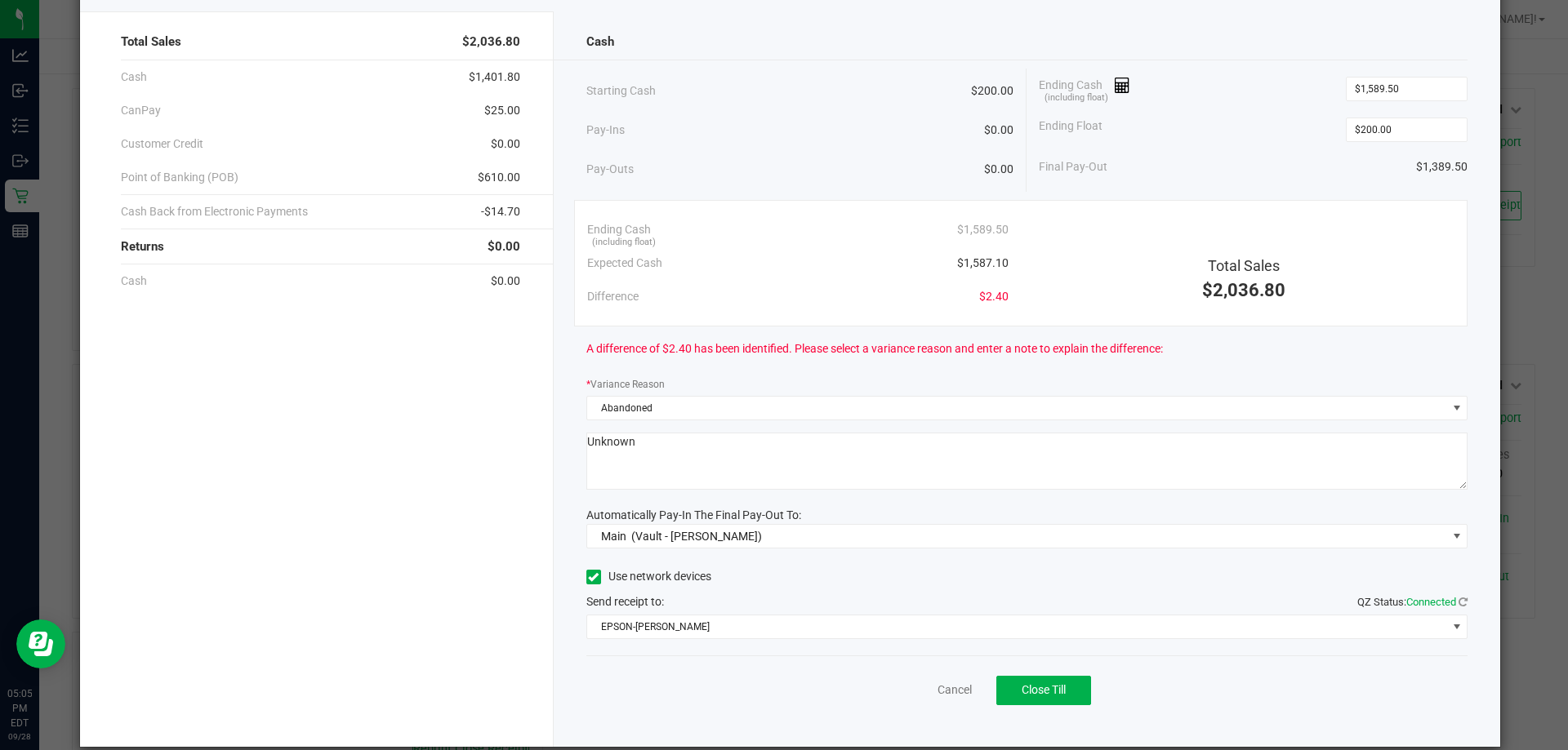
scroll to position [96, 0]
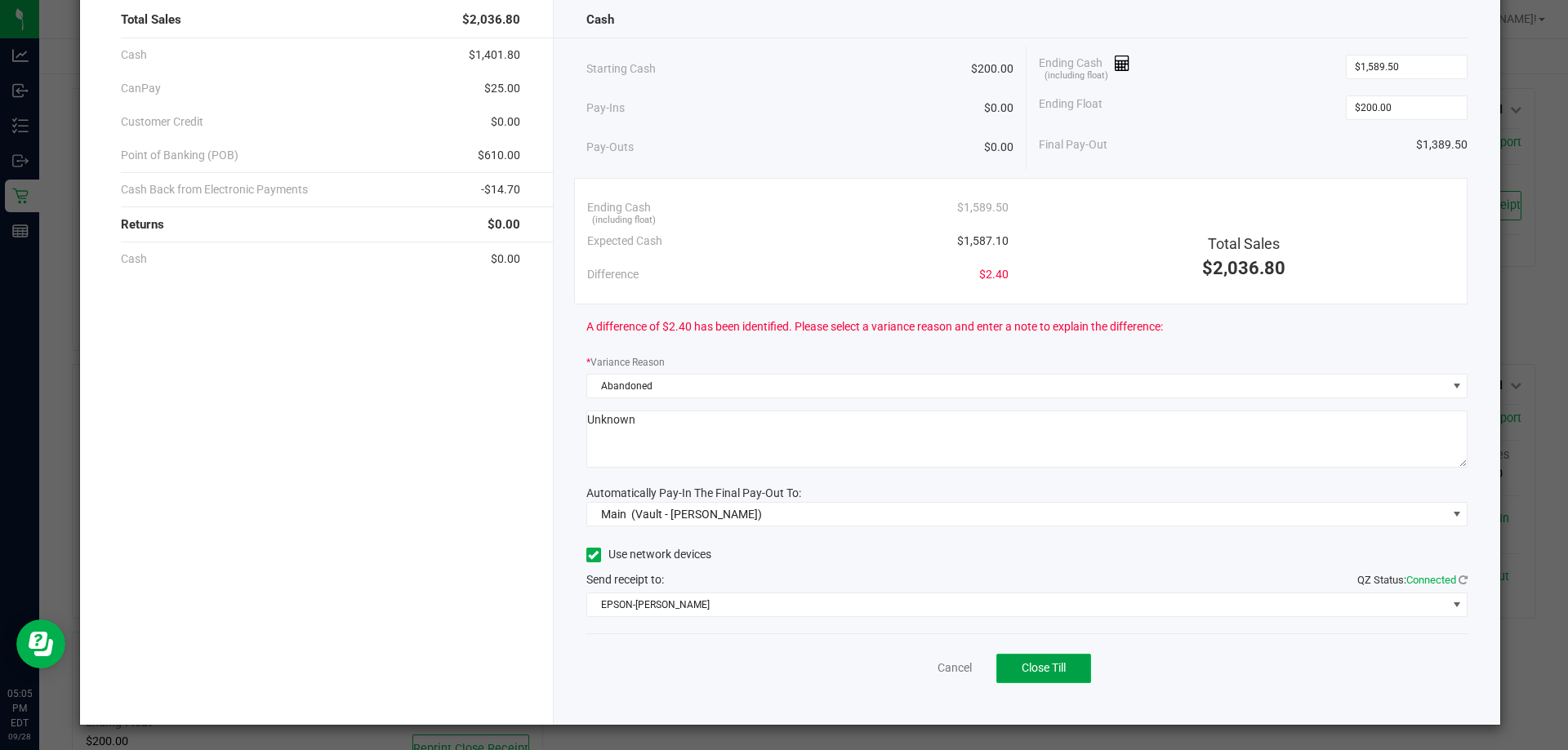
click at [1059, 683] on button "Close Till" at bounding box center [1043, 669] width 95 height 29
click at [899, 676] on link "Dismiss" at bounding box center [918, 668] width 39 height 18
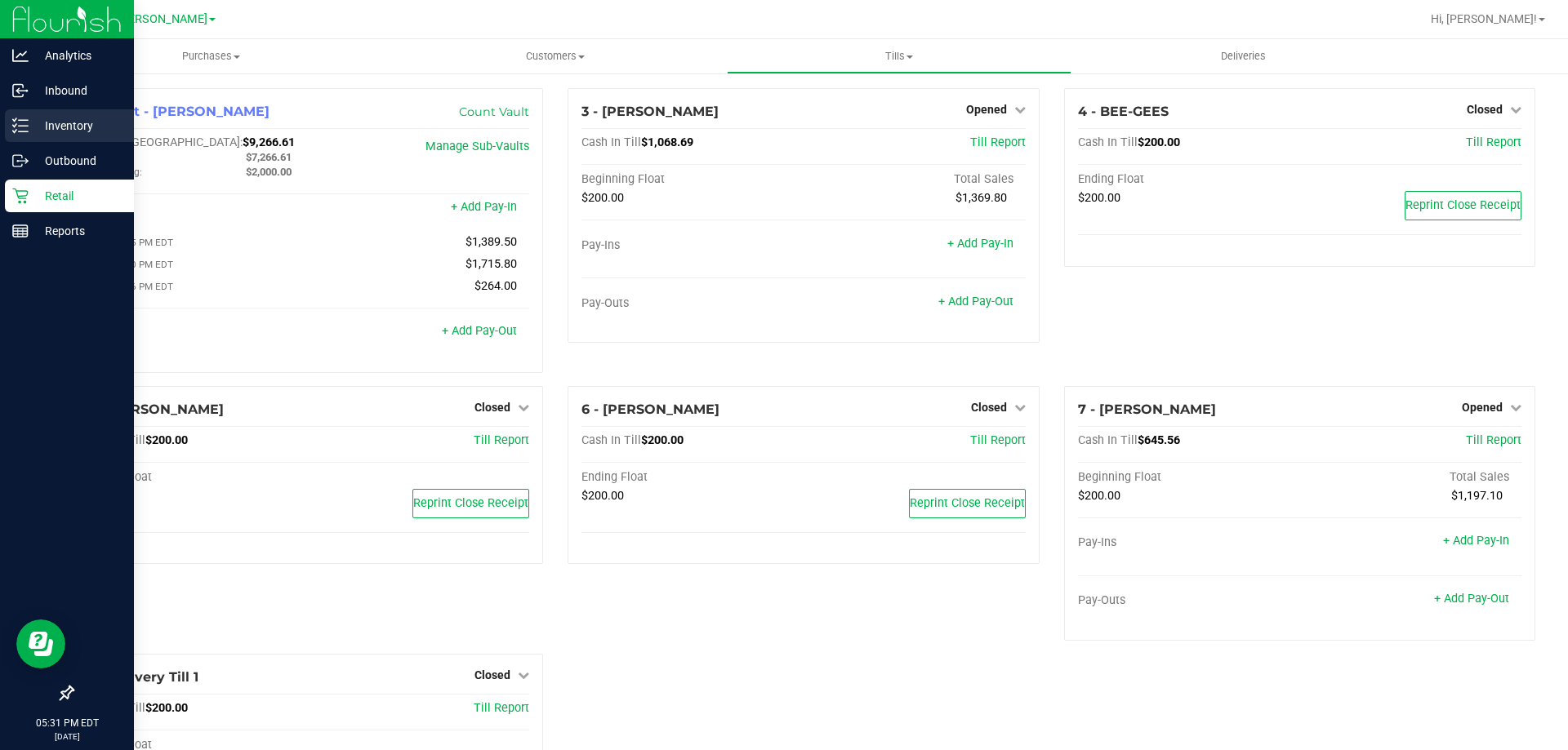
click at [51, 118] on p "Inventory" at bounding box center [77, 126] width 98 height 20
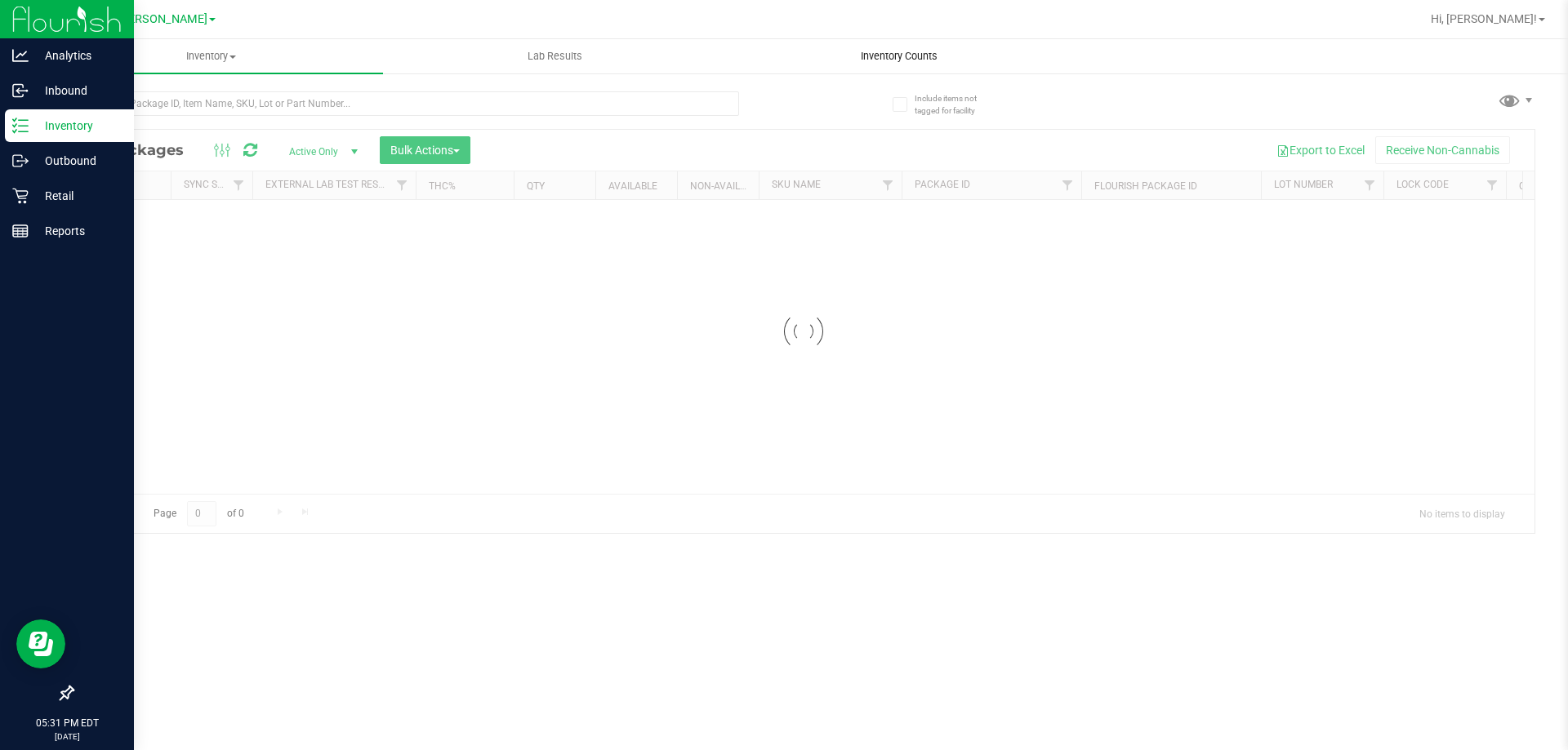
click at [863, 62] on span "Inventory Counts" at bounding box center [899, 56] width 121 height 15
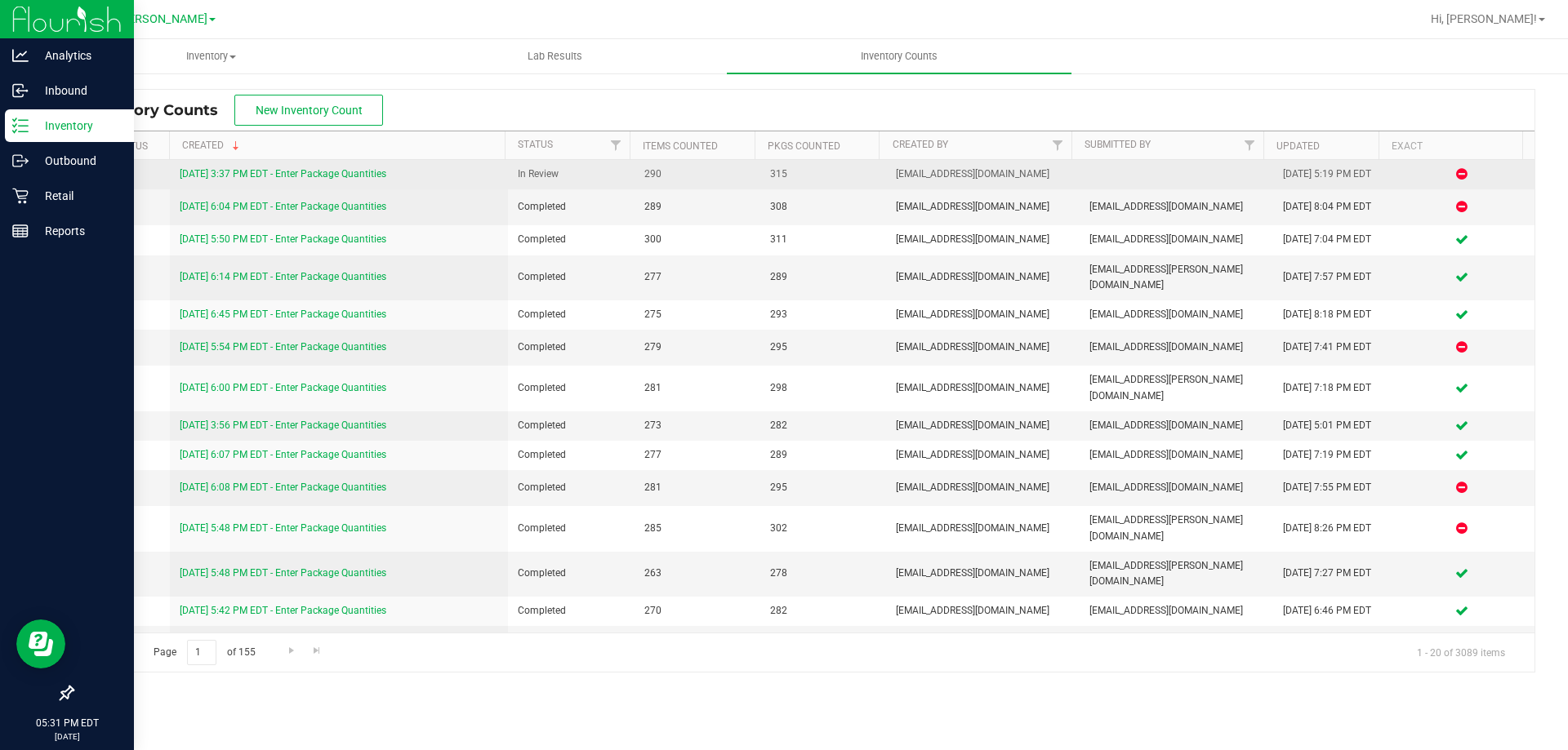
click at [356, 171] on link "[DATE] 3:37 PM EDT - Enter Package Quantities" at bounding box center [283, 174] width 206 height 12
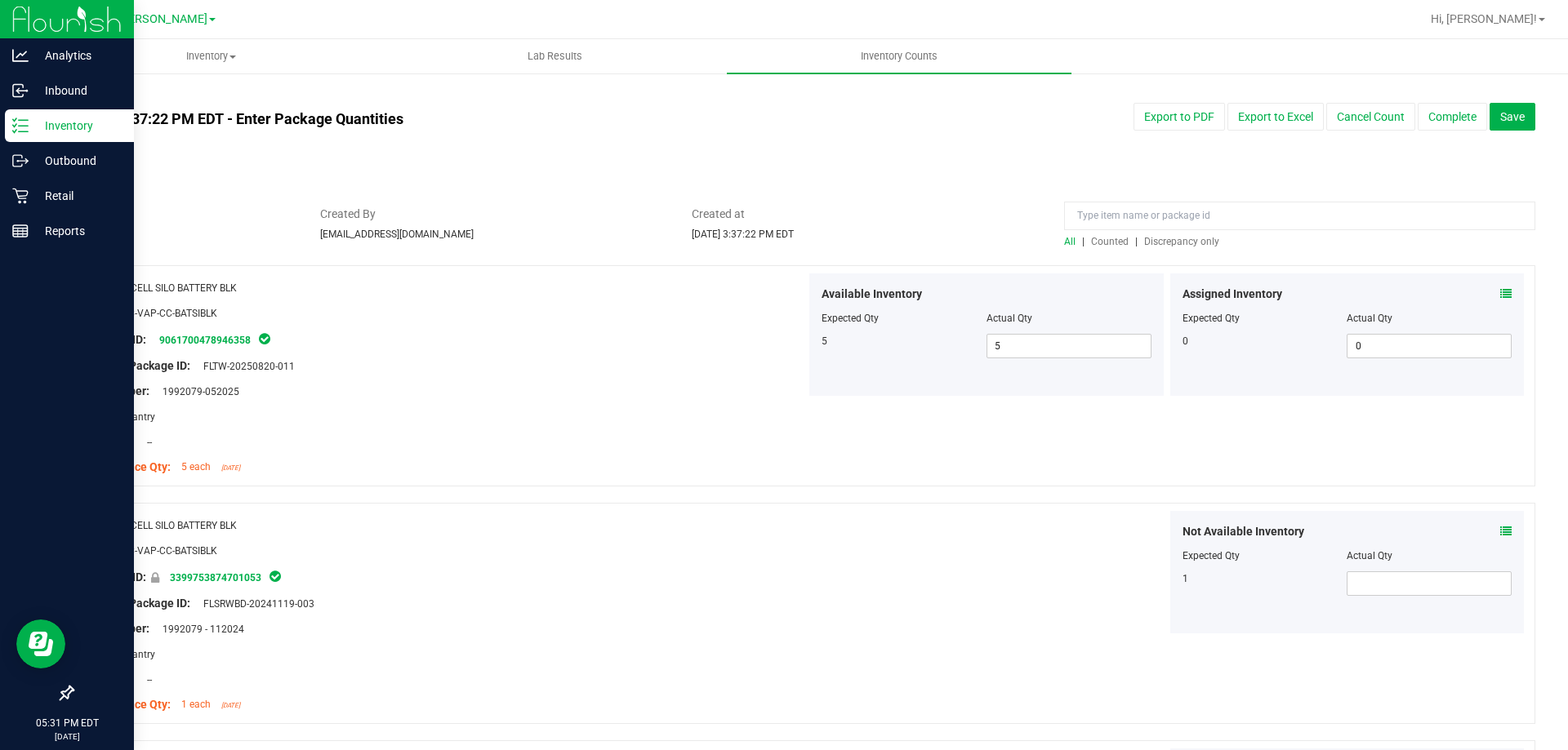
click at [1173, 243] on span "Discrepancy only" at bounding box center [1181, 242] width 75 height 12
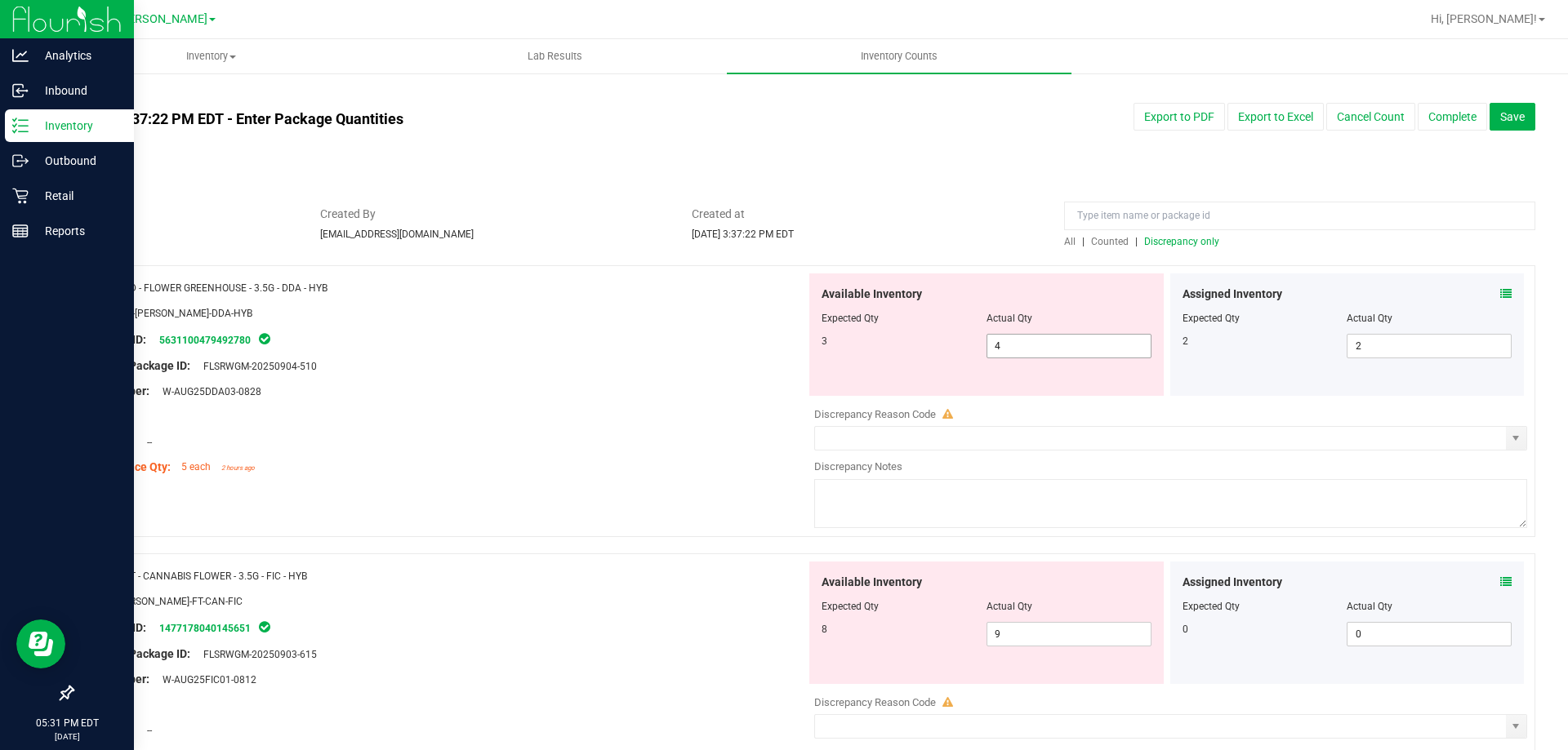
click at [1053, 346] on input "4" at bounding box center [1068, 345] width 163 height 22
type input "3"
click at [693, 387] on div "Lot Number: W-AUG25DDA03-0828" at bounding box center [445, 391] width 721 height 18
type input "3"
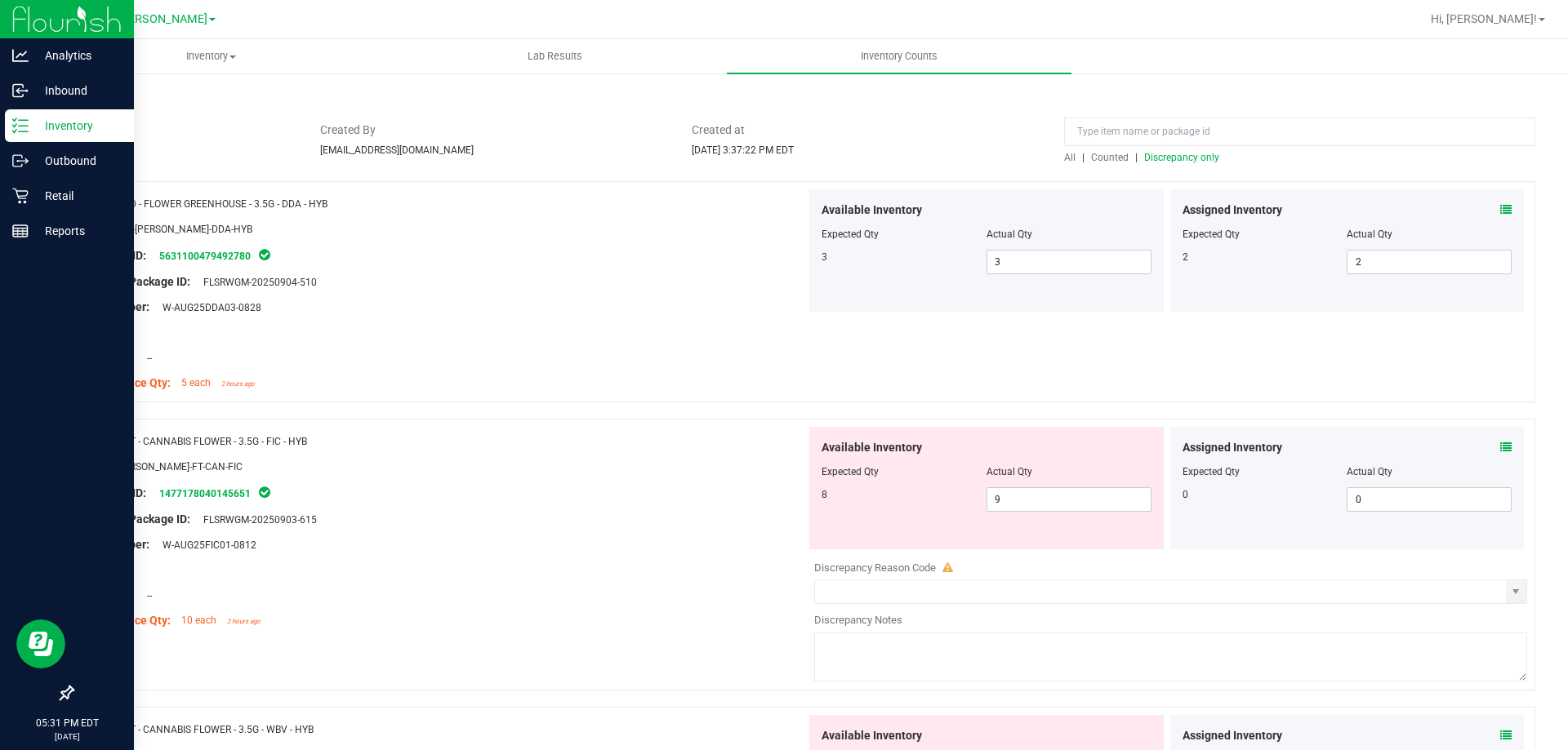
scroll to position [118, 0]
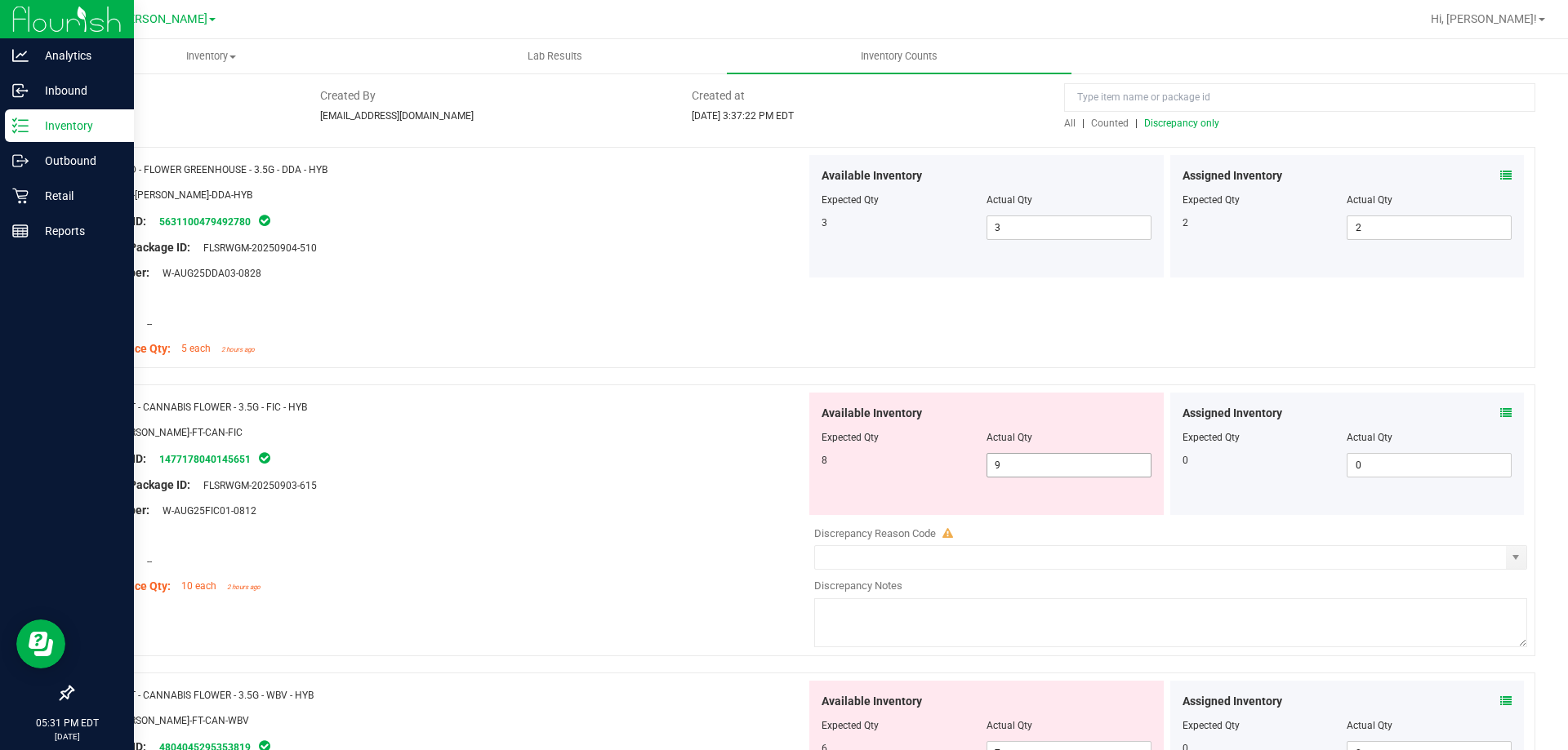
click at [1077, 464] on input "9" at bounding box center [1068, 464] width 163 height 22
type input "8"
click at [652, 536] on div "Area: --" at bounding box center [445, 536] width 721 height 18
type input "8"
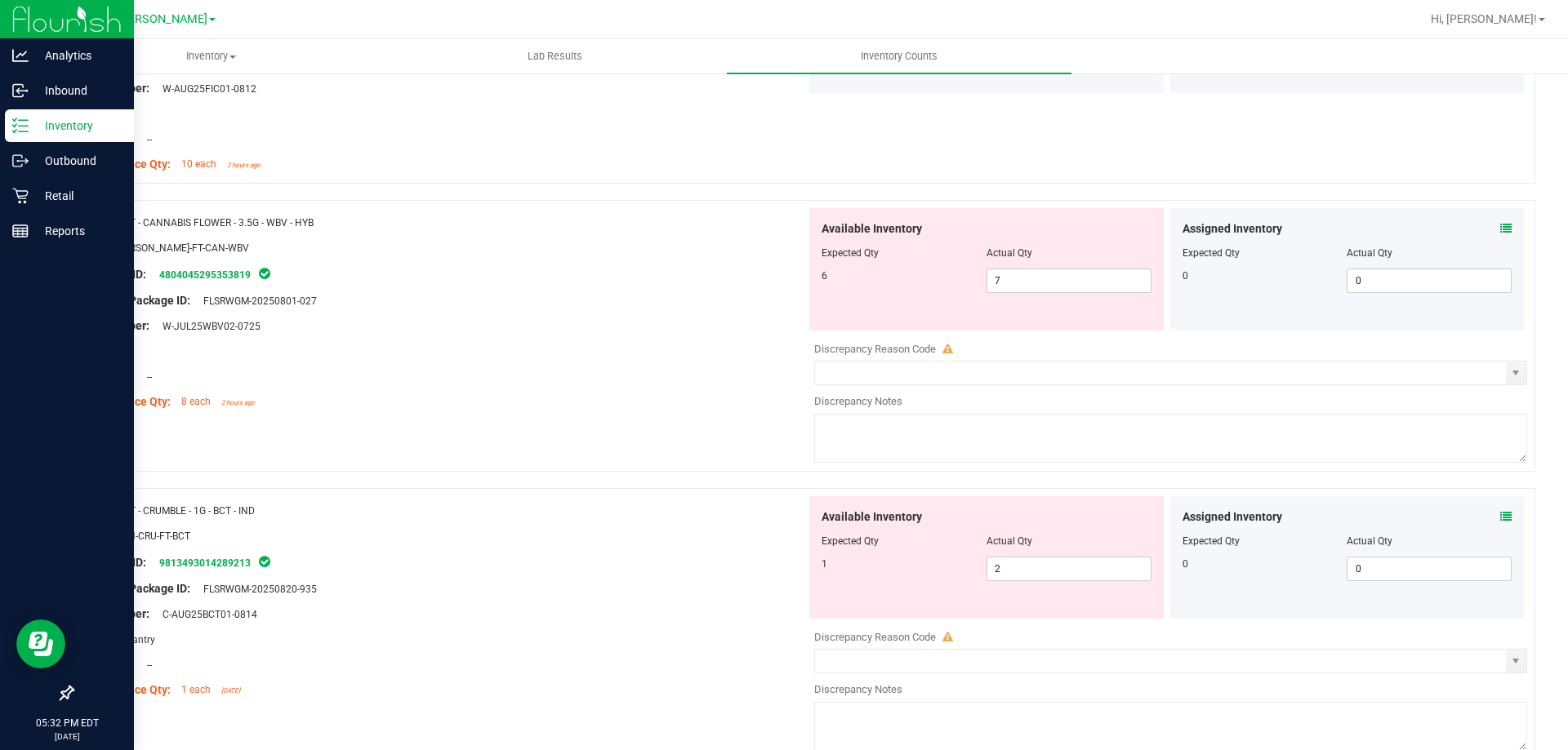
scroll to position [541, 0]
click at [1040, 280] on input "7" at bounding box center [1068, 280] width 163 height 22
type input "6"
click at [695, 376] on div "Location: --" at bounding box center [445, 376] width 721 height 18
type input "6"
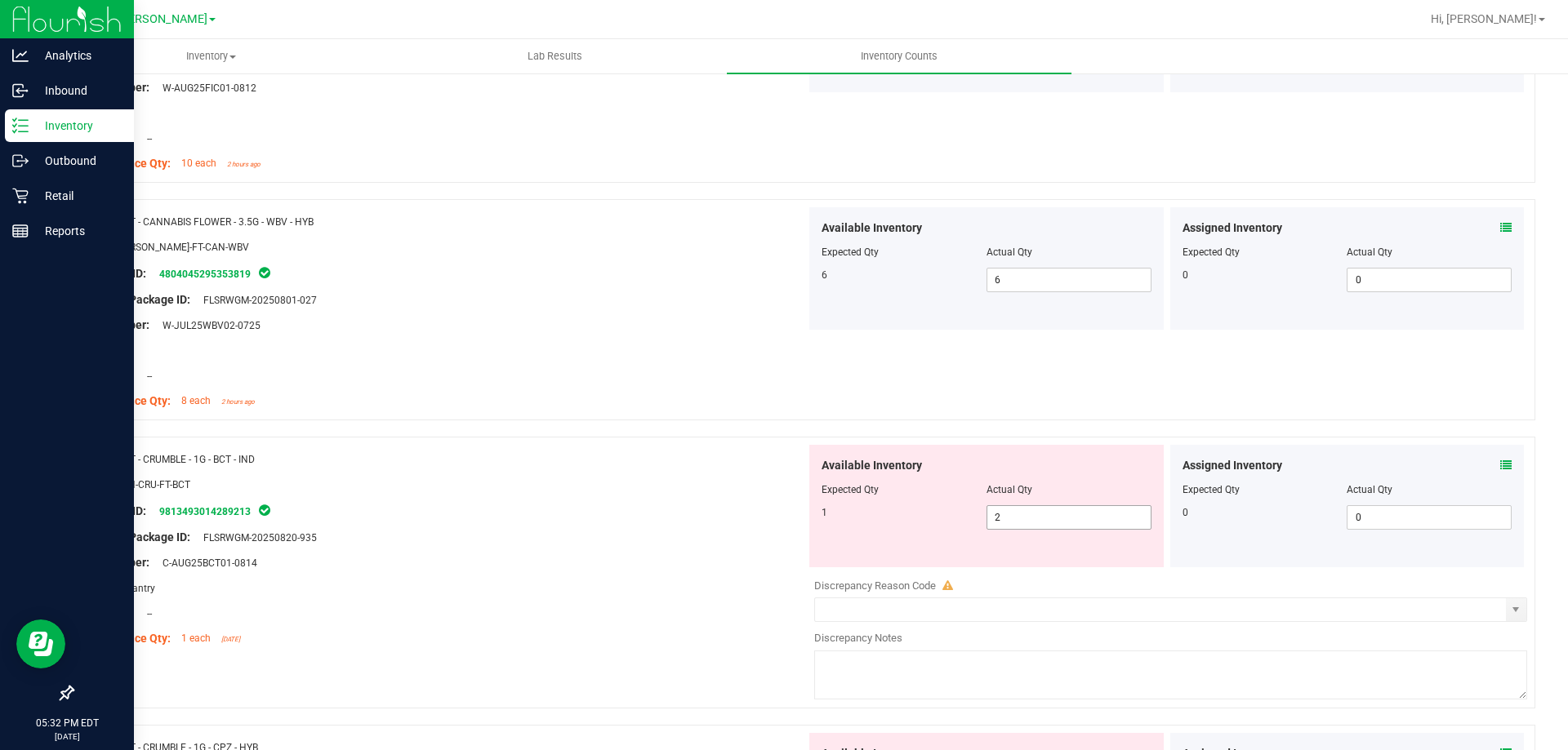
click at [1015, 519] on input "2" at bounding box center [1068, 517] width 163 height 22
type input "1"
click at [697, 522] on div at bounding box center [445, 525] width 721 height 8
type input "1"
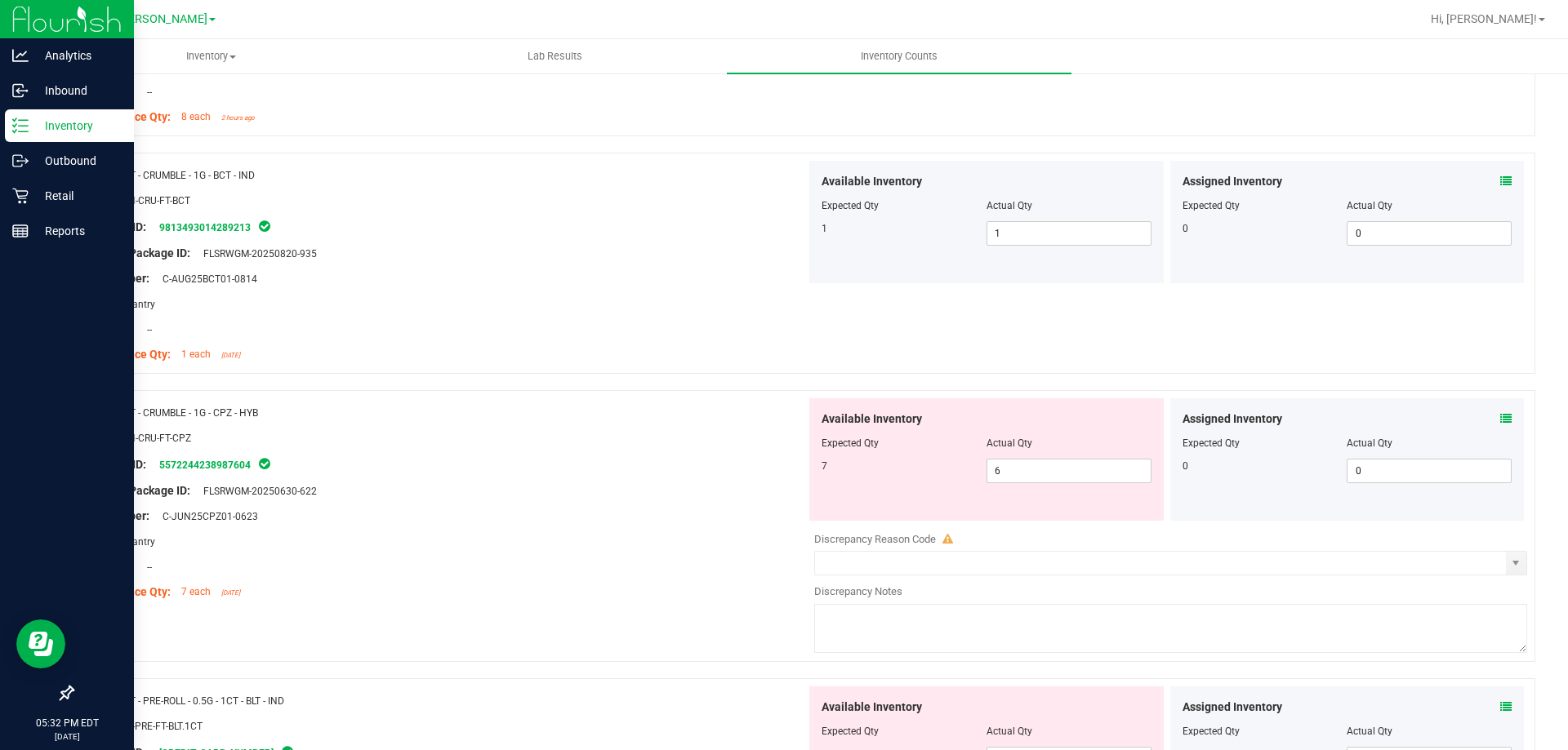
scroll to position [809, 0]
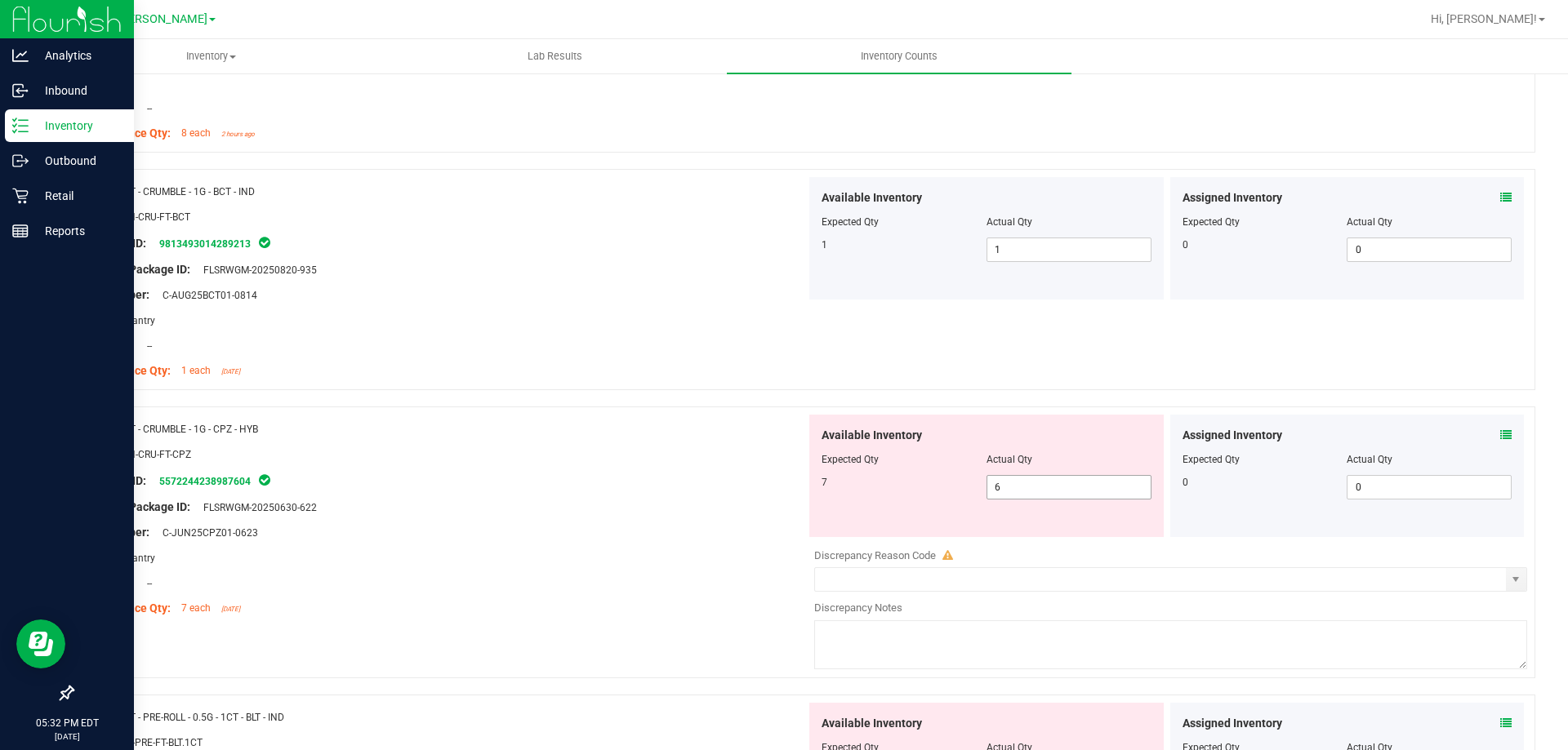
click at [1045, 486] on input "6" at bounding box center [1068, 487] width 163 height 22
type input "7"
click at [698, 518] on div at bounding box center [445, 520] width 721 height 8
type input "7"
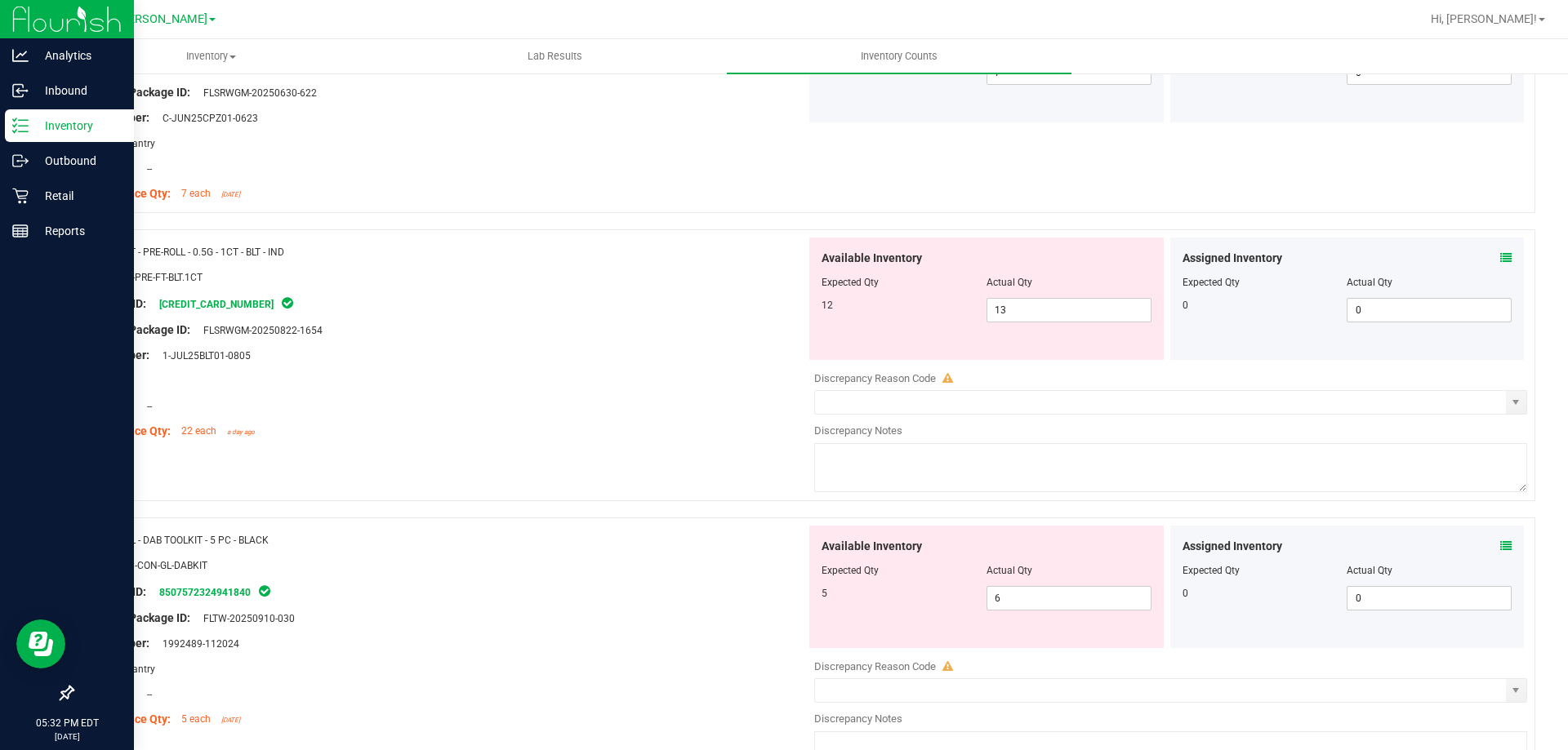
scroll to position [1230, 0]
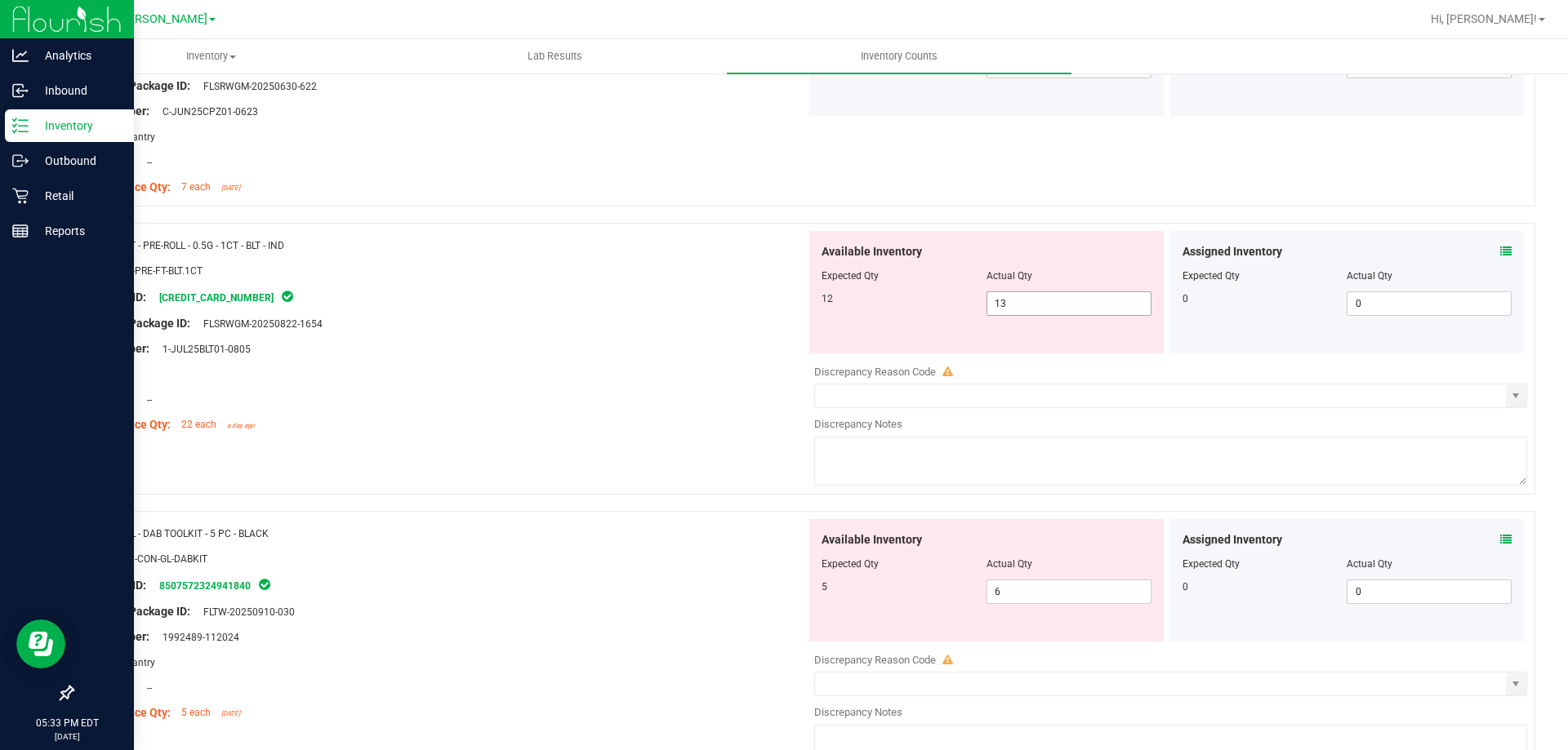
click at [1059, 302] on input "13" at bounding box center [1068, 303] width 163 height 22
type input "12"
click at [684, 378] on div "Area: --" at bounding box center [445, 375] width 721 height 18
type input "12"
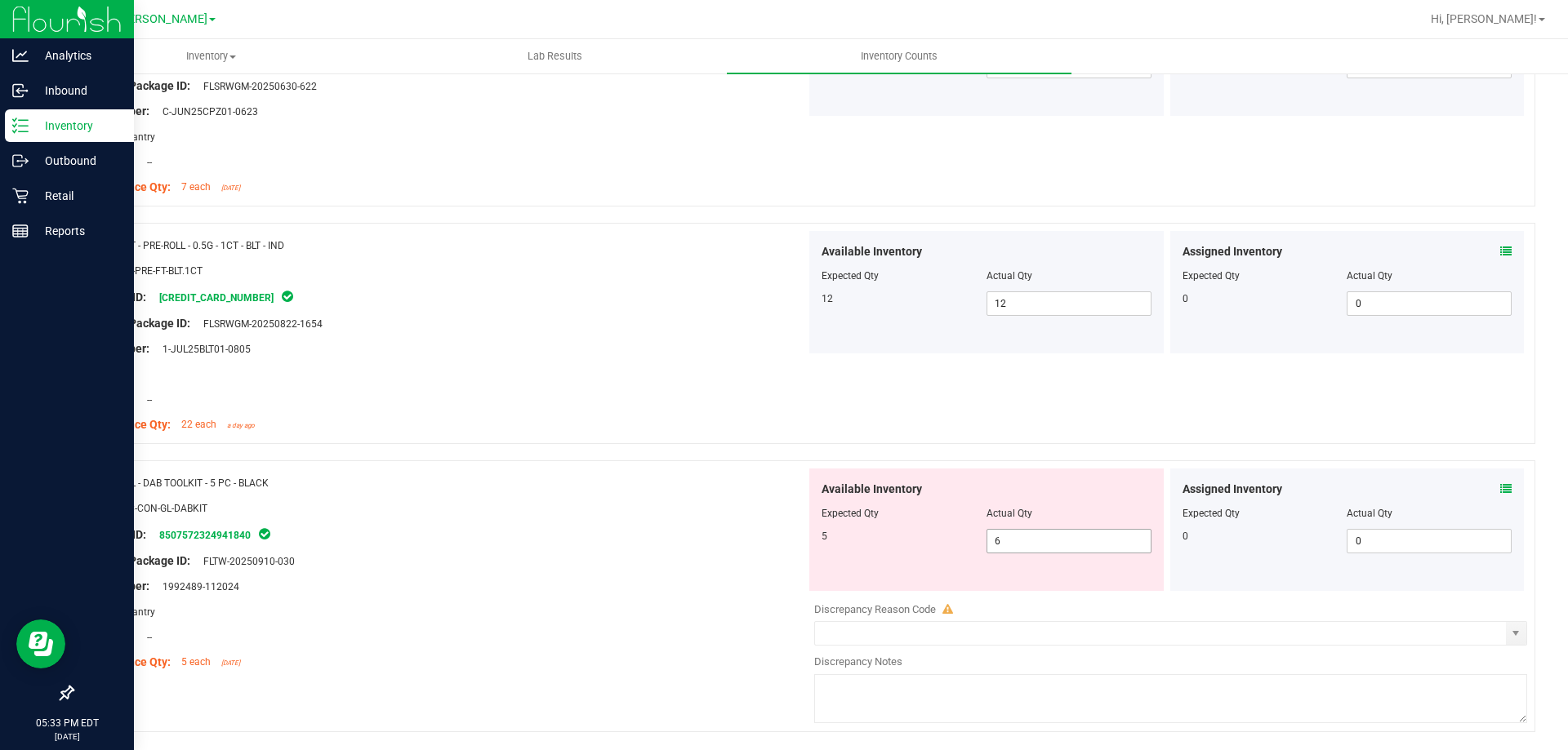
click at [1055, 543] on input "6" at bounding box center [1068, 541] width 163 height 22
type input "5"
click at [664, 567] on div "Original Package ID: FLTW-20250910-030" at bounding box center [445, 561] width 721 height 18
type input "5"
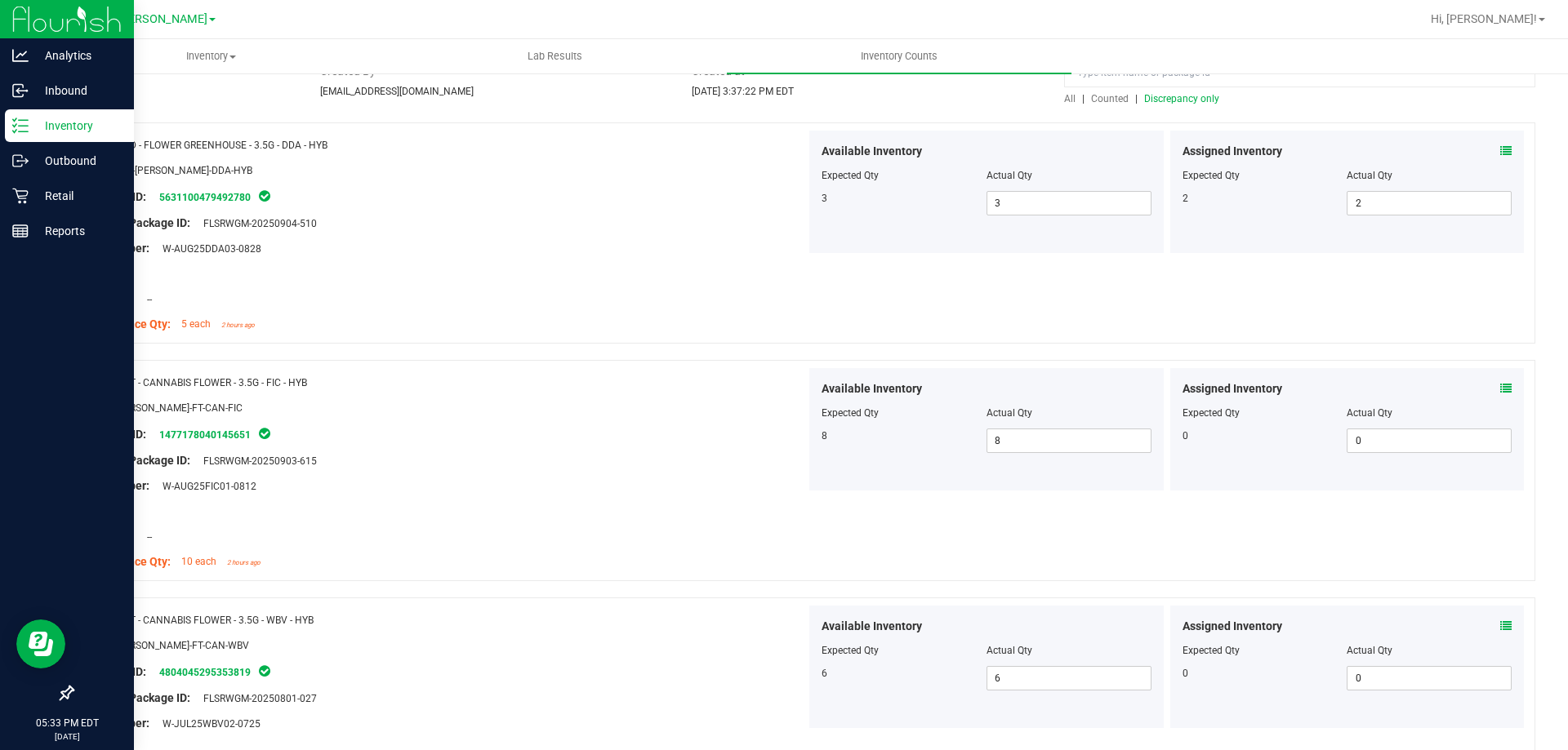
scroll to position [0, 0]
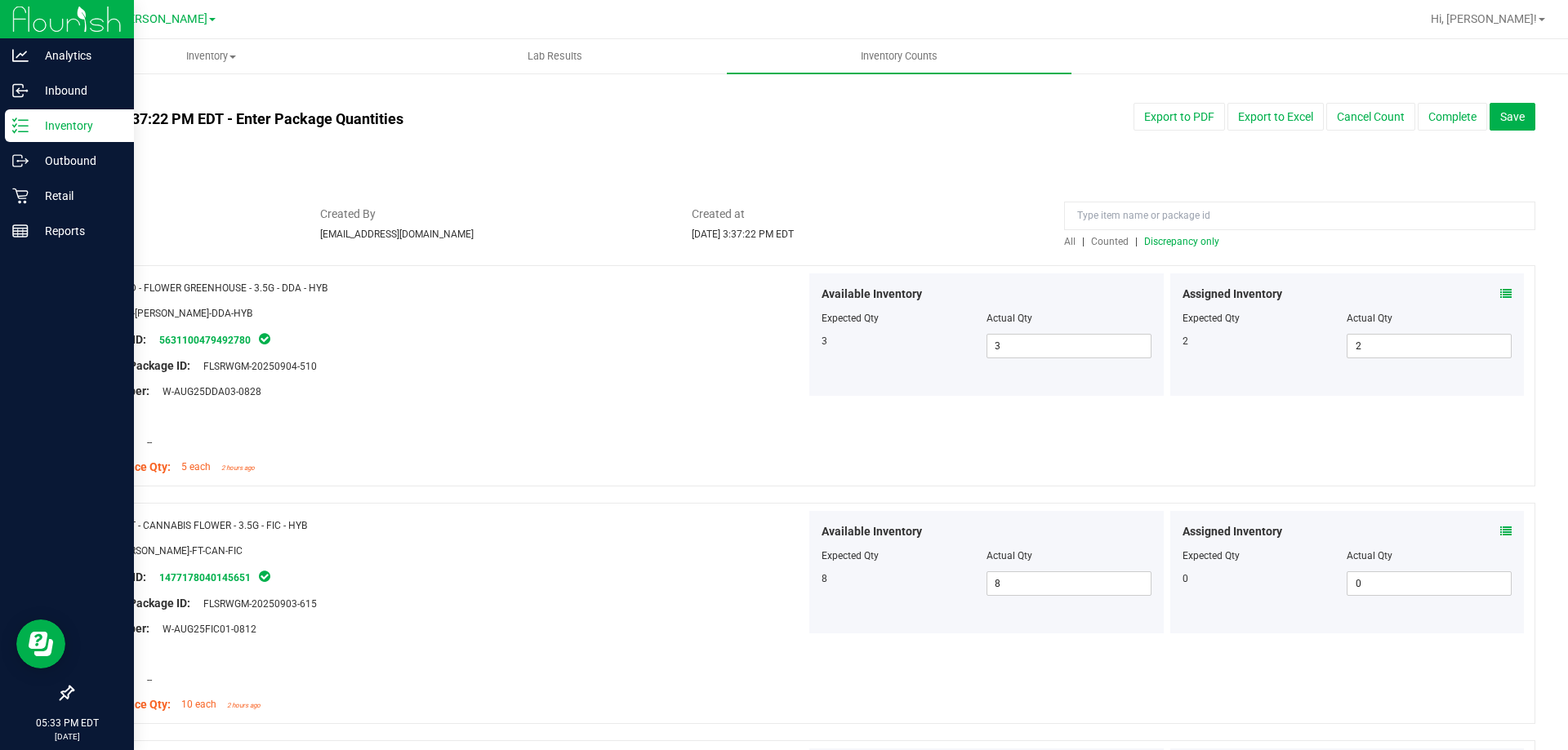
click at [1102, 239] on span "Counted" at bounding box center [1109, 242] width 37 height 12
click at [1183, 244] on span "Discrepancy only" at bounding box center [1181, 242] width 75 height 12
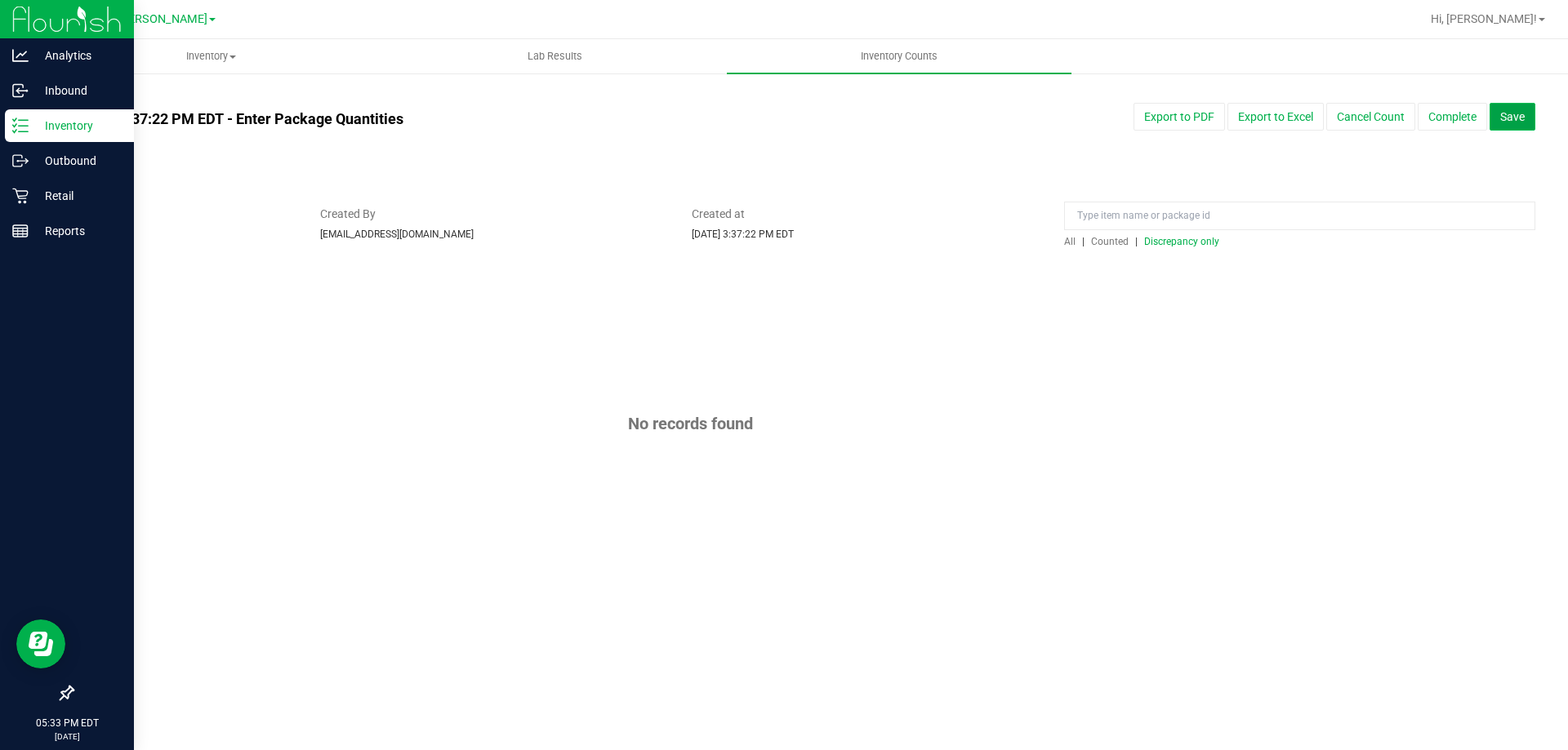
click at [1509, 113] on span "Save" at bounding box center [1511, 116] width 24 height 13
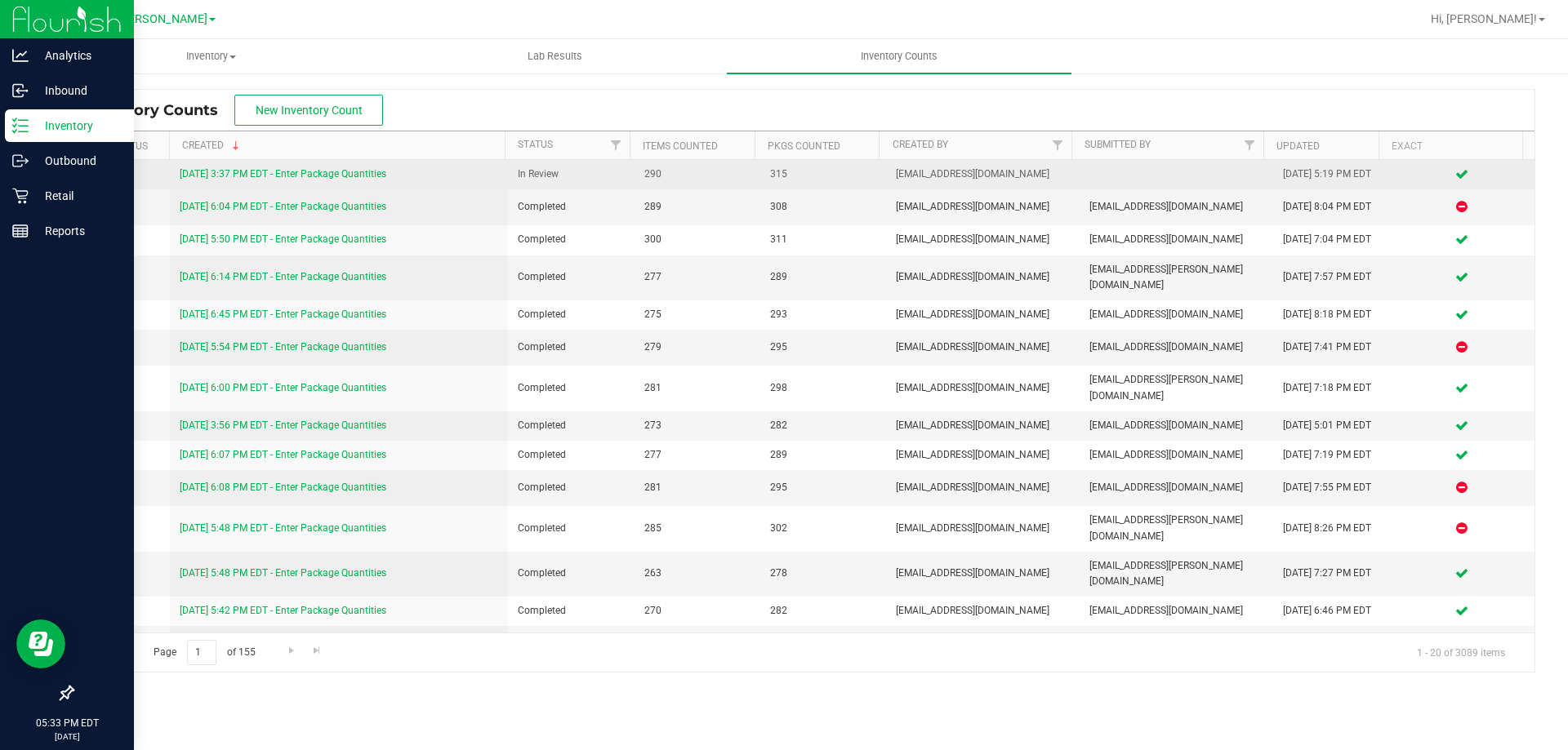
click at [358, 170] on link "[DATE] 3:37 PM EDT - Enter Package Quantities" at bounding box center [283, 174] width 206 height 12
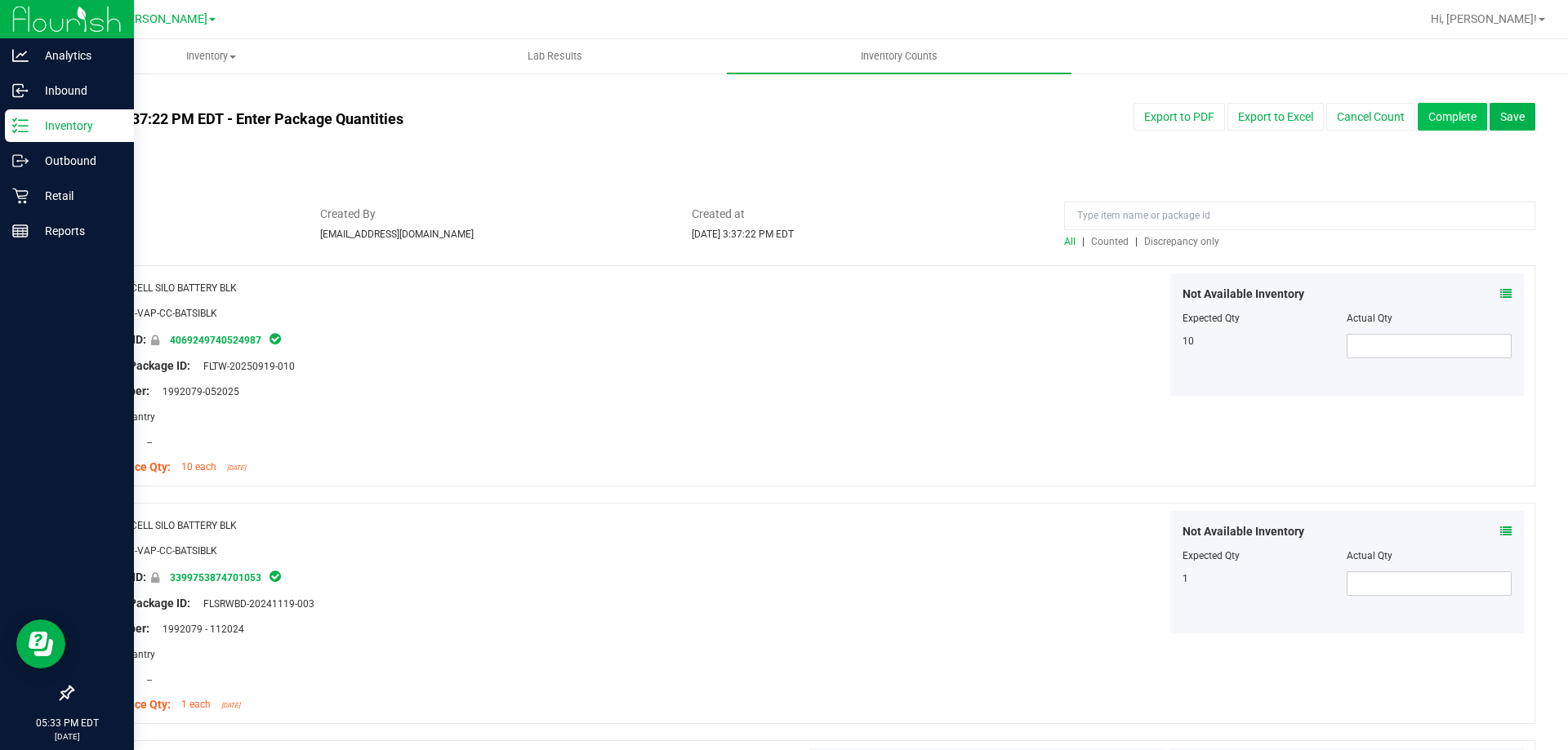
click at [1434, 114] on button "Complete" at bounding box center [1452, 116] width 69 height 27
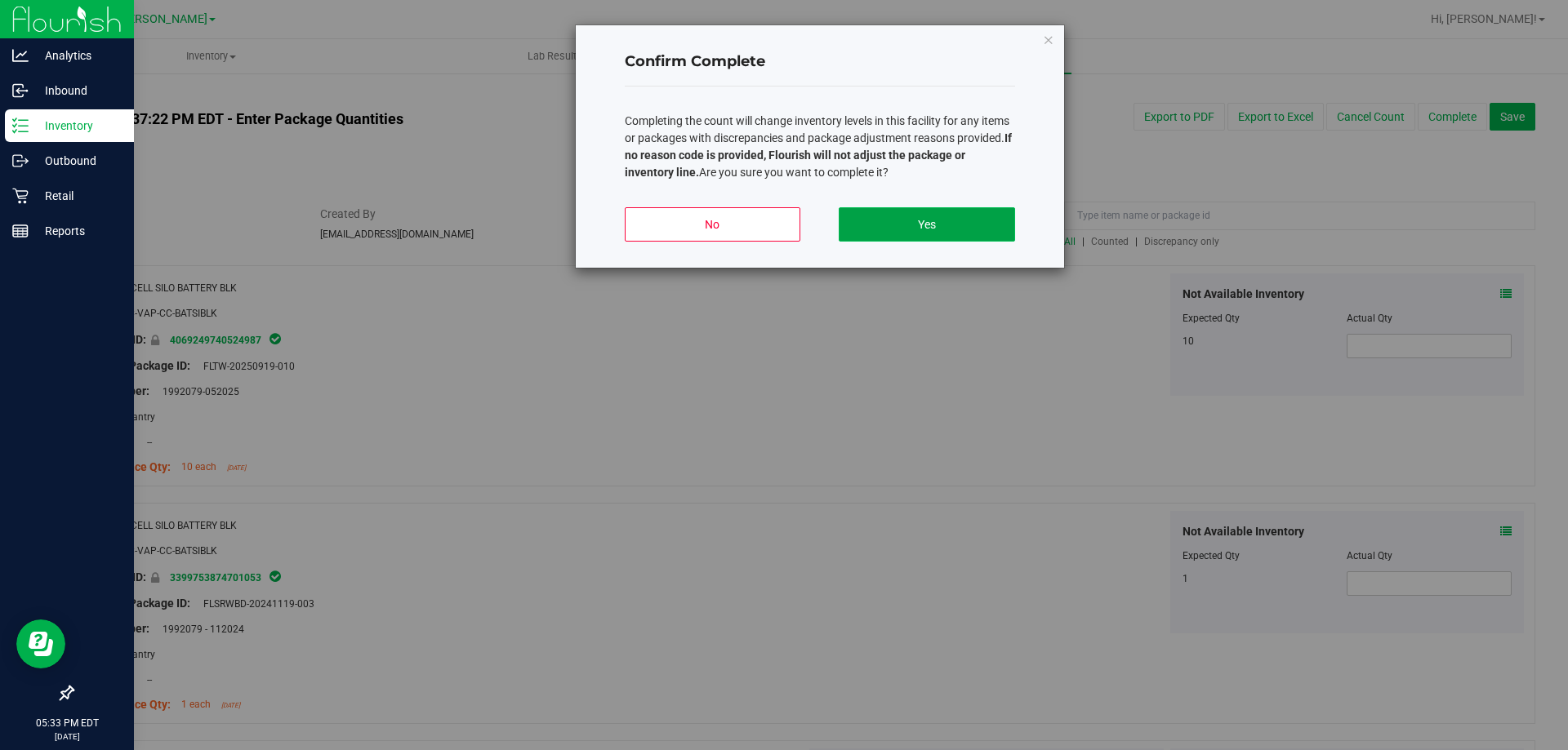
click at [980, 226] on button "Yes" at bounding box center [925, 224] width 175 height 34
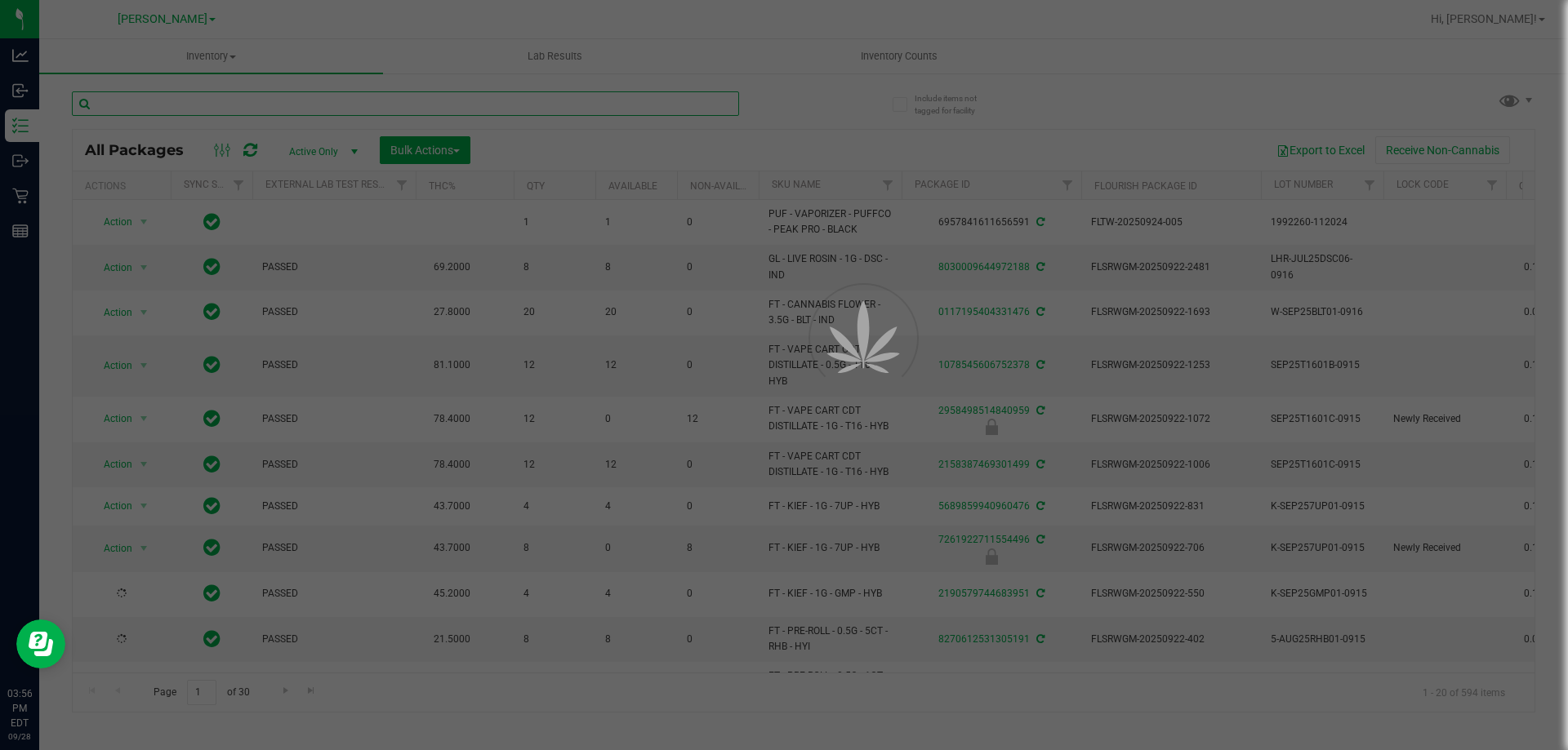
click at [630, 109] on input "text" at bounding box center [405, 103] width 667 height 24
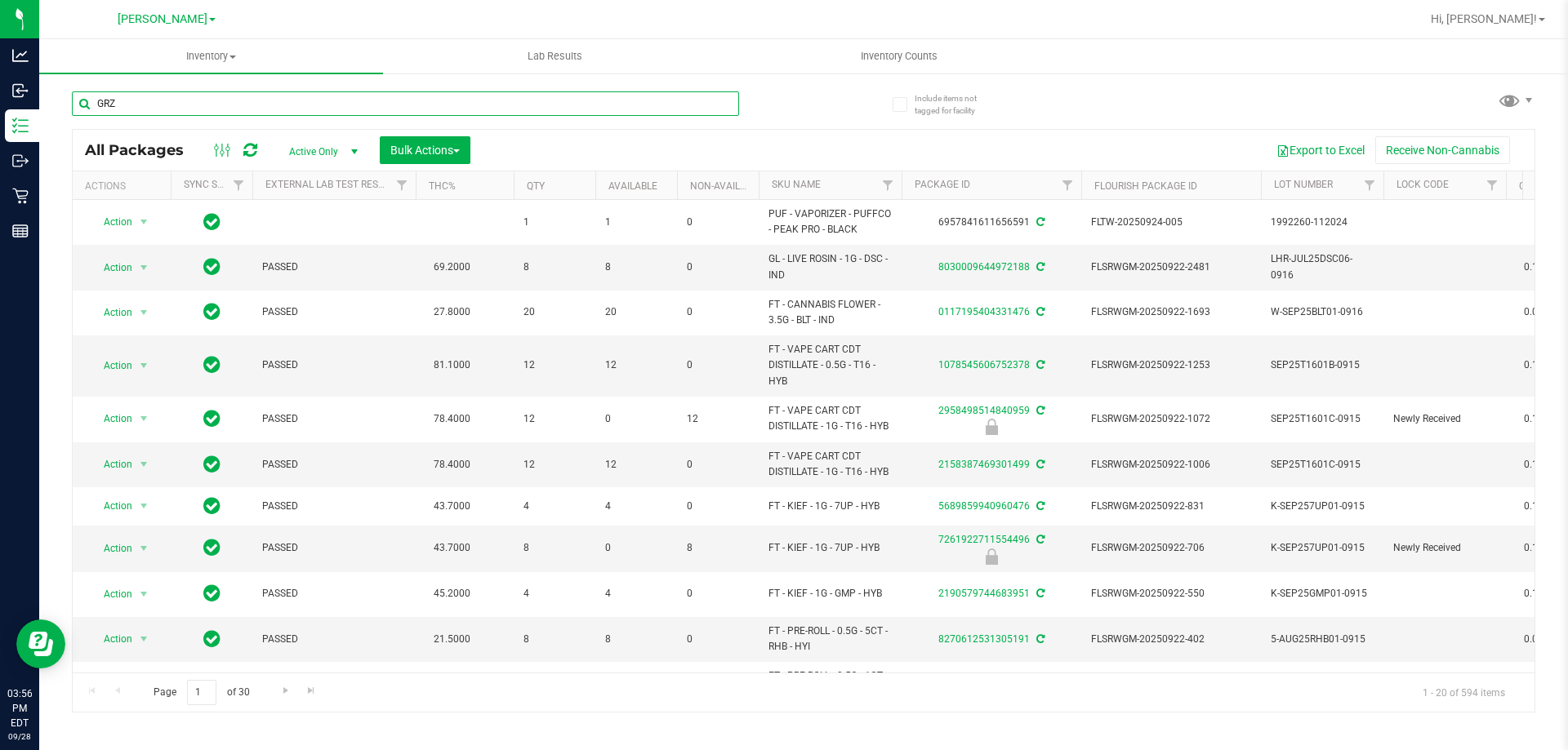
type input "GRZ"
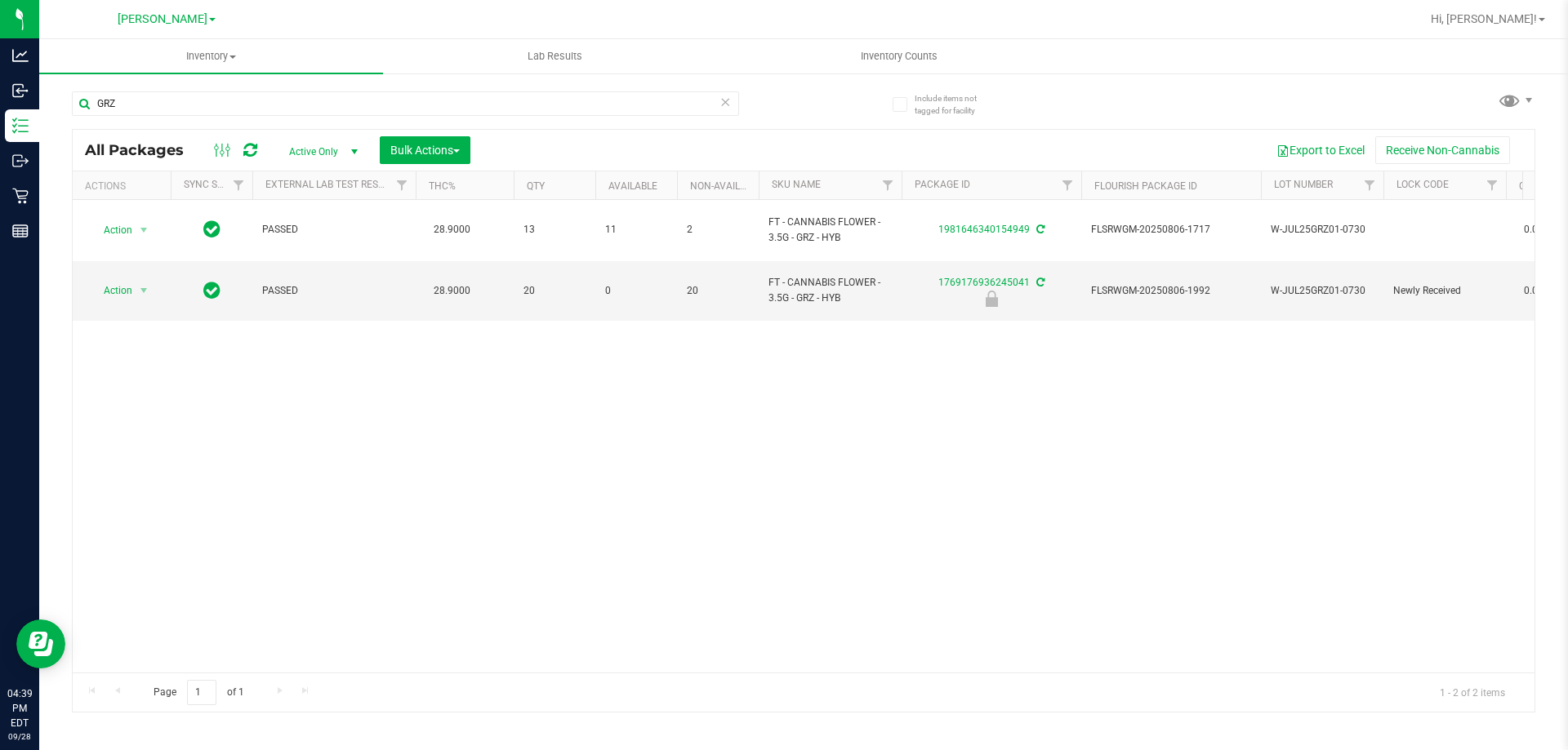
click at [724, 105] on icon at bounding box center [725, 101] width 12 height 20
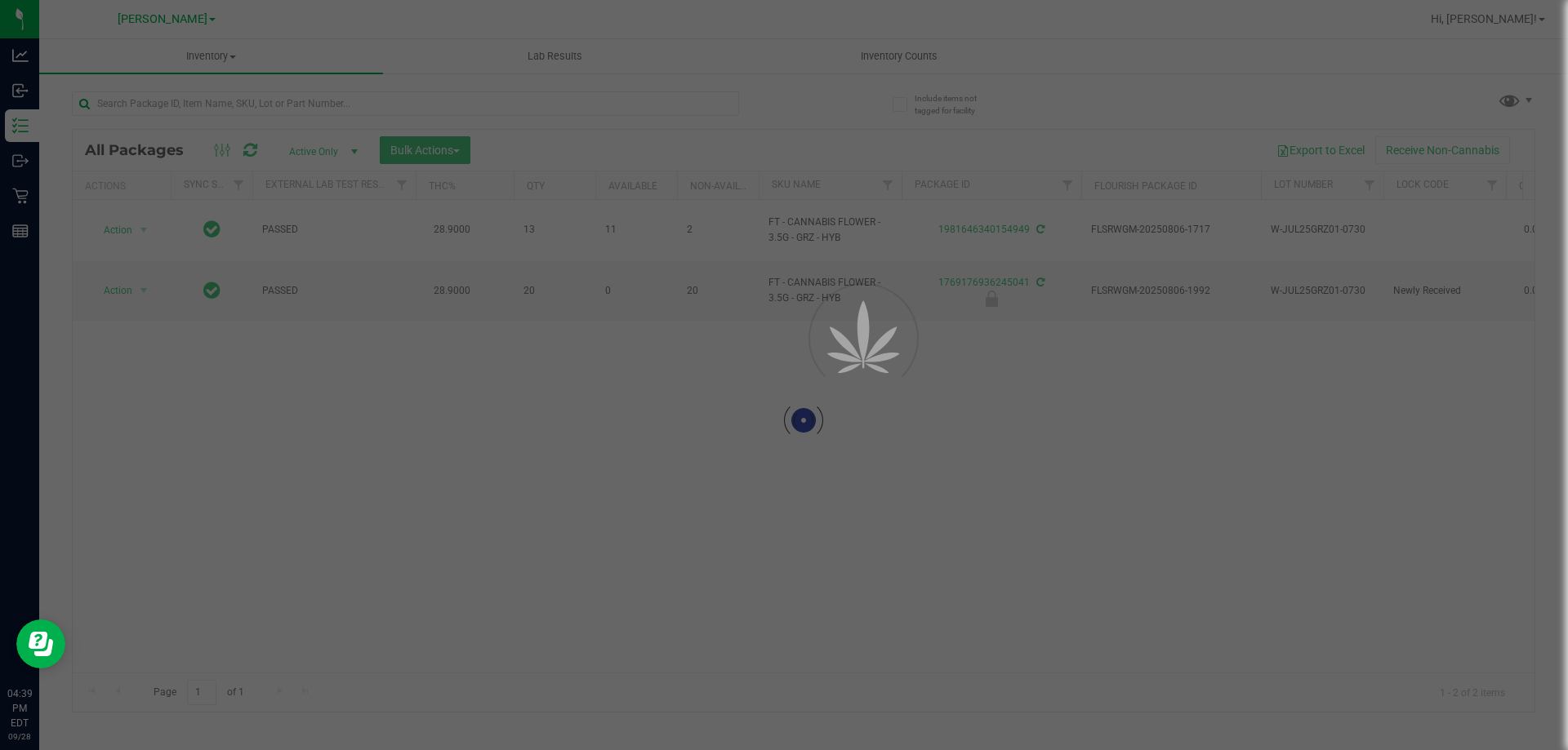
click at [713, 102] on div at bounding box center [784, 375] width 1568 height 750
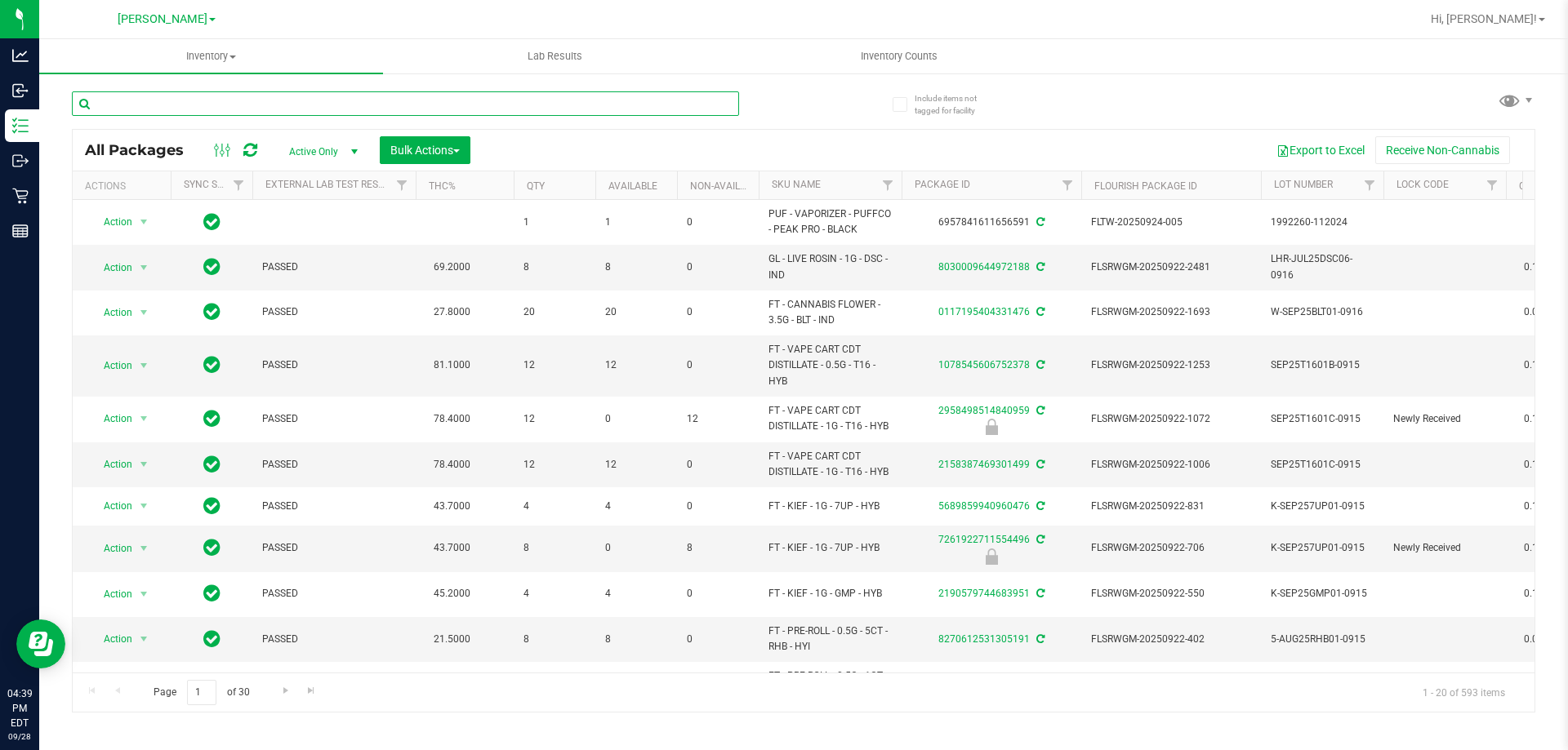
click at [713, 102] on input "text" at bounding box center [405, 103] width 667 height 24
type input "ZEN"
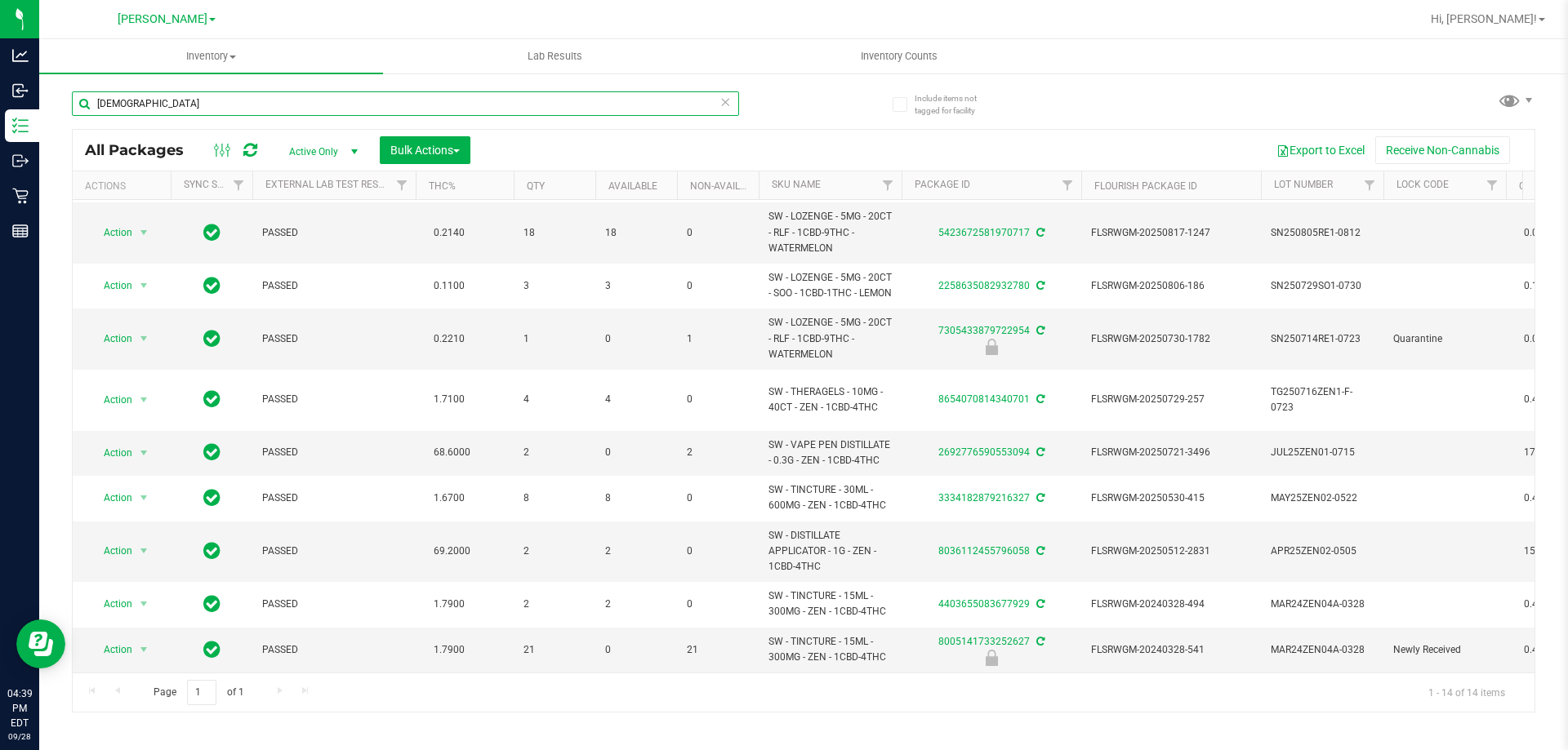
scroll to position [299, 0]
drag, startPoint x: 879, startPoint y: 446, endPoint x: 765, endPoint y: 435, distance: 114.5
click at [765, 435] on td "SW - VAPE PEN DISTILLATE - 0.3G - ZEN - 1CBD-4THC" at bounding box center [829, 454] width 143 height 45
copy span "SW - VAPE PEN DISTILLATE - 0.3G - ZEN - 1CBD-4THC"
click at [727, 96] on icon at bounding box center [725, 101] width 12 height 20
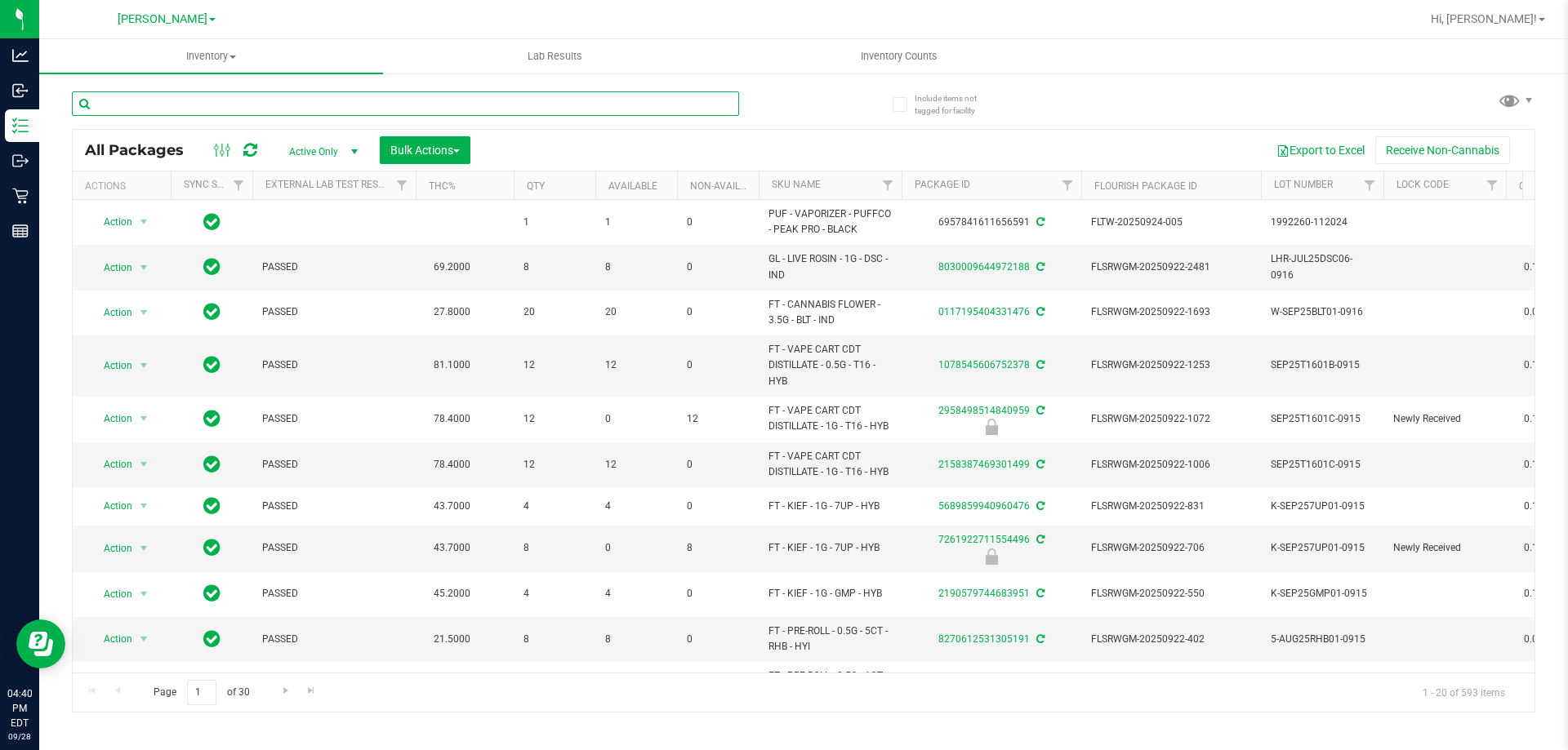
drag, startPoint x: 661, startPoint y: 99, endPoint x: 562, endPoint y: 98, distance: 99.0
click at [562, 98] on input "text" at bounding box center [405, 103] width 667 height 24
paste input "SW - VAPE PEN DISTILLATE - 0.3G - ZEN - 1CBD-4THC"
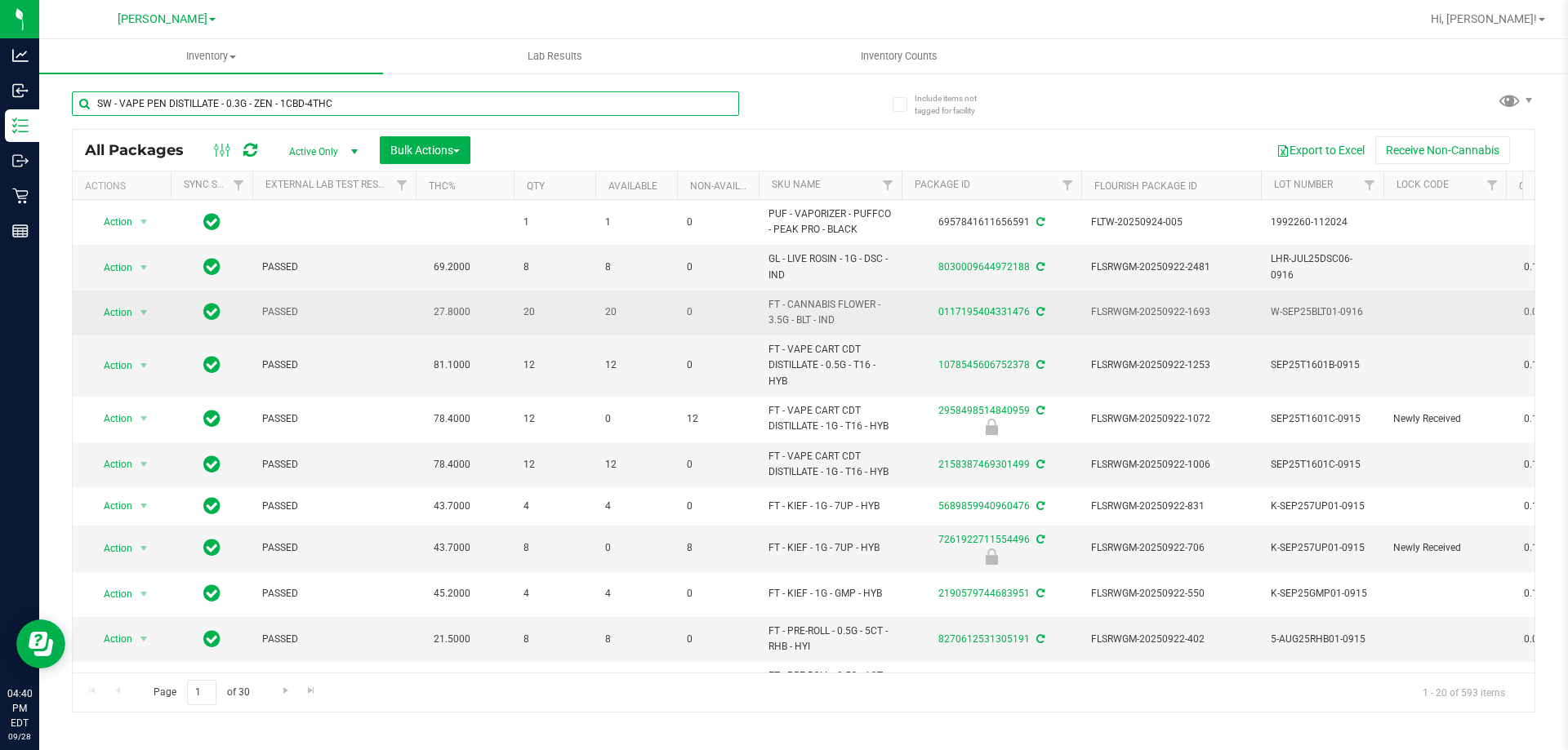
type input "SW - VAPE PEN DISTILLATE - 0.3G - ZEN - 1CBD-4THC"
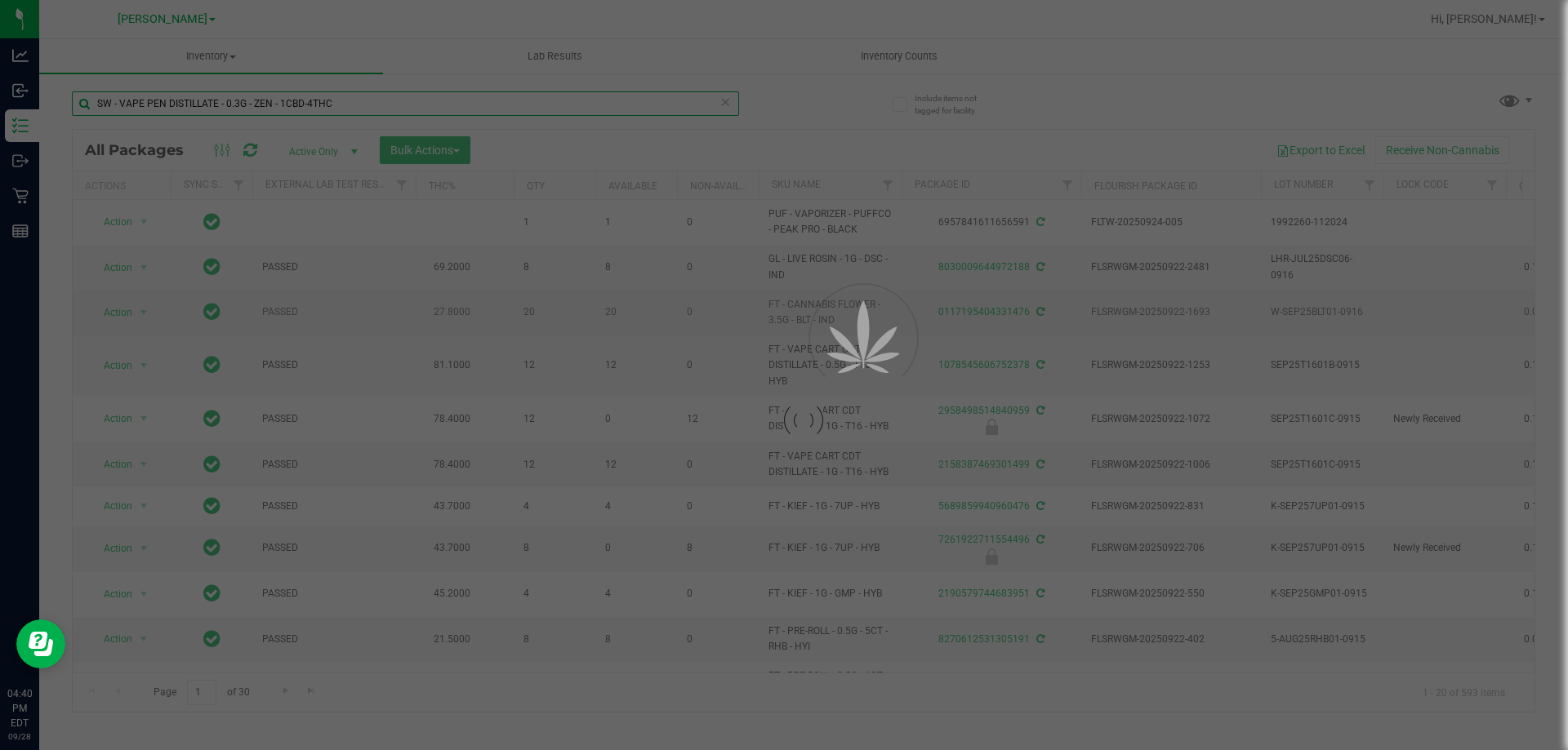
scroll to position [81, 0]
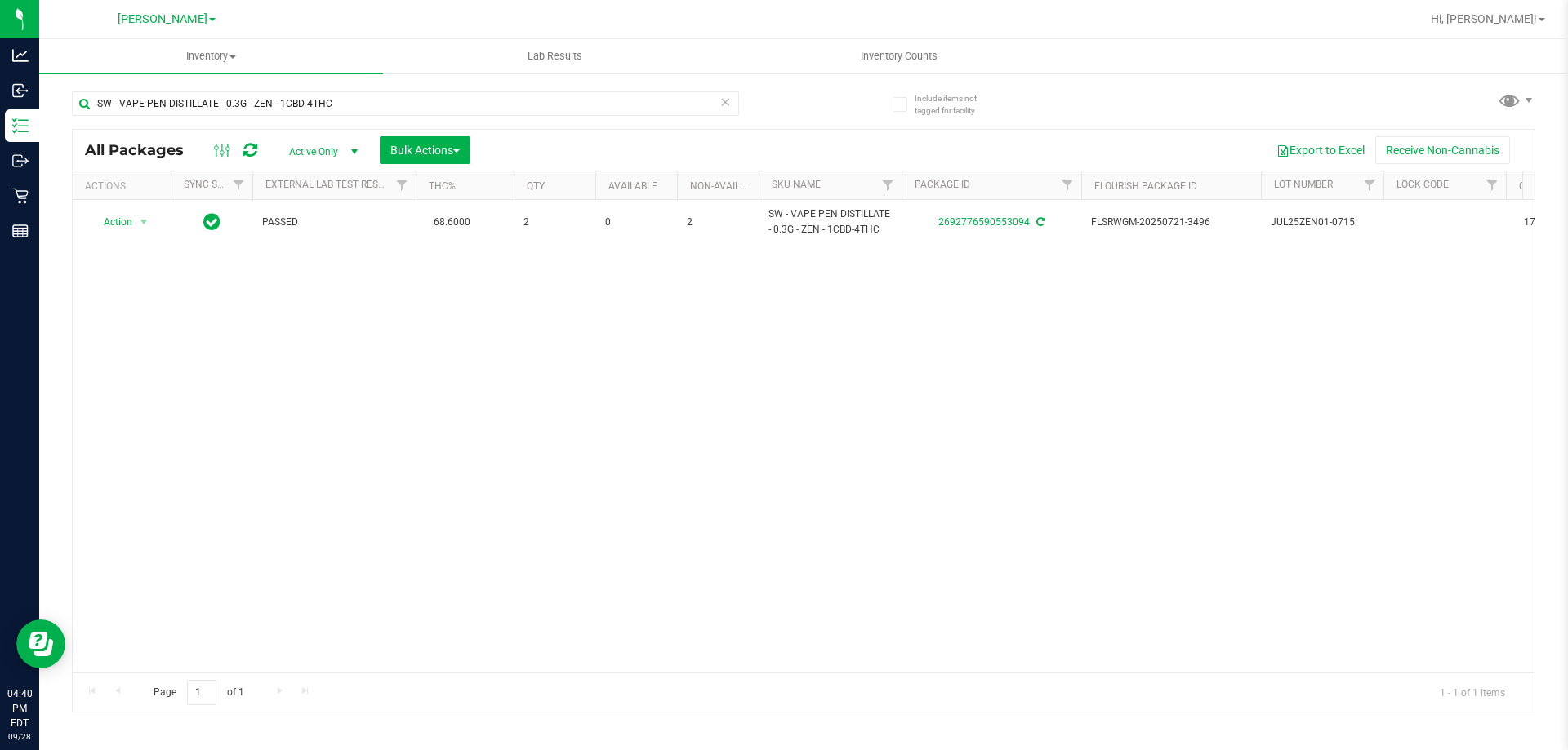
click at [702, 306] on div "Action Action Adjust qty Create package Edit attributes Global inventory Locate…" at bounding box center [803, 436] width 1461 height 472
click at [729, 106] on icon at bounding box center [725, 101] width 12 height 20
